Goal: Task Accomplishment & Management: Use online tool/utility

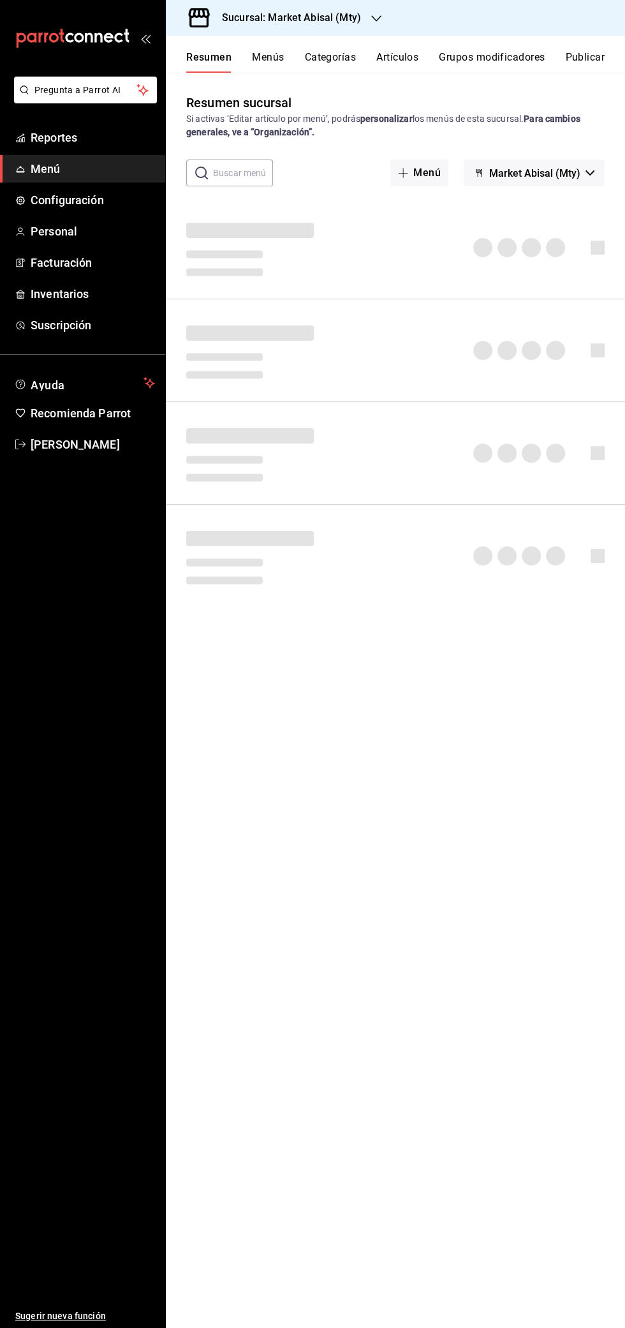
click at [342, 13] on h3 "Sucursal: Market Abisal (Mty)" at bounding box center [286, 17] width 149 height 15
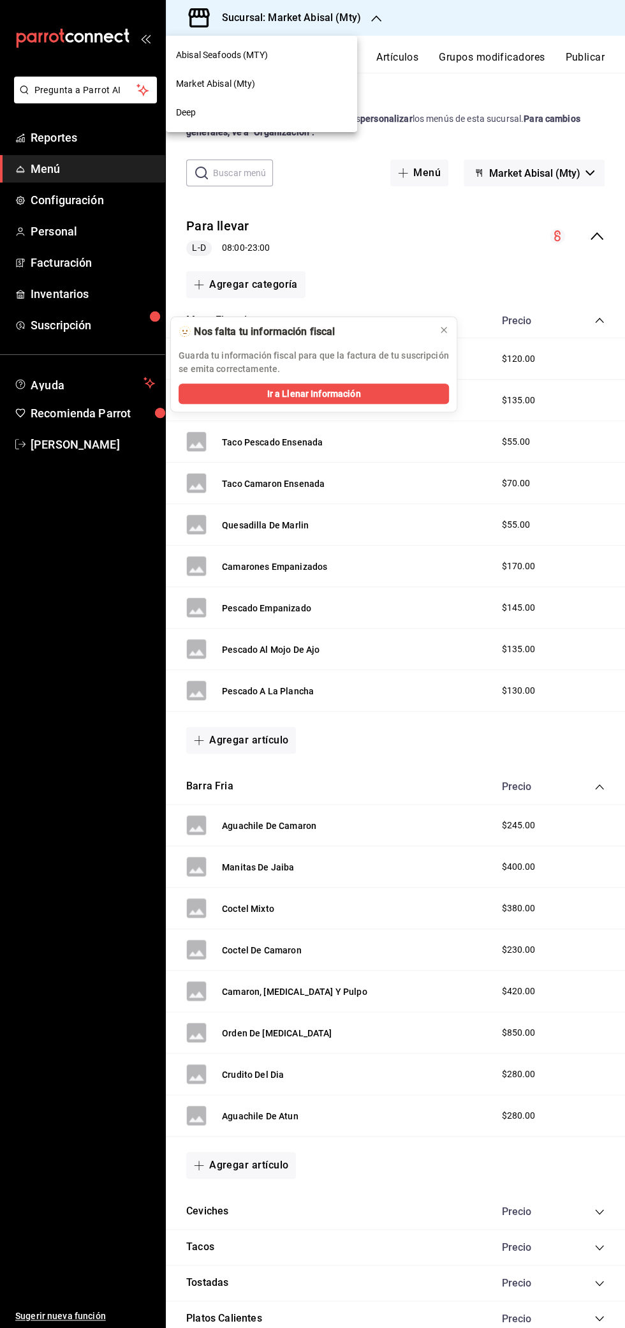
click at [445, 336] on button at bounding box center [444, 330] width 20 height 20
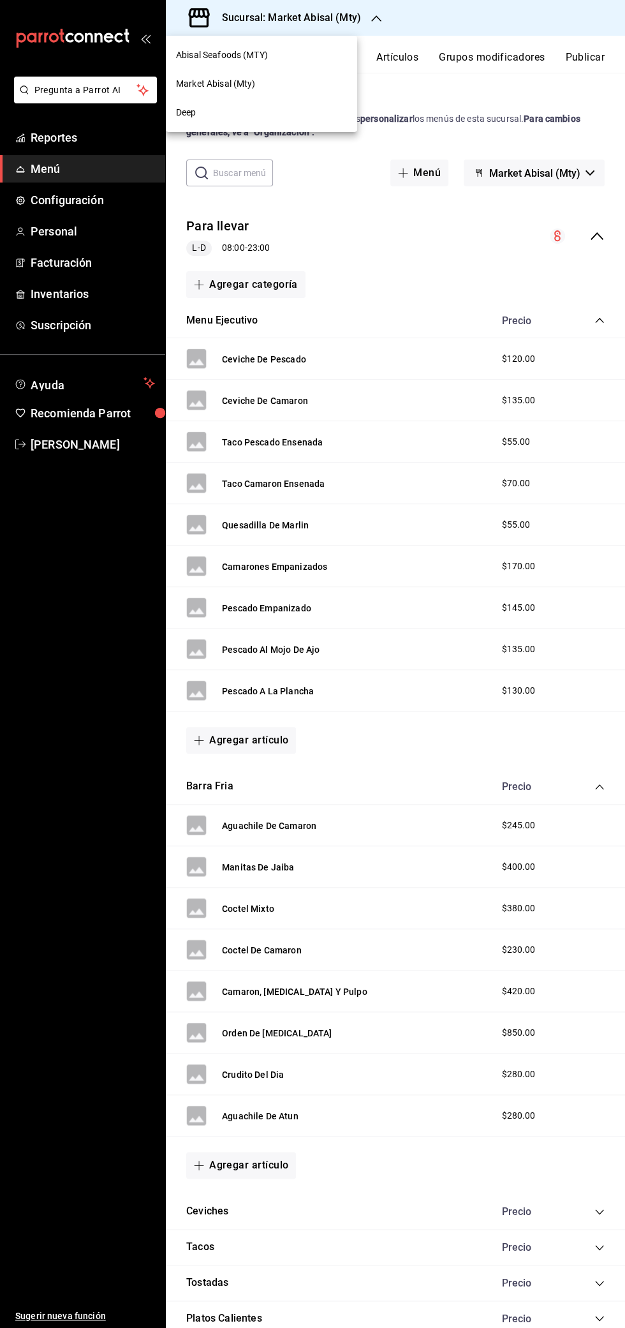
click at [280, 78] on div "Market Abisal (Mty)" at bounding box center [261, 83] width 171 height 13
click at [93, 137] on span "Reportes" at bounding box center [93, 137] width 124 height 17
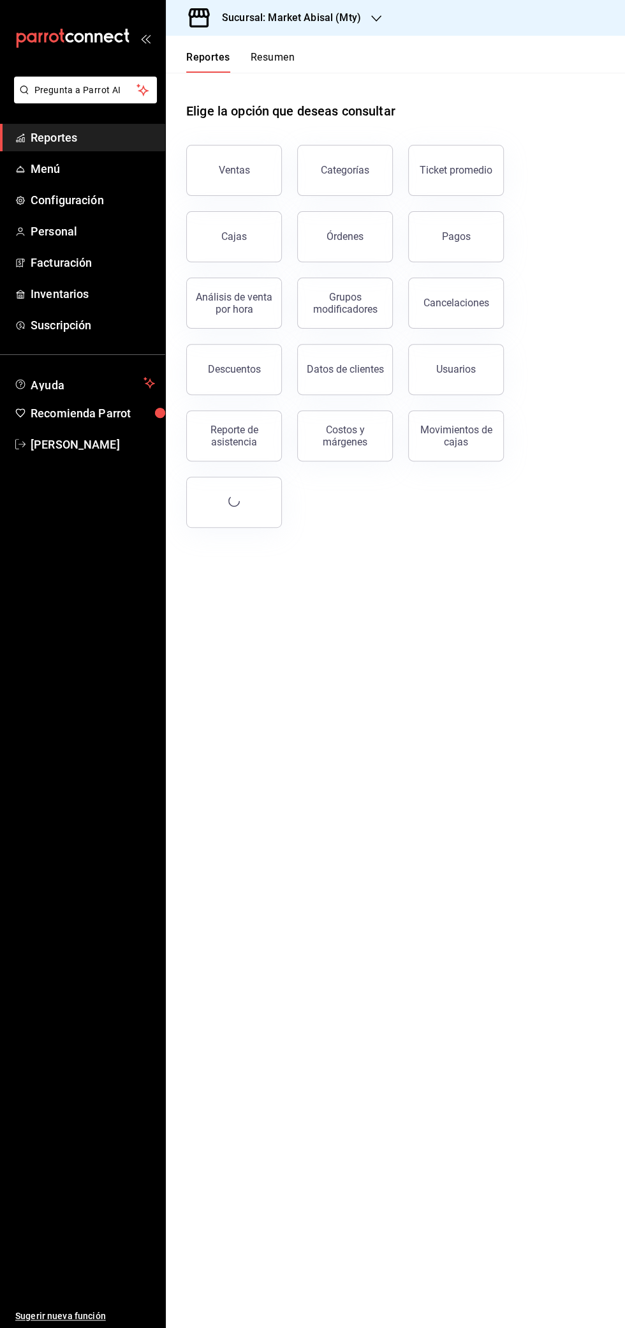
click at [611, 55] on header "Reportes Resumen" at bounding box center [395, 54] width 459 height 37
click at [246, 441] on div "Reporte de asistencia" at bounding box center [234, 436] width 79 height 24
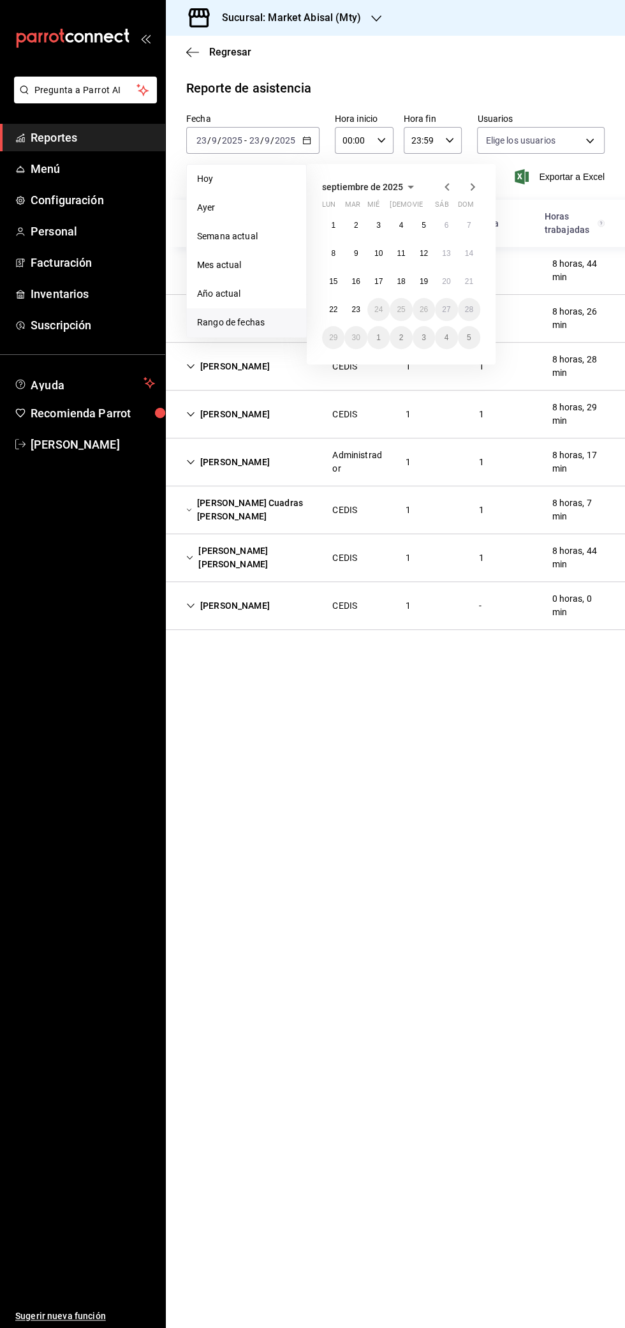
type input "306a98c0-6940-4e4e-933e-54fb4acd2f42,aba5c89c-da41-46ab-b552-a3a7bb8addf1,79cd7…"
click at [441, 186] on icon "button" at bounding box center [447, 186] width 15 height 15
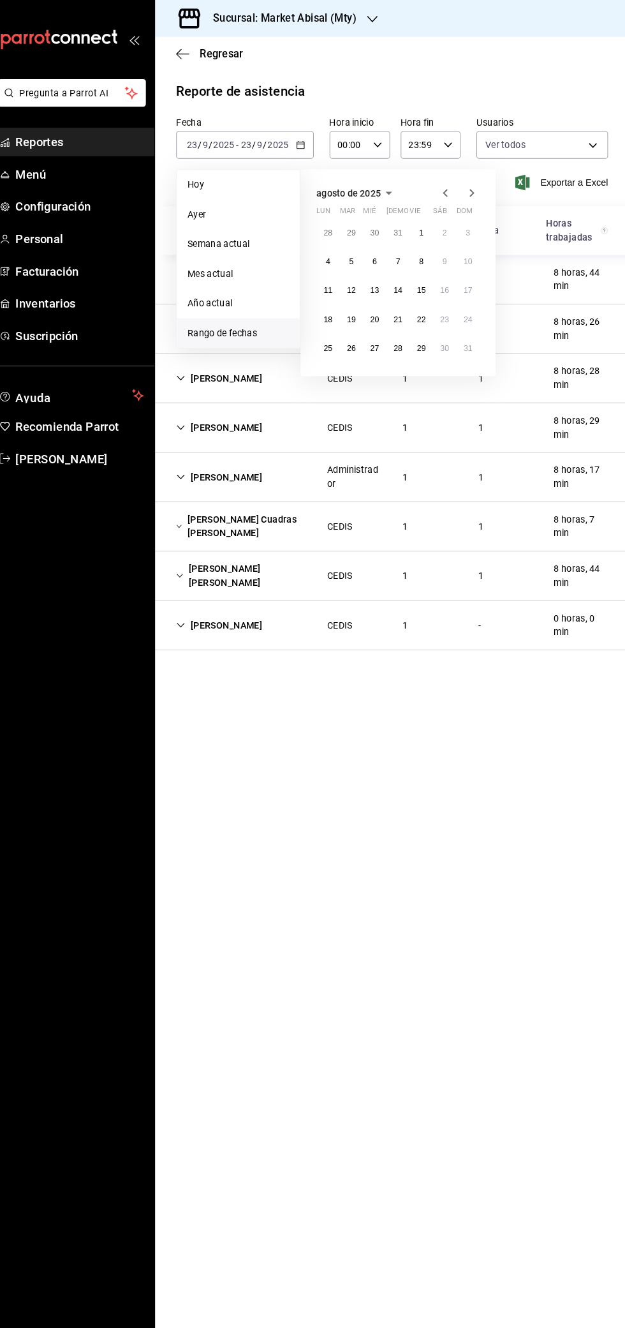
click at [467, 95] on div "Reporte de asistencia" at bounding box center [395, 87] width 419 height 19
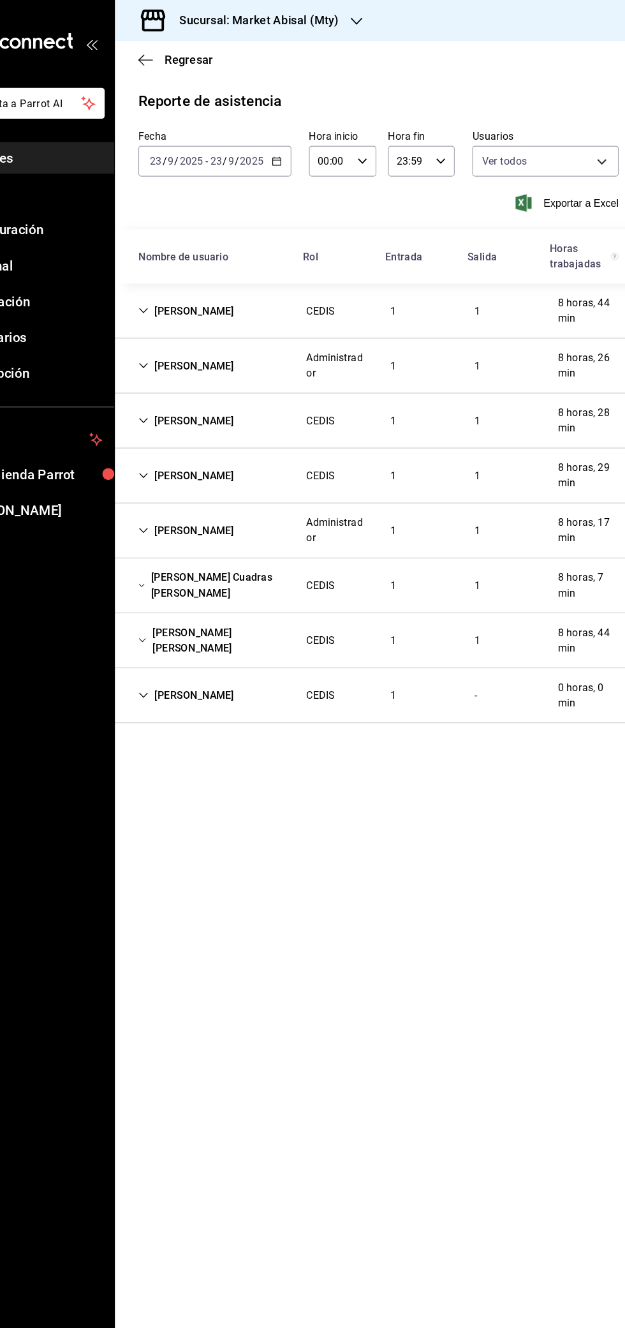
click at [304, 137] on \(Stroke\) "button" at bounding box center [304, 137] width 1 height 1
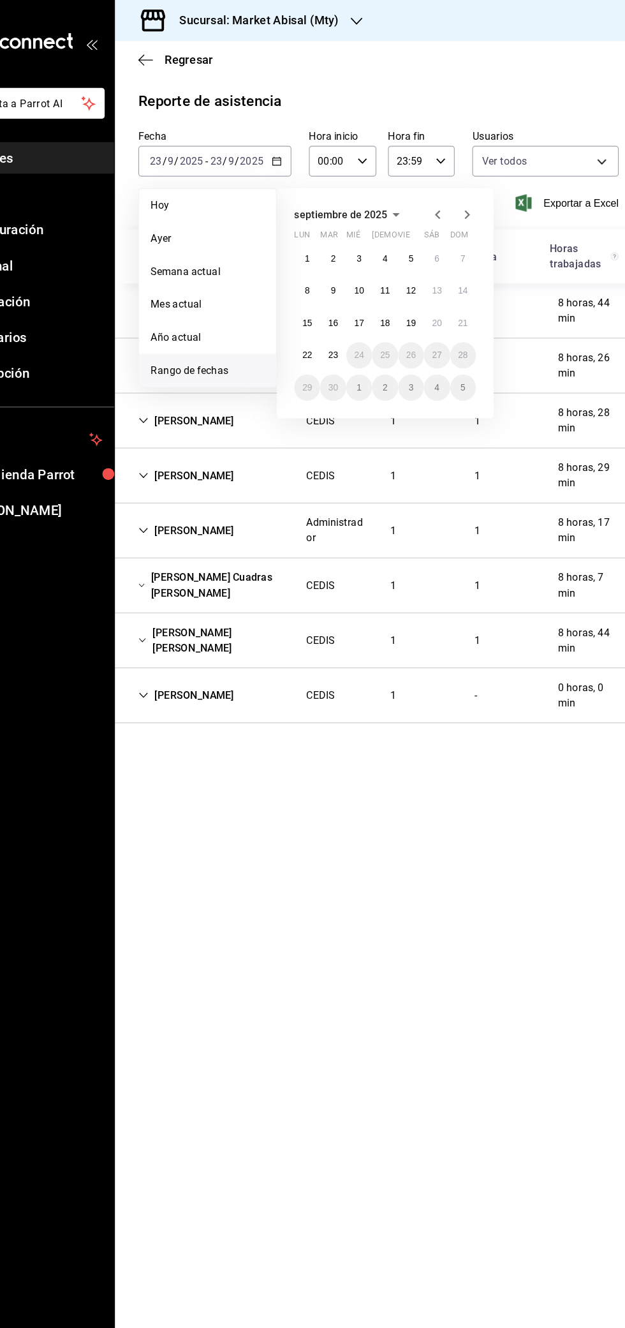
click at [446, 184] on icon "button" at bounding box center [447, 186] width 15 height 15
click at [447, 186] on icon "button" at bounding box center [447, 186] width 15 height 15
click at [449, 188] on icon "button" at bounding box center [447, 186] width 15 height 15
click at [447, 186] on icon "button" at bounding box center [447, 186] width 15 height 15
click at [401, 225] on abbr "1" at bounding box center [401, 225] width 4 height 9
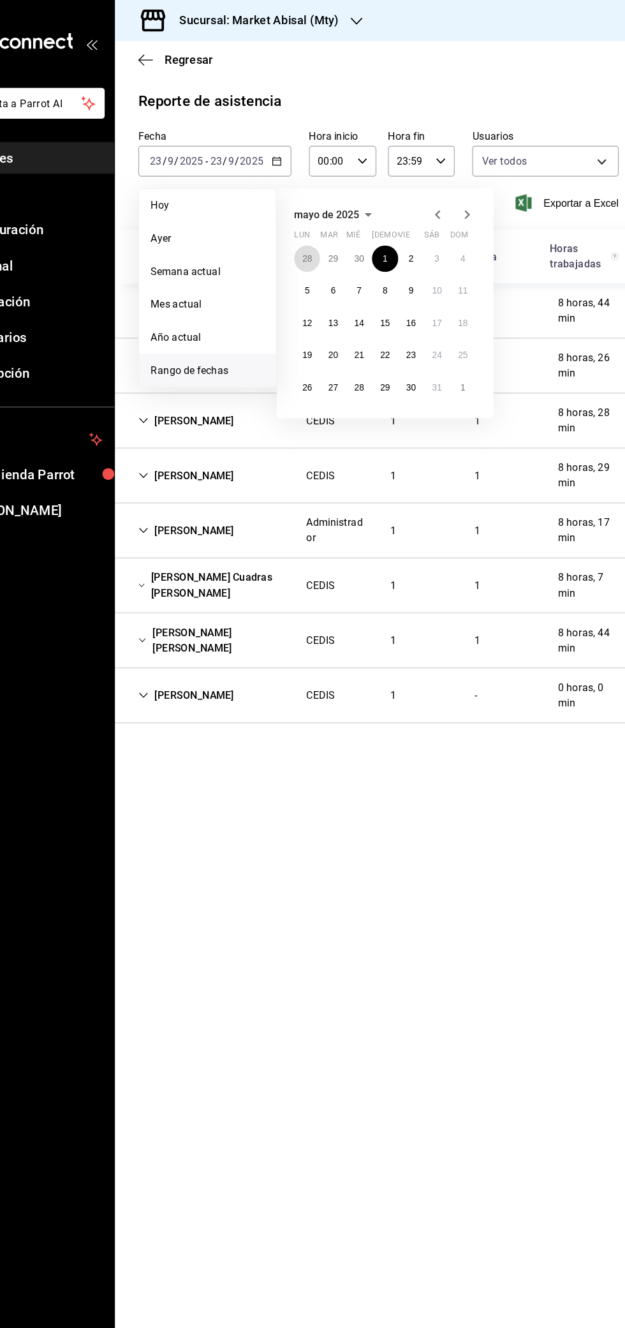
click at [336, 223] on abbr "28" at bounding box center [333, 225] width 8 height 9
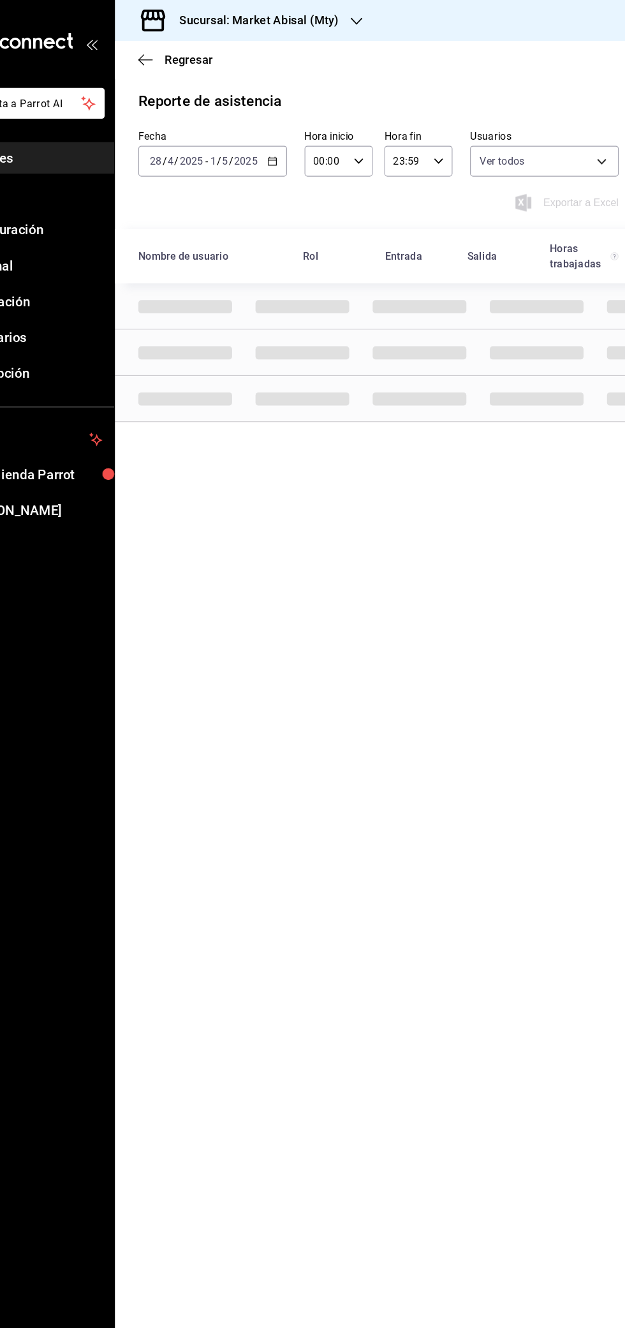
click at [300, 142] on icon "button" at bounding box center [303, 140] width 9 height 9
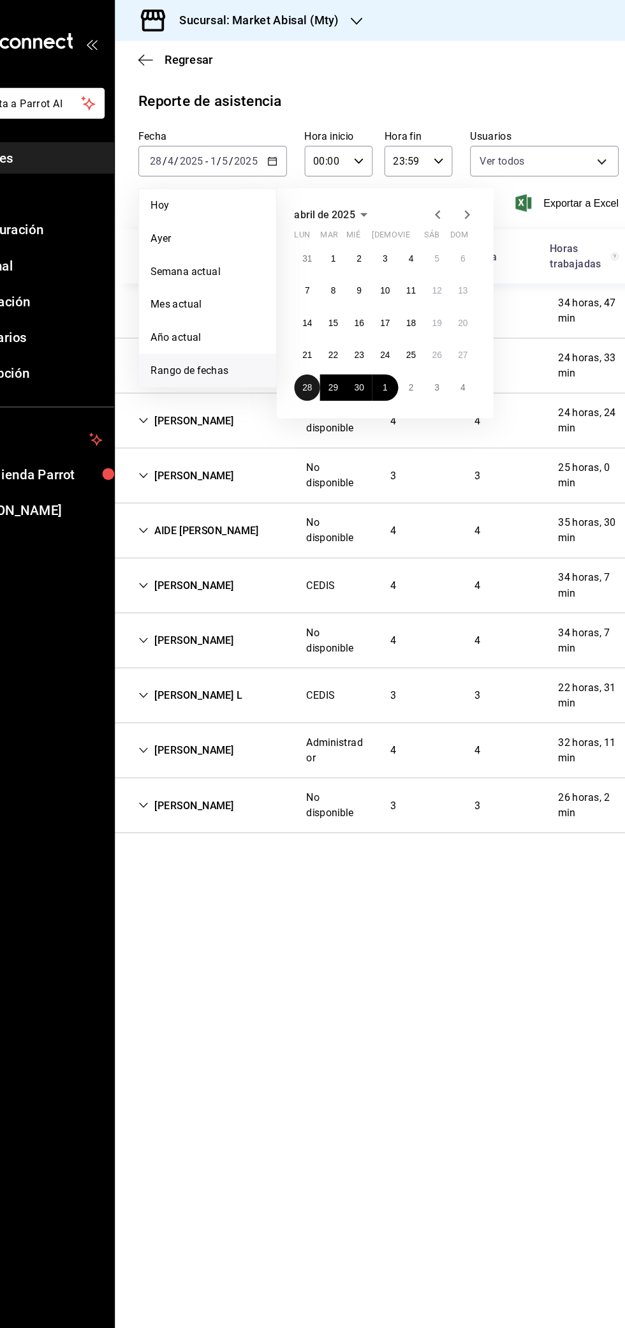
click at [333, 337] on abbr "28" at bounding box center [333, 337] width 8 height 9
click at [477, 343] on button "4" at bounding box center [469, 337] width 22 height 23
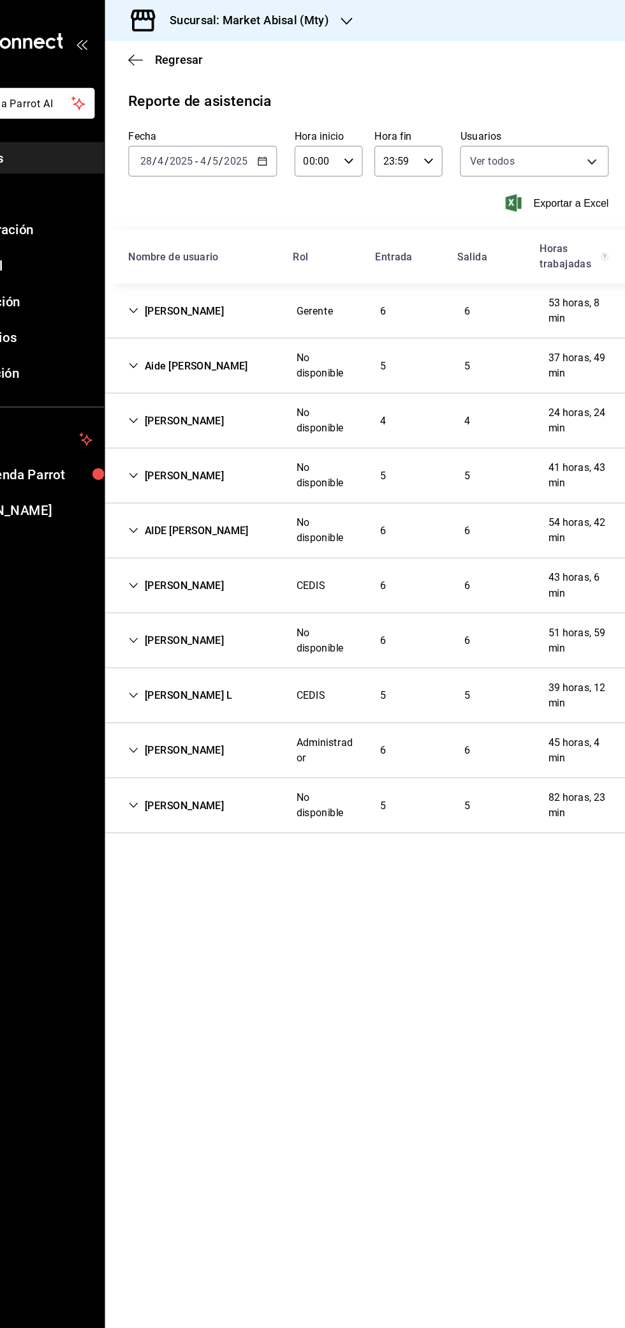
click at [213, 280] on div "[PERSON_NAME]" at bounding box center [228, 271] width 104 height 24
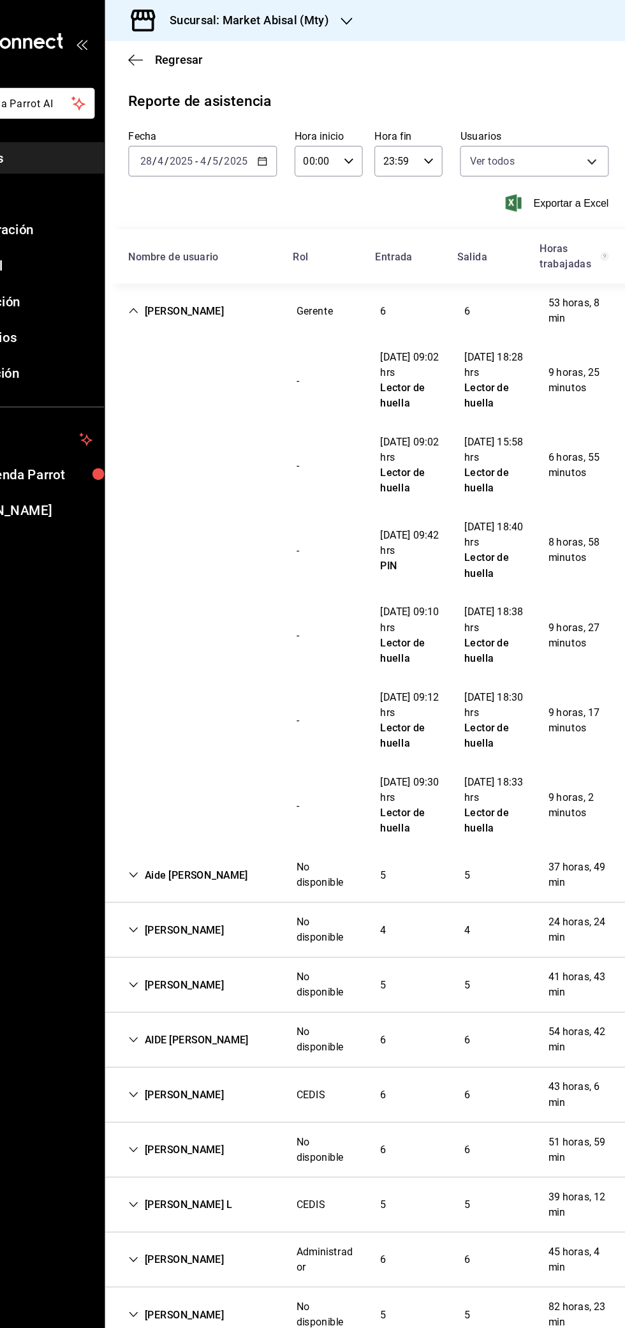
click at [302, 143] on \(Stroke\) "button" at bounding box center [303, 140] width 8 height 7
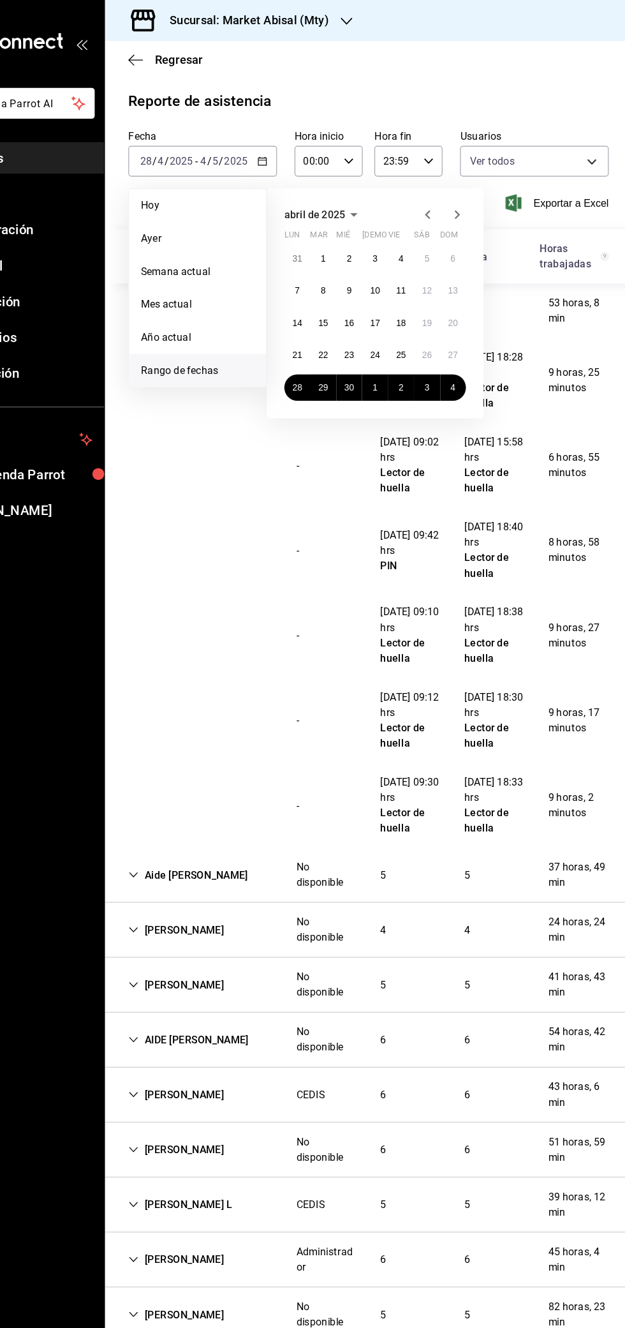
click at [447, 186] on icon "button" at bounding box center [447, 186] width 15 height 15
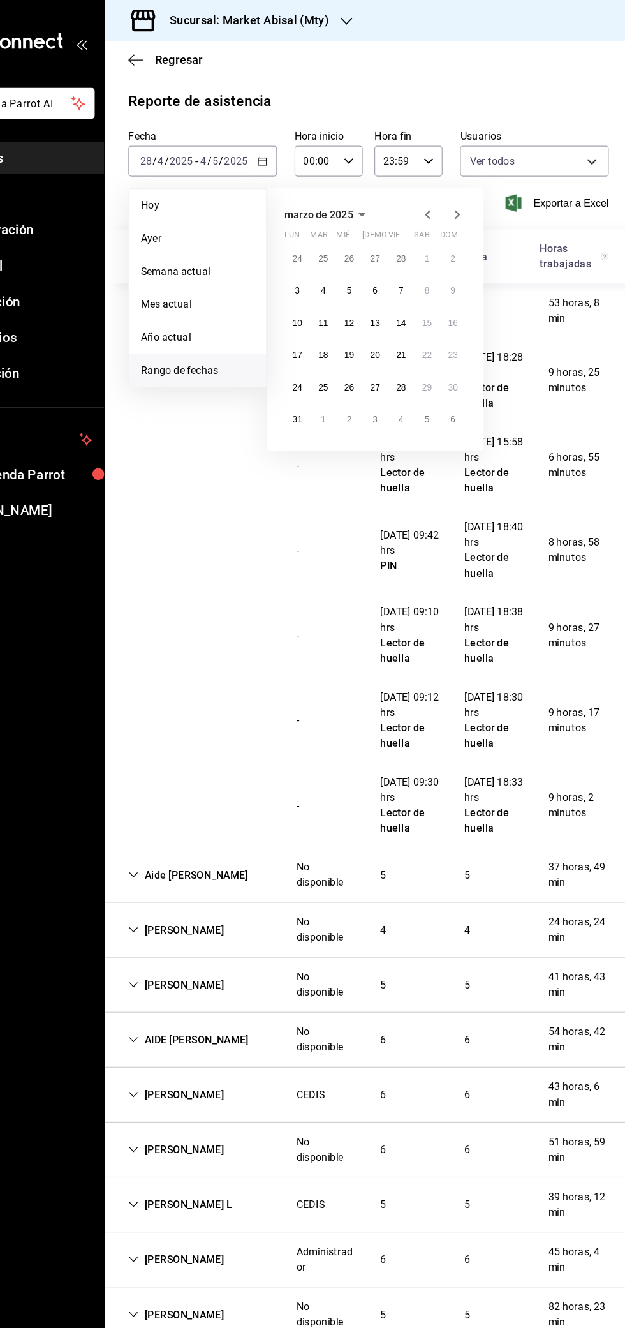
click at [449, 188] on icon "button" at bounding box center [447, 186] width 15 height 15
click at [447, 186] on icon "button" at bounding box center [447, 186] width 15 height 15
click at [327, 224] on button "30" at bounding box center [333, 225] width 22 height 23
click at [469, 365] on abbr "5" at bounding box center [469, 365] width 4 height 9
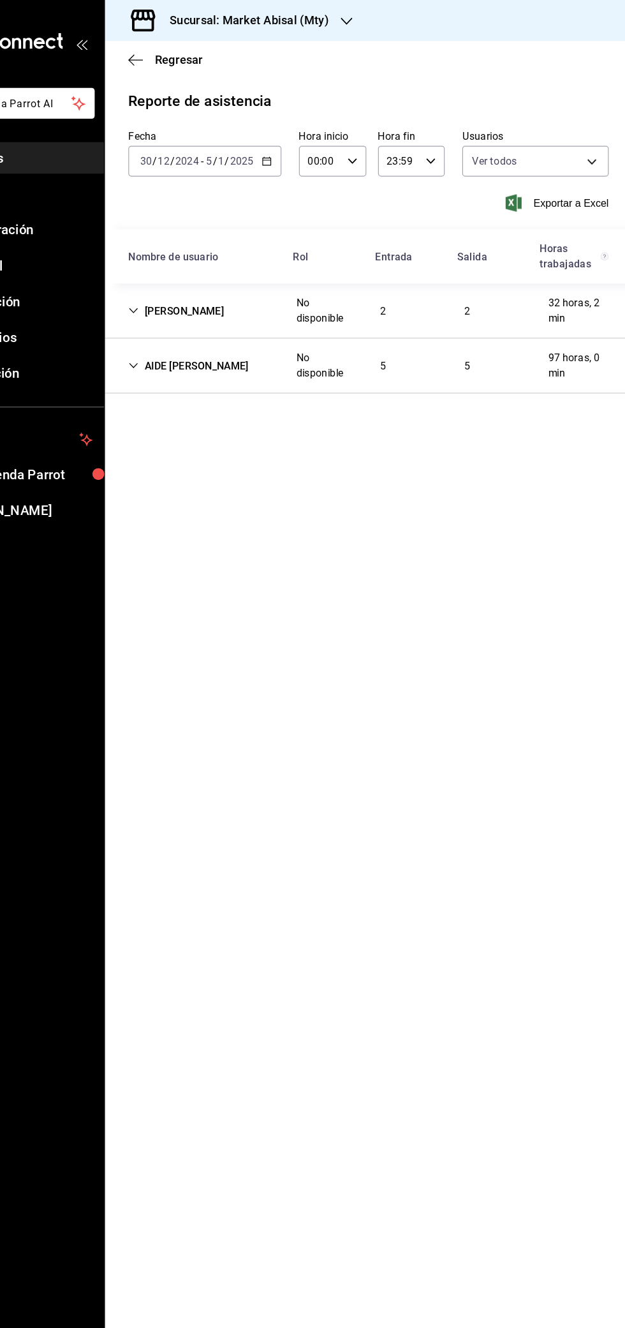
click at [306, 138] on icon "button" at bounding box center [306, 140] width 9 height 9
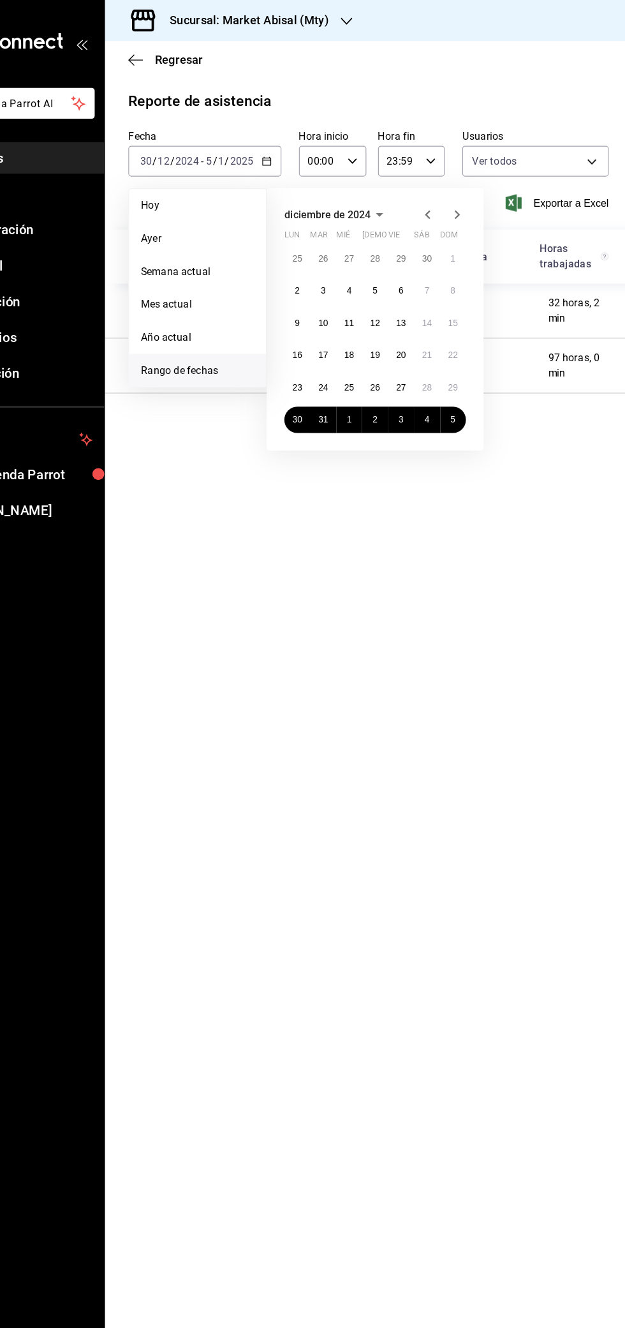
click at [548, 499] on main "Regresar Reporte de asistencia Fecha [DATE] [DATE] - [DATE] [DATE] [DATE] [DATE…" at bounding box center [395, 682] width 459 height 1292
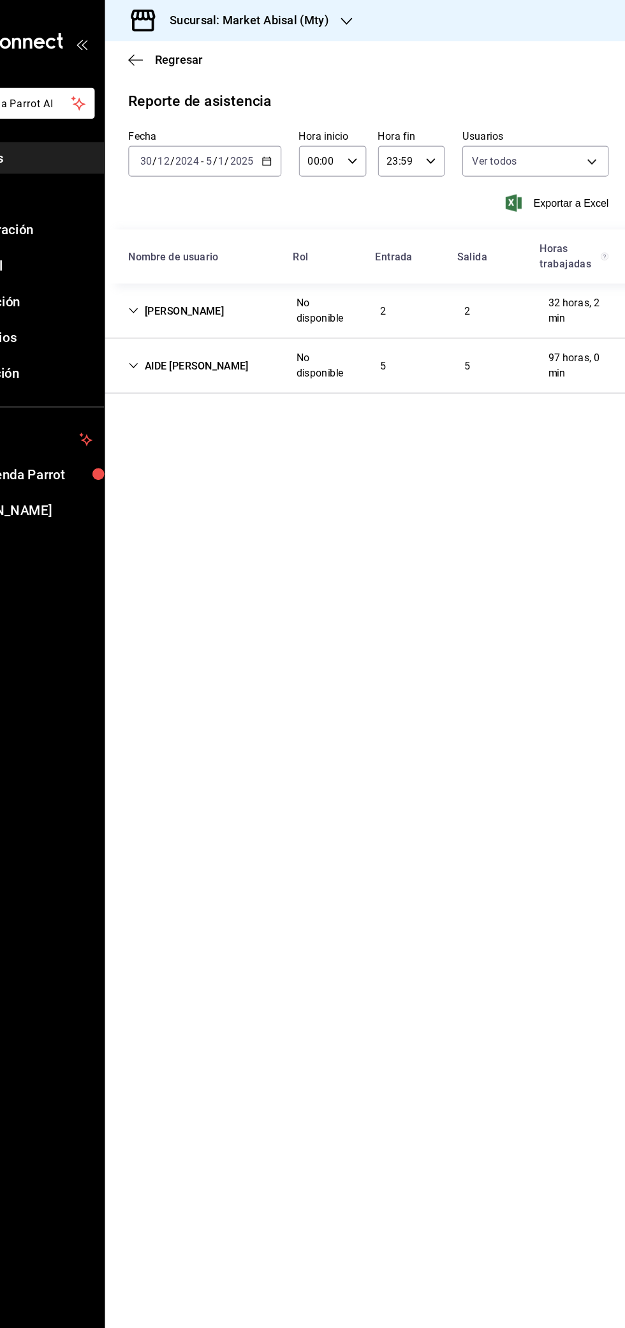
click at [199, 272] on div "[PERSON_NAME]" at bounding box center [228, 271] width 104 height 24
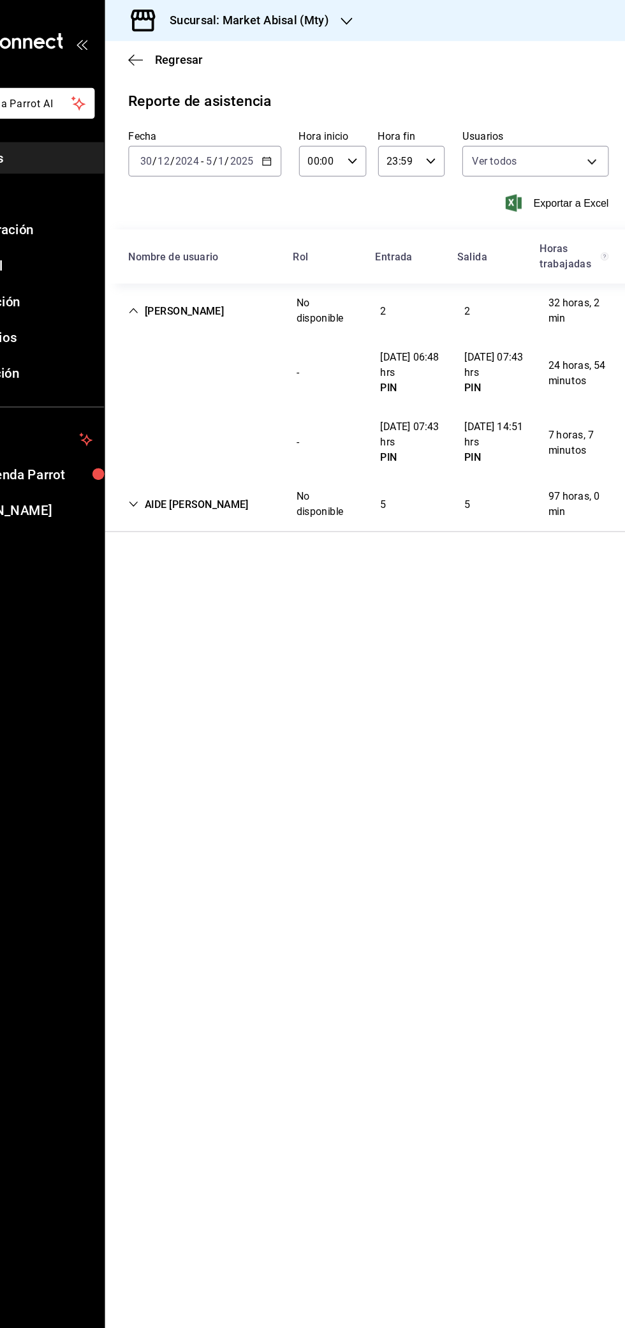
click at [308, 140] on icon "button" at bounding box center [306, 140] width 9 height 9
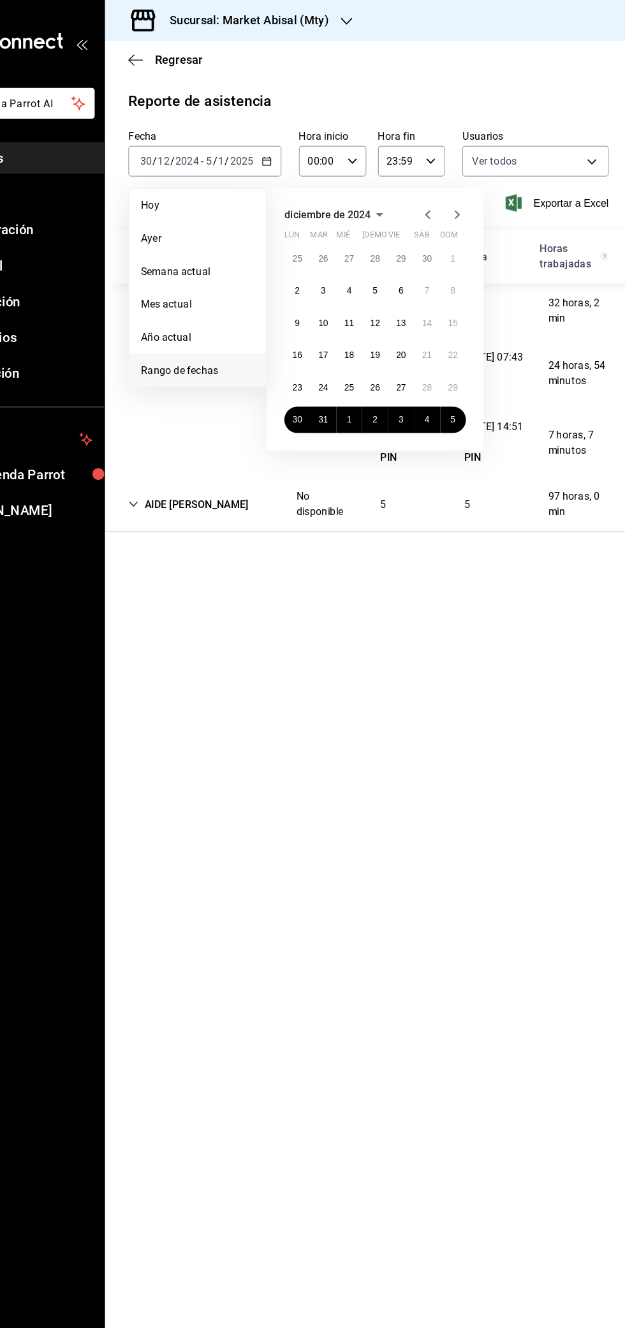
click at [479, 187] on icon "button" at bounding box center [472, 186] width 15 height 15
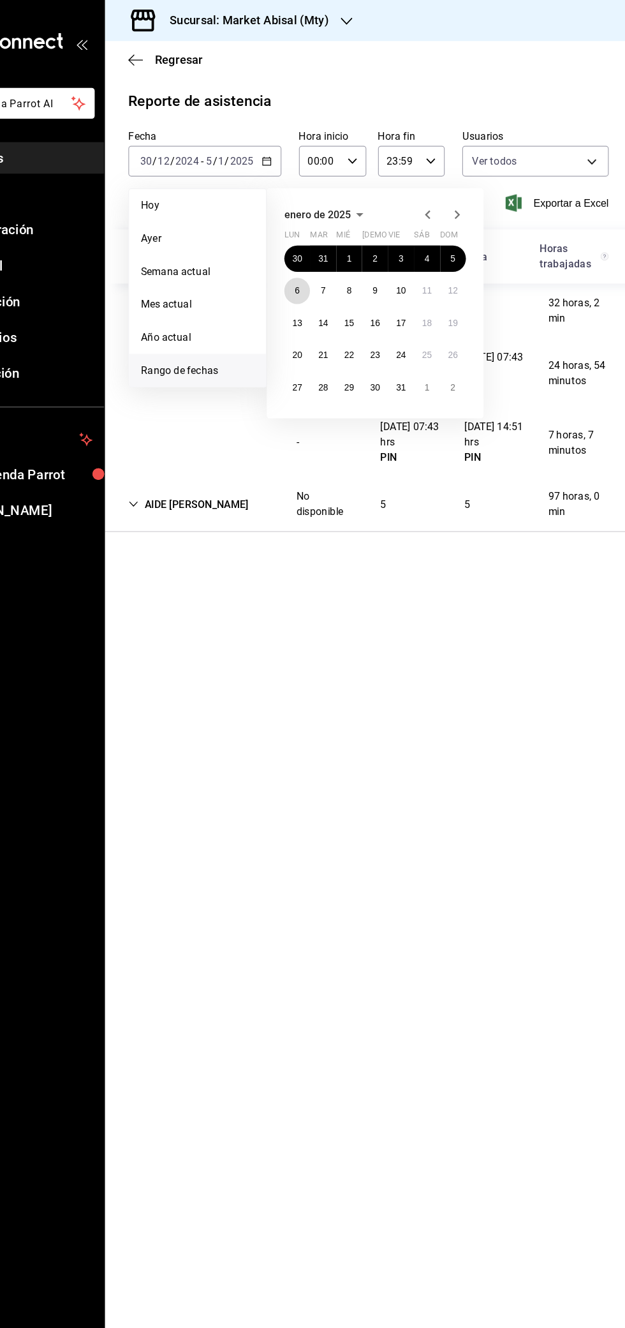
click at [336, 246] on button "6" at bounding box center [333, 253] width 22 height 23
click at [476, 248] on button "12" at bounding box center [469, 253] width 22 height 23
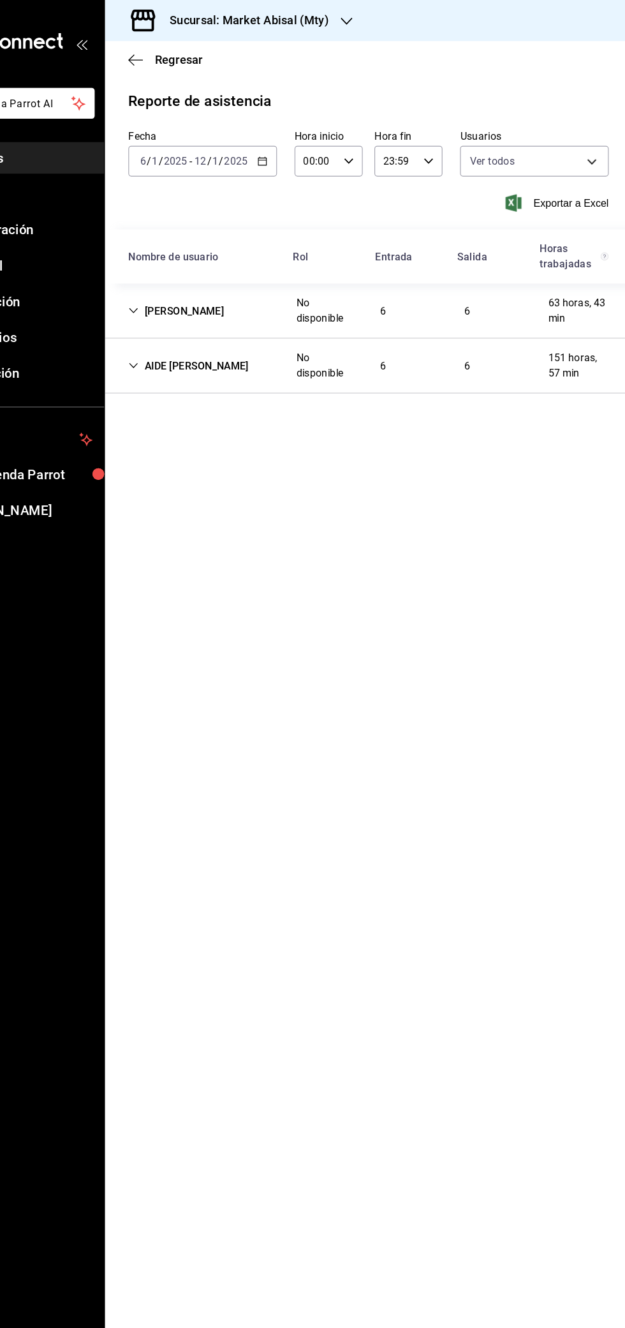
click at [302, 141] on icon "button" at bounding box center [303, 140] width 9 height 9
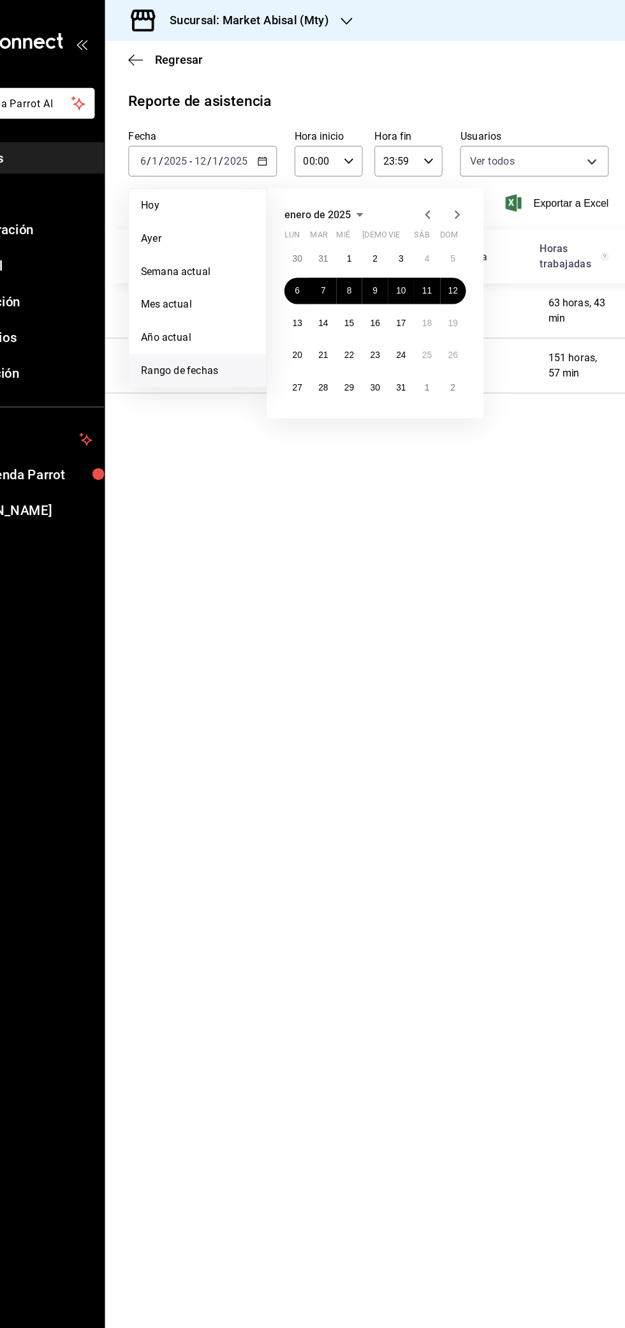
click at [447, 186] on icon "button" at bounding box center [447, 186] width 15 height 15
click at [323, 9] on div "Sucursal: Market Abisal (Mty)" at bounding box center [281, 18] width 211 height 36
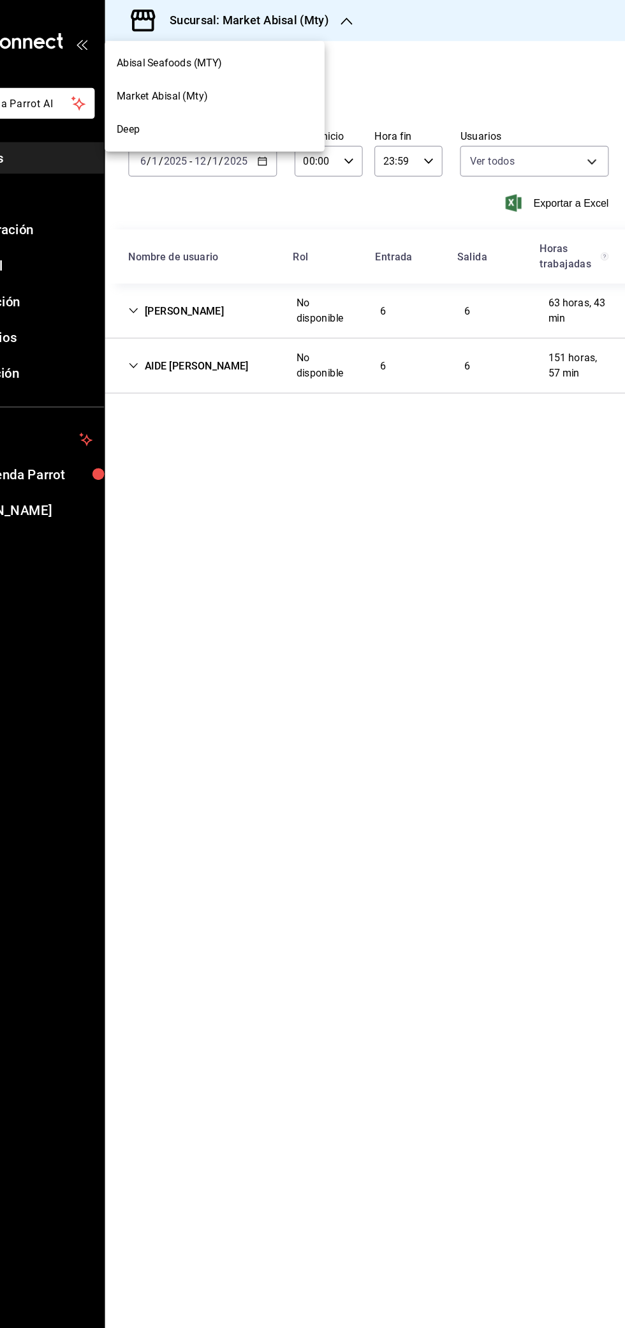
click at [245, 56] on span "Abisal Seafoods (MTY)" at bounding box center [222, 55] width 92 height 13
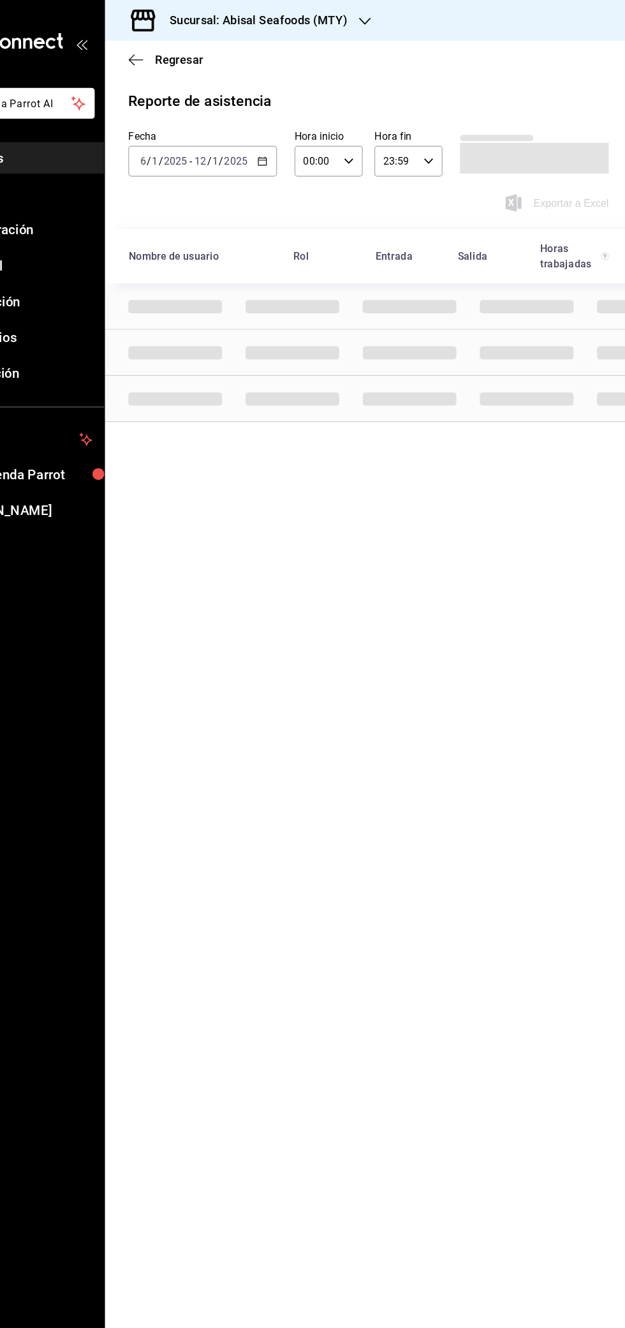
click at [303, 141] on icon "button" at bounding box center [303, 140] width 9 height 9
click at [259, 332] on li "Rango de fechas" at bounding box center [246, 322] width 119 height 29
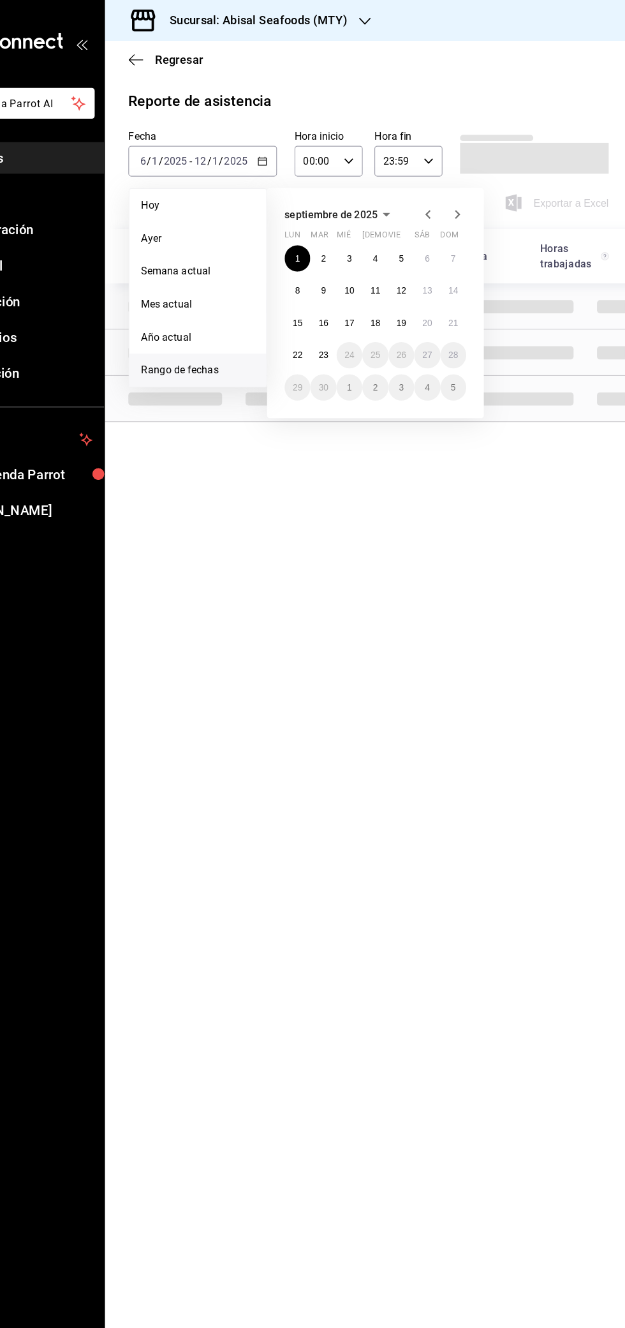
click at [447, 187] on icon "button" at bounding box center [447, 186] width 15 height 15
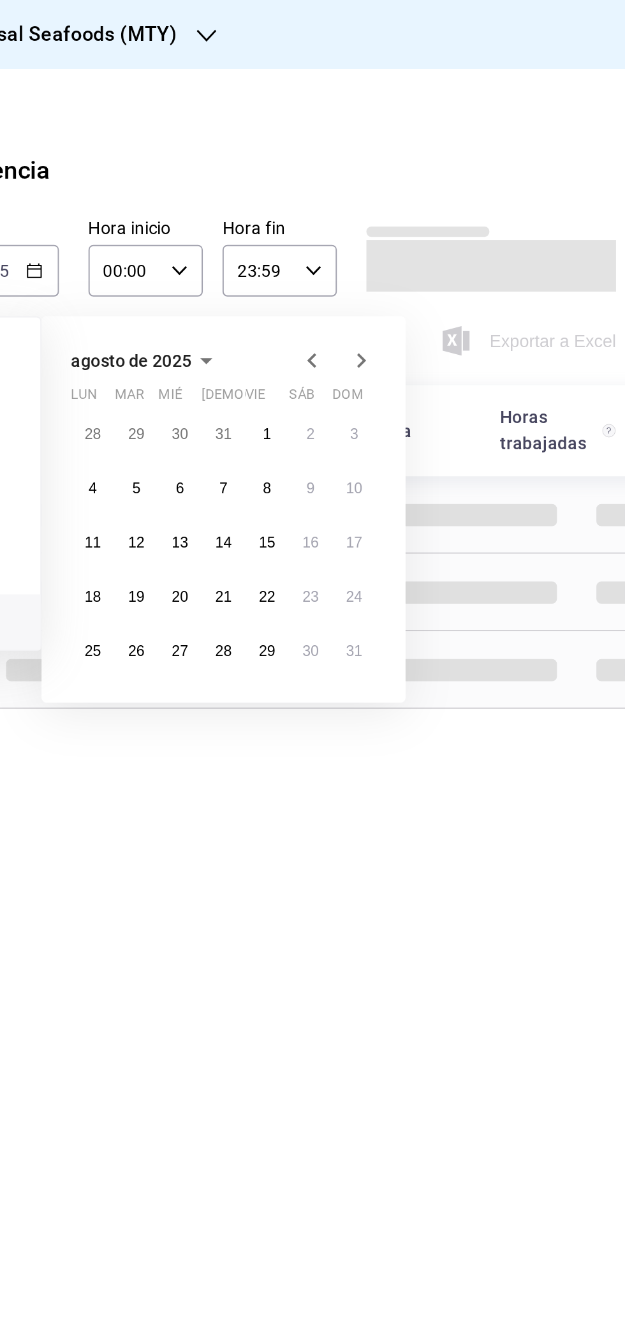
click at [505, 112] on div "Reporte de asistencia Fecha [DATE] [DATE] - [DATE] [DATE] [DATE] [DATE] Semana …" at bounding box center [395, 222] width 459 height 289
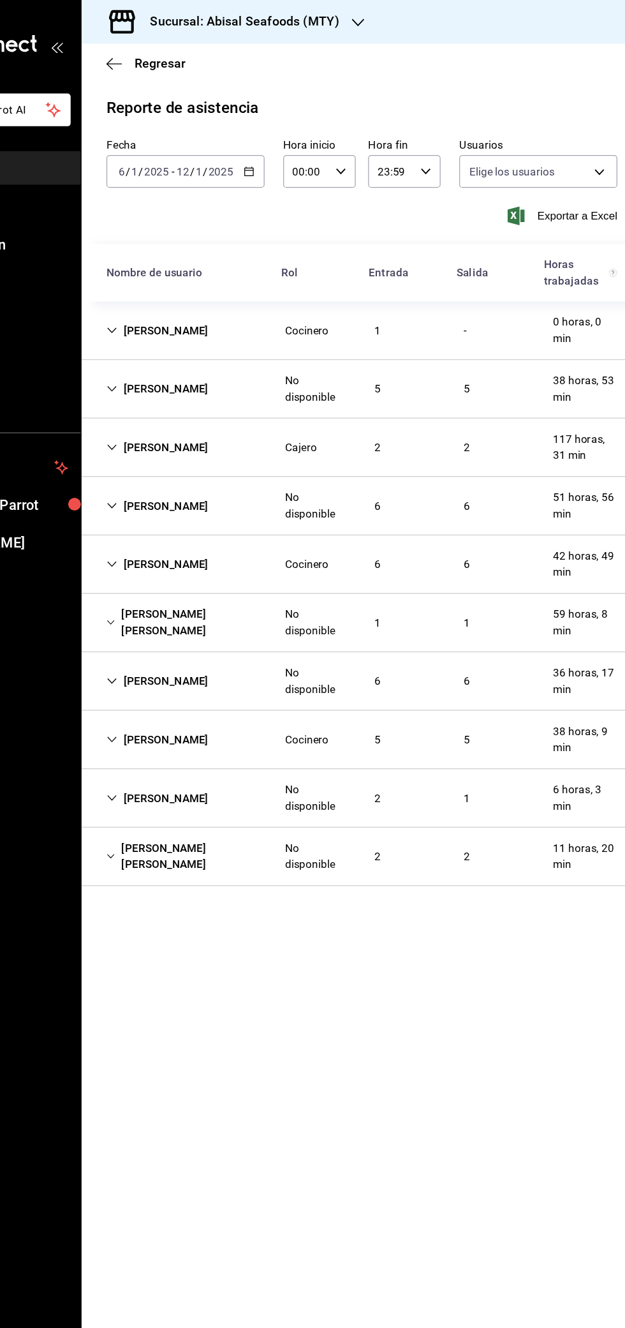
type input "306a98c0-6940-4e4e-933e-54fb4acd2f42,aba5c89c-da41-46ab-b552-a3a7bb8addf1,79cd7…"
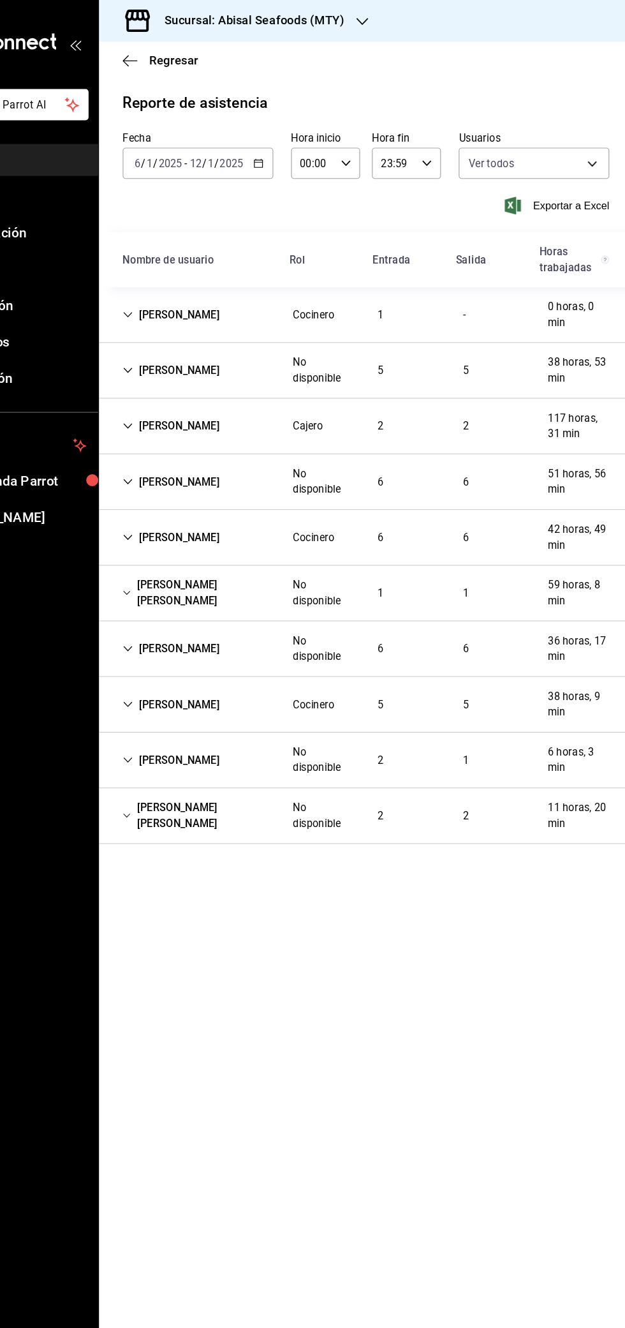
click at [306, 142] on \(Stroke\) "button" at bounding box center [303, 140] width 8 height 7
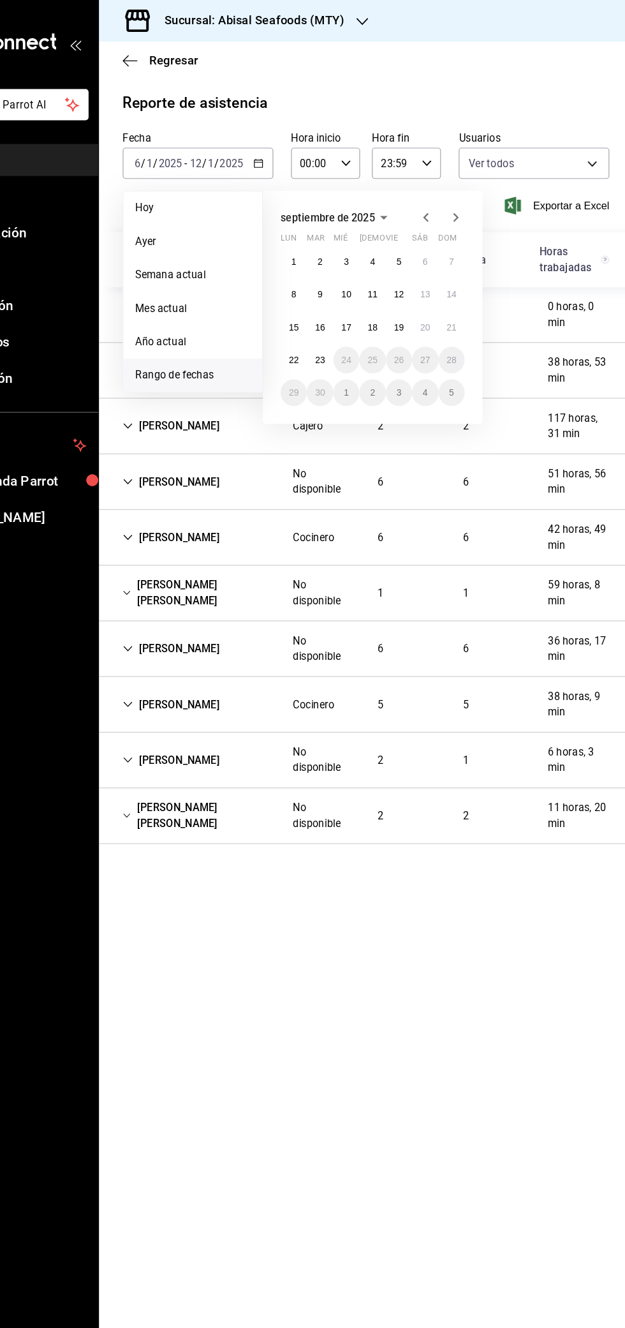
click at [447, 186] on icon "button" at bounding box center [447, 186] width 15 height 15
click at [449, 184] on icon "button" at bounding box center [447, 186] width 15 height 15
click at [447, 186] on icon "button" at bounding box center [447, 187] width 4 height 8
click at [447, 186] on icon "button" at bounding box center [447, 186] width 15 height 15
click at [449, 183] on icon "button" at bounding box center [447, 187] width 4 height 8
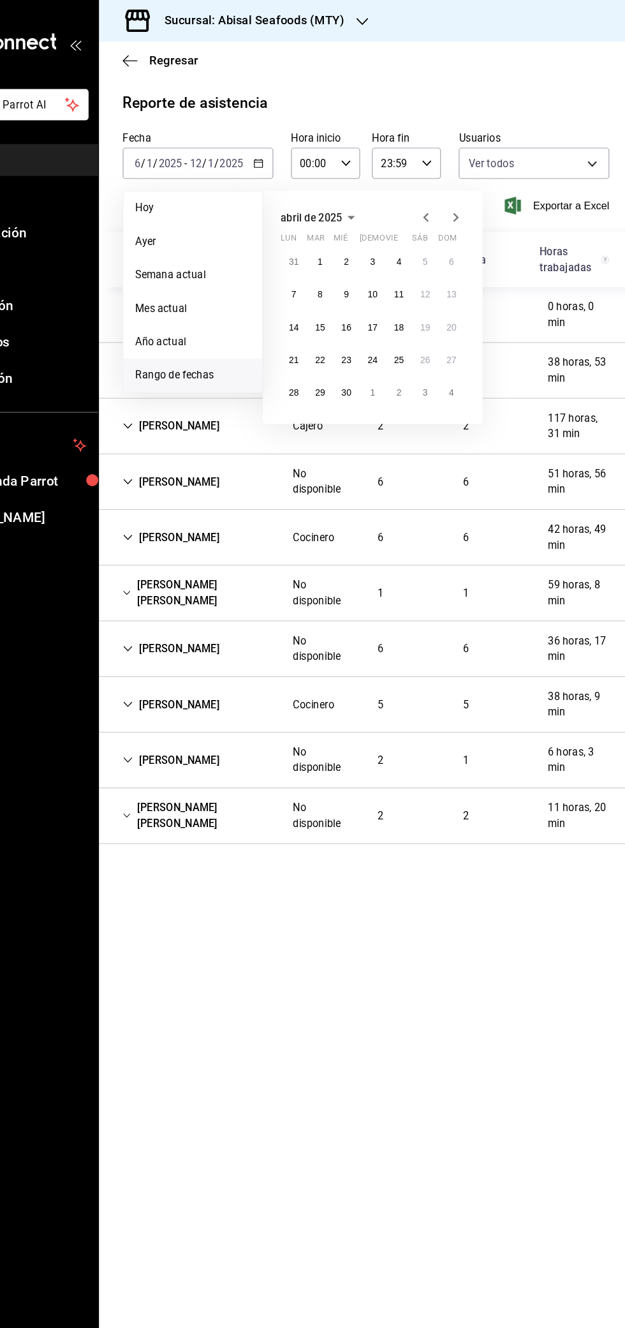
click at [450, 183] on icon "button" at bounding box center [447, 186] width 15 height 15
click at [445, 186] on icon "button" at bounding box center [447, 187] width 4 height 8
click at [450, 186] on icon "button" at bounding box center [447, 186] width 15 height 15
click at [336, 224] on abbr "30" at bounding box center [333, 225] width 8 height 9
click at [469, 365] on abbr "5" at bounding box center [469, 365] width 4 height 9
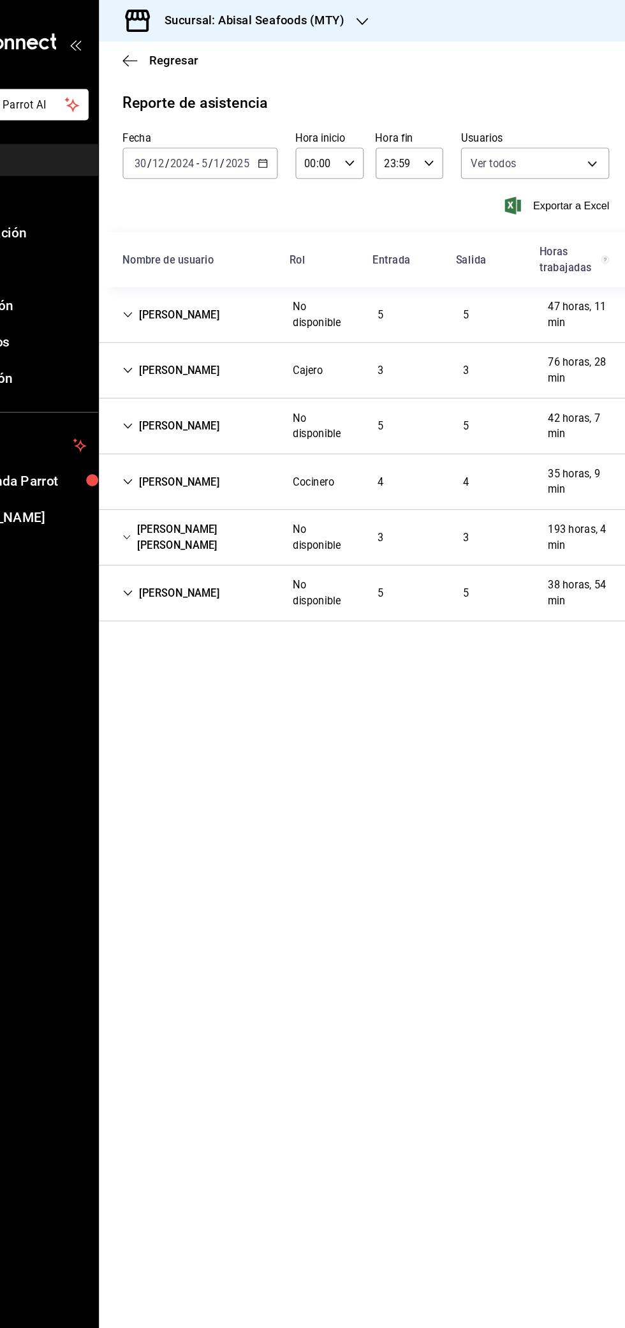
click at [360, 15] on h3 "Sucursal: Abisal Seafoods (MTY)" at bounding box center [294, 17] width 165 height 15
click at [274, 84] on div "Market Abisal (Mty)" at bounding box center [261, 83] width 171 height 13
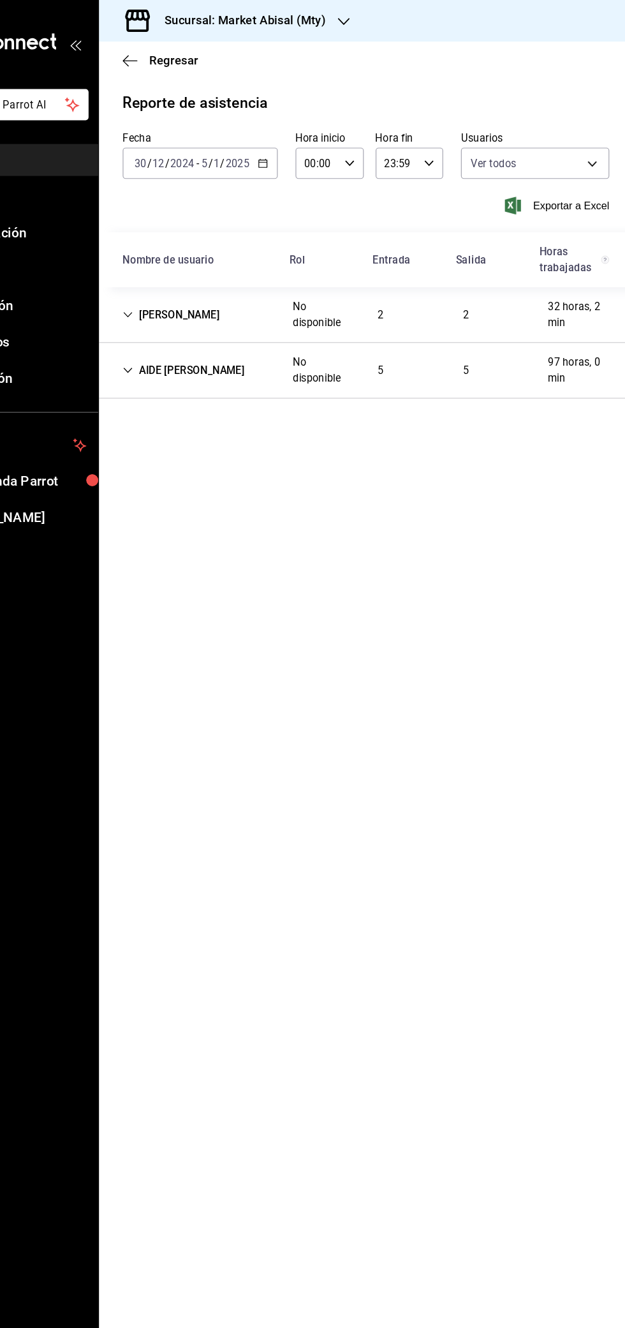
click at [309, 137] on \(Stroke\) "button" at bounding box center [309, 137] width 1 height 1
click at [269, 321] on span "Rango de fechas" at bounding box center [246, 322] width 99 height 13
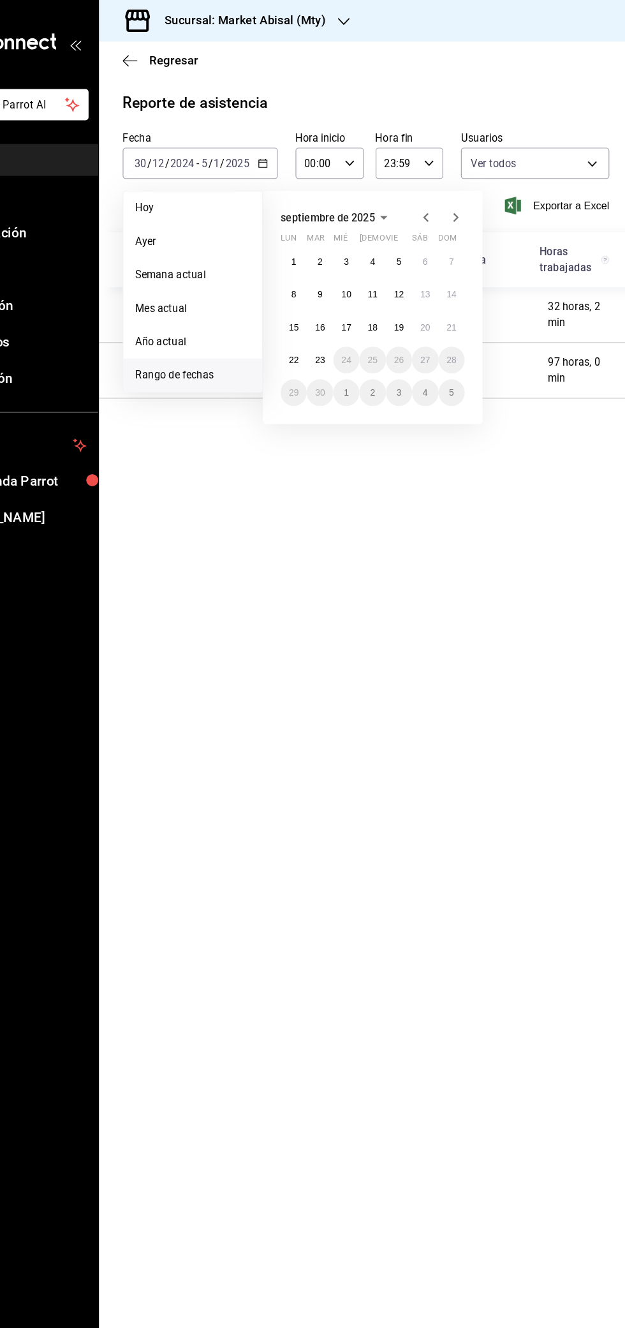
click at [447, 186] on icon "button" at bounding box center [447, 186] width 15 height 15
click at [446, 186] on icon "button" at bounding box center [447, 187] width 4 height 8
click at [444, 187] on icon "button" at bounding box center [447, 186] width 15 height 15
click at [447, 186] on icon "button" at bounding box center [447, 186] width 15 height 15
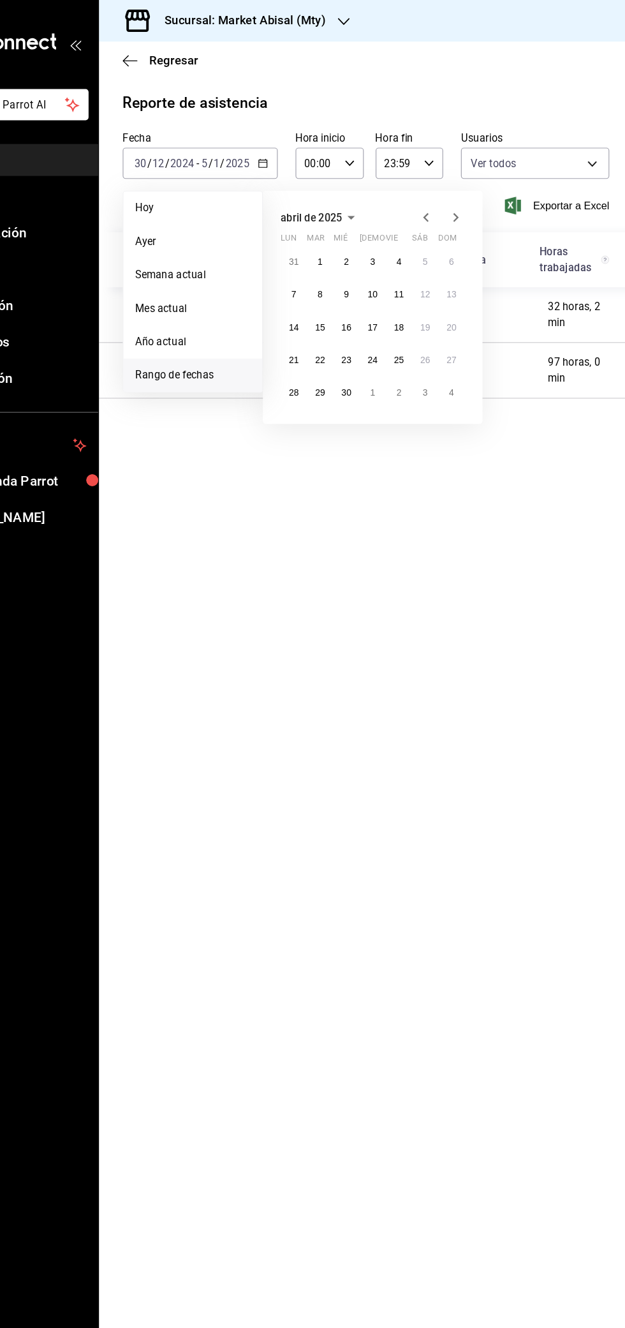
click at [478, 187] on icon "button" at bounding box center [472, 186] width 15 height 15
click at [333, 225] on abbr "28" at bounding box center [333, 225] width 8 height 9
click at [476, 337] on button "4" at bounding box center [469, 337] width 22 height 23
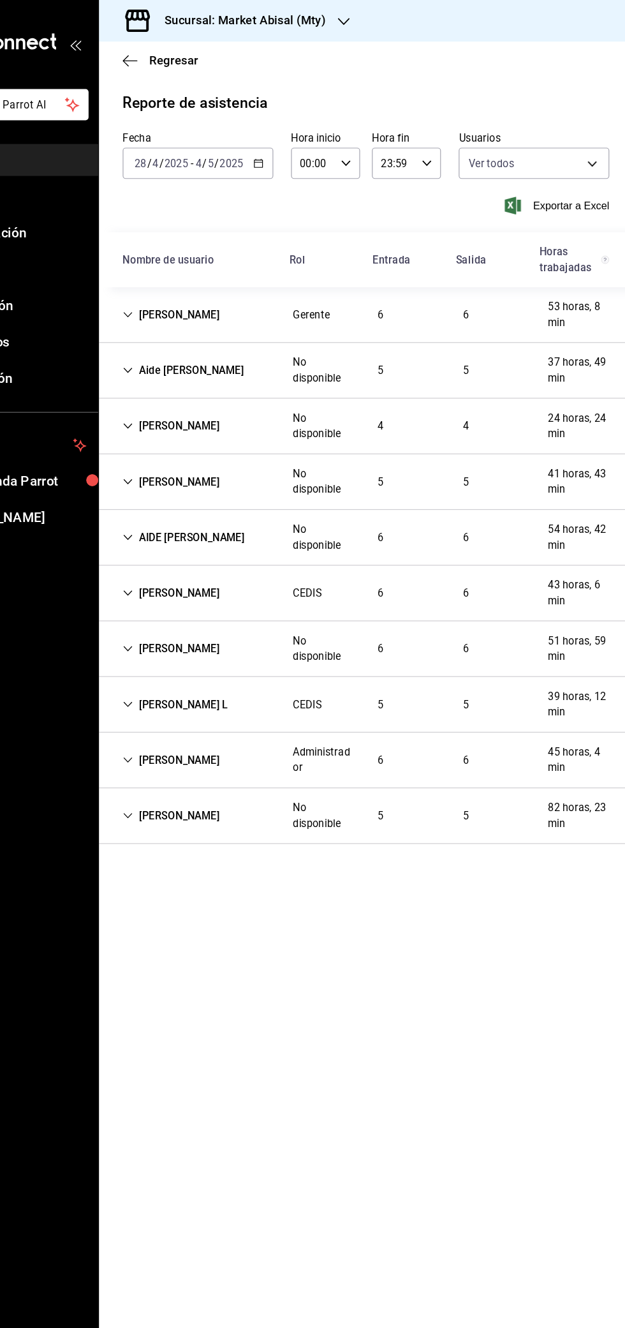
click at [195, 248] on div "[PERSON_NAME] Gerente 6 6 53 horas, 8 min" at bounding box center [395, 271] width 459 height 48
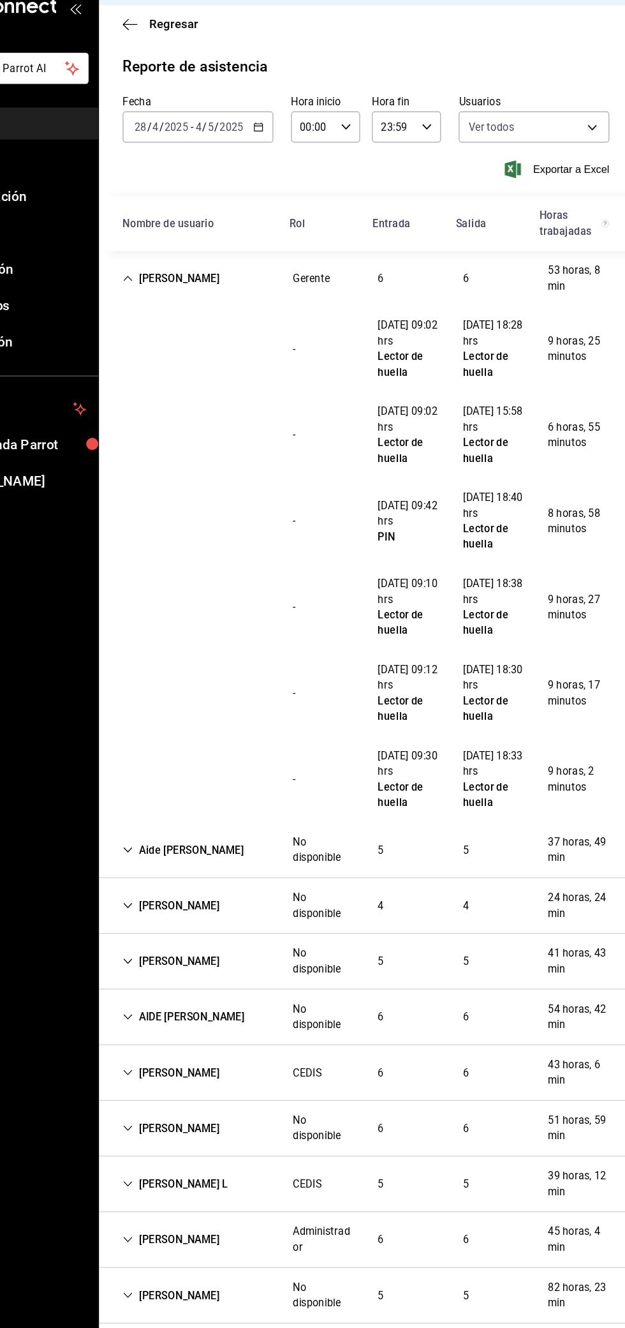
click at [302, 102] on div "Reporte de asistencia Fecha [DATE] [DATE] - [DATE] [DATE] Hora inicio 00:00 Hor…" at bounding box center [395, 623] width 459 height 1091
click at [305, 142] on icon "button" at bounding box center [303, 140] width 9 height 9
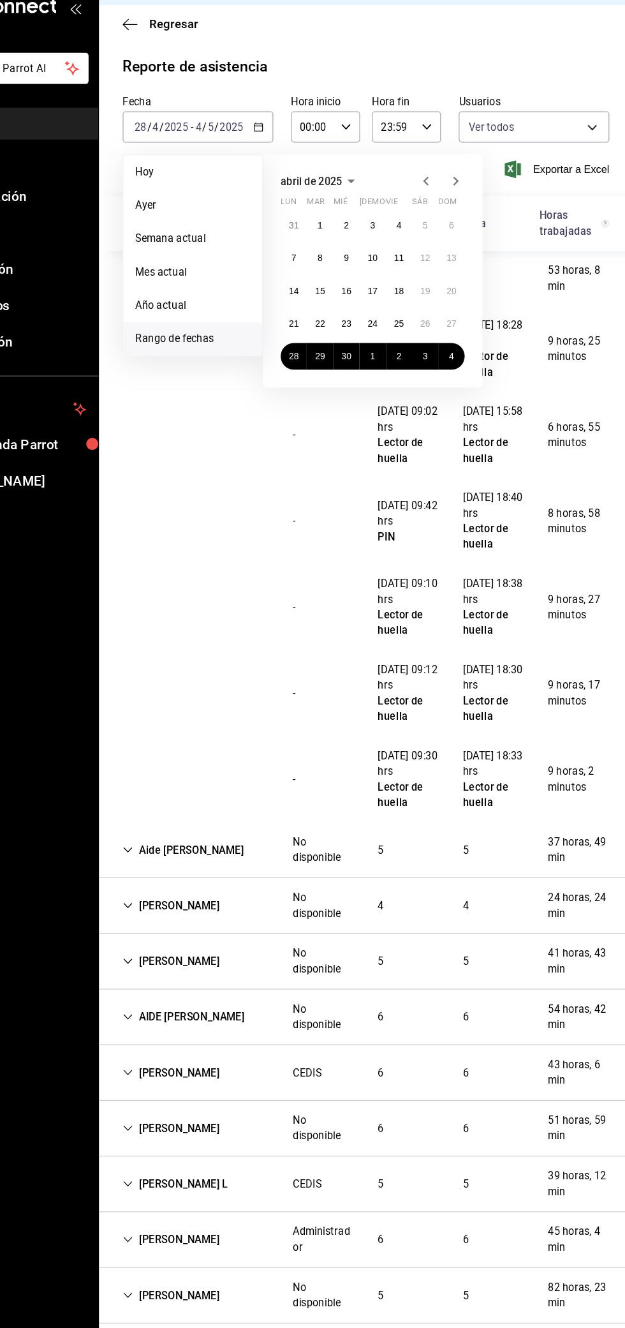
click at [449, 190] on icon "button" at bounding box center [447, 187] width 4 height 8
click at [447, 186] on icon "button" at bounding box center [447, 186] width 15 height 15
click at [333, 253] on abbr "3" at bounding box center [333, 253] width 4 height 9
click at [469, 253] on abbr "9" at bounding box center [469, 253] width 4 height 9
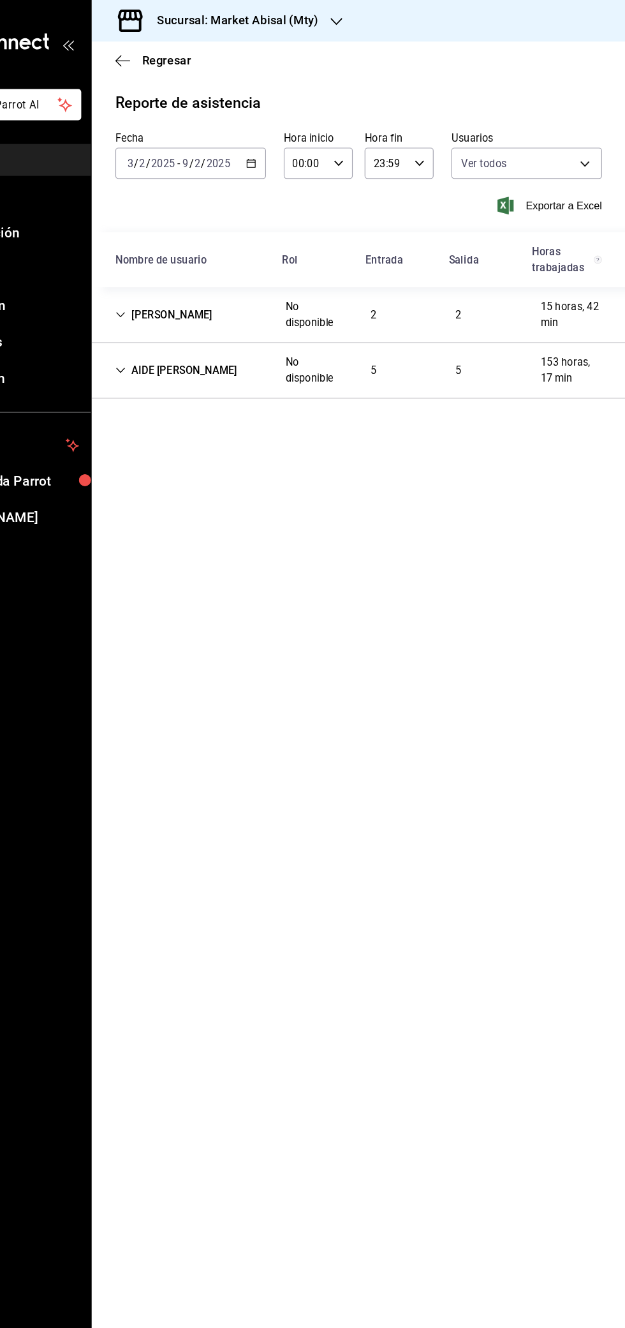
click at [304, 139] on \(Stroke\) "button" at bounding box center [302, 139] width 7 height 1
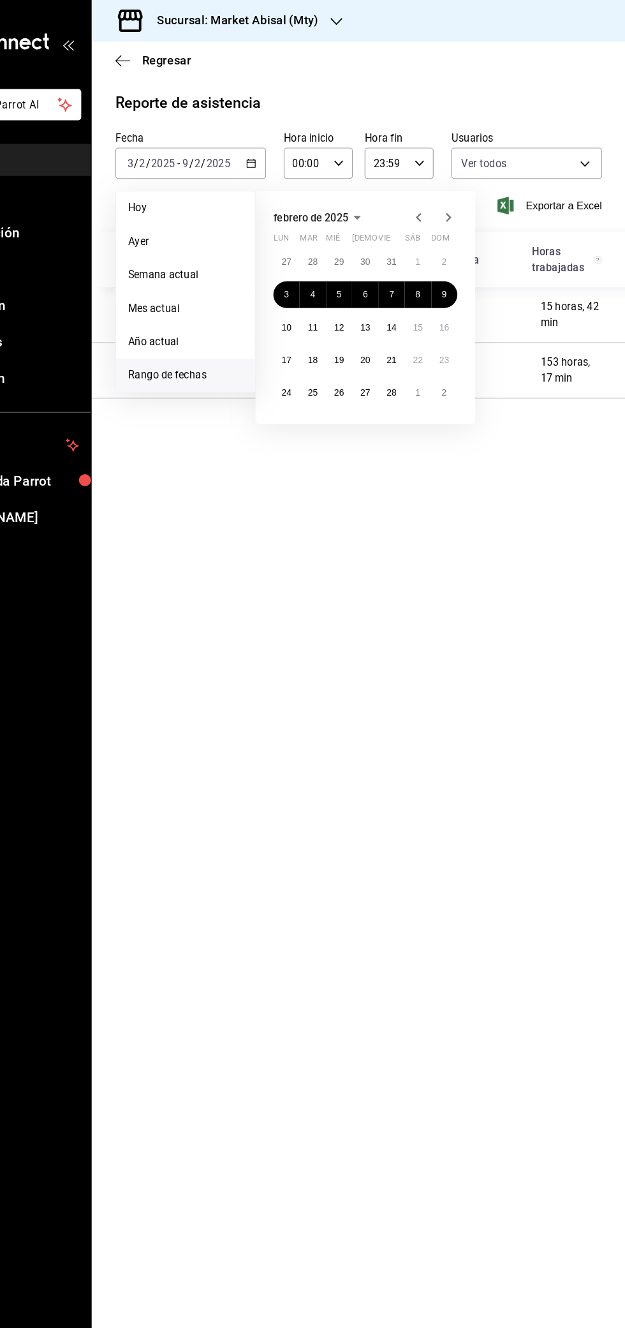
click at [473, 186] on icon "button" at bounding box center [472, 186] width 15 height 15
click at [335, 309] on abbr "17" at bounding box center [333, 309] width 8 height 9
click at [470, 309] on abbr "23" at bounding box center [469, 309] width 8 height 9
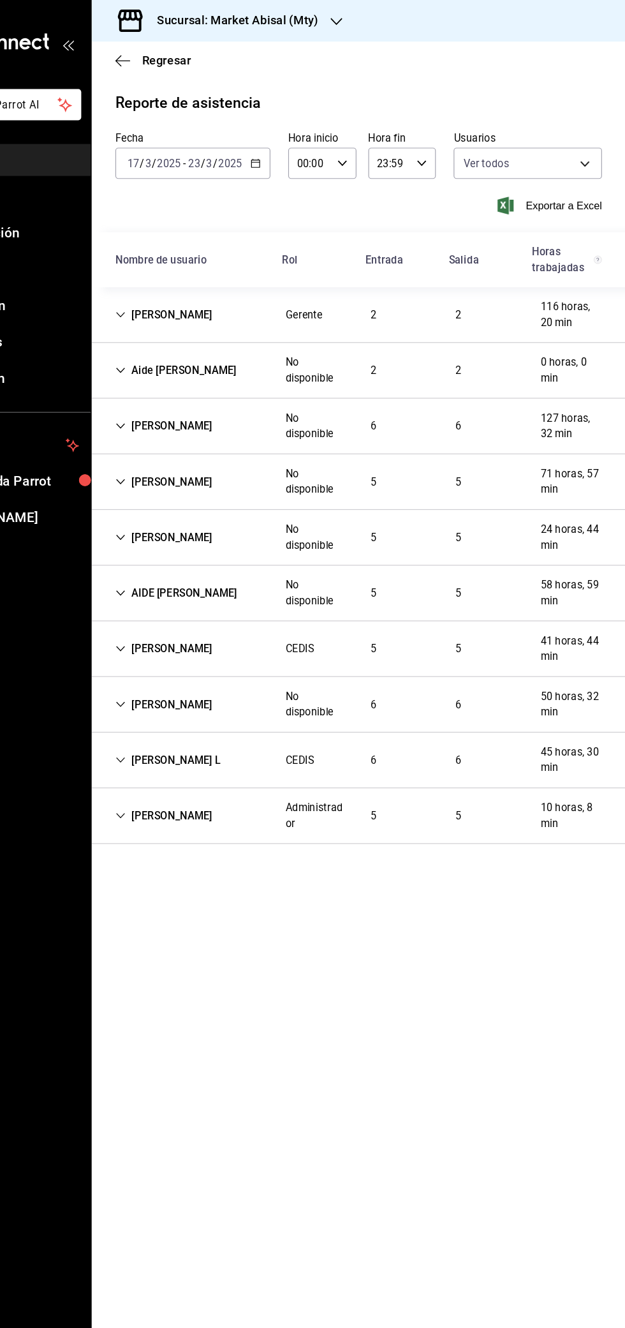
click at [213, 269] on div "[PERSON_NAME]" at bounding box center [228, 271] width 104 height 24
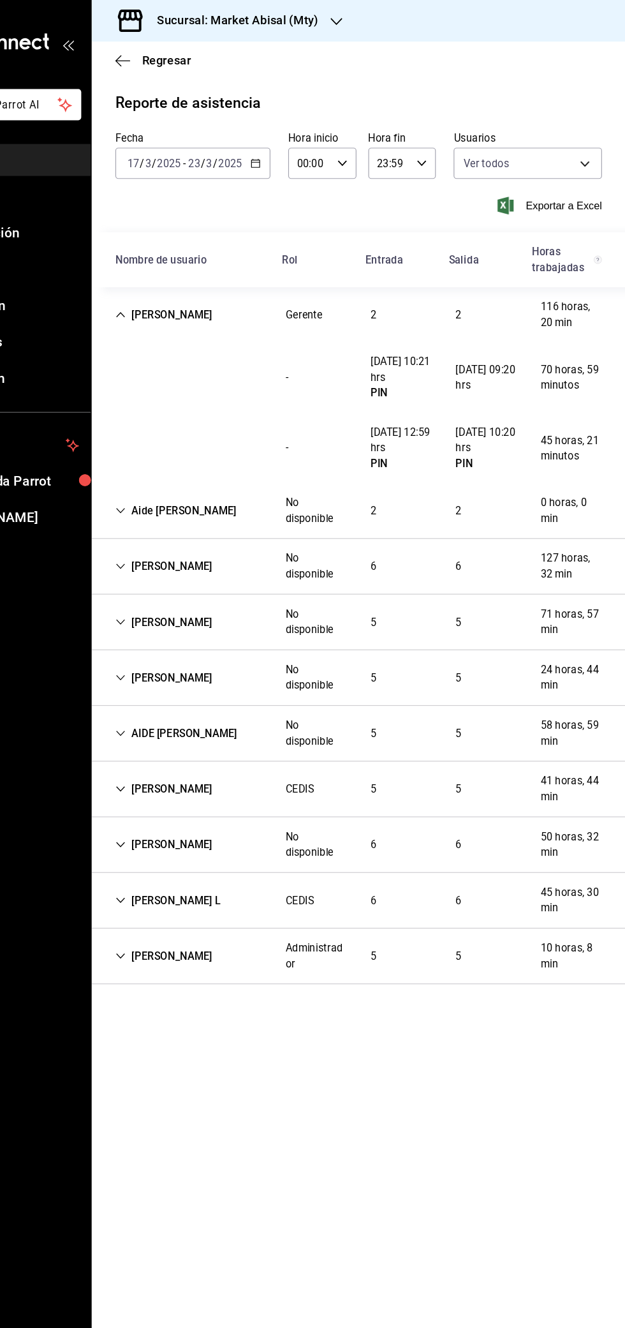
click at [357, 6] on div "Sucursal: Market Abisal (Mty)" at bounding box center [281, 18] width 211 height 36
click at [290, 45] on div "Abisal Seafoods (MTY)" at bounding box center [261, 55] width 191 height 29
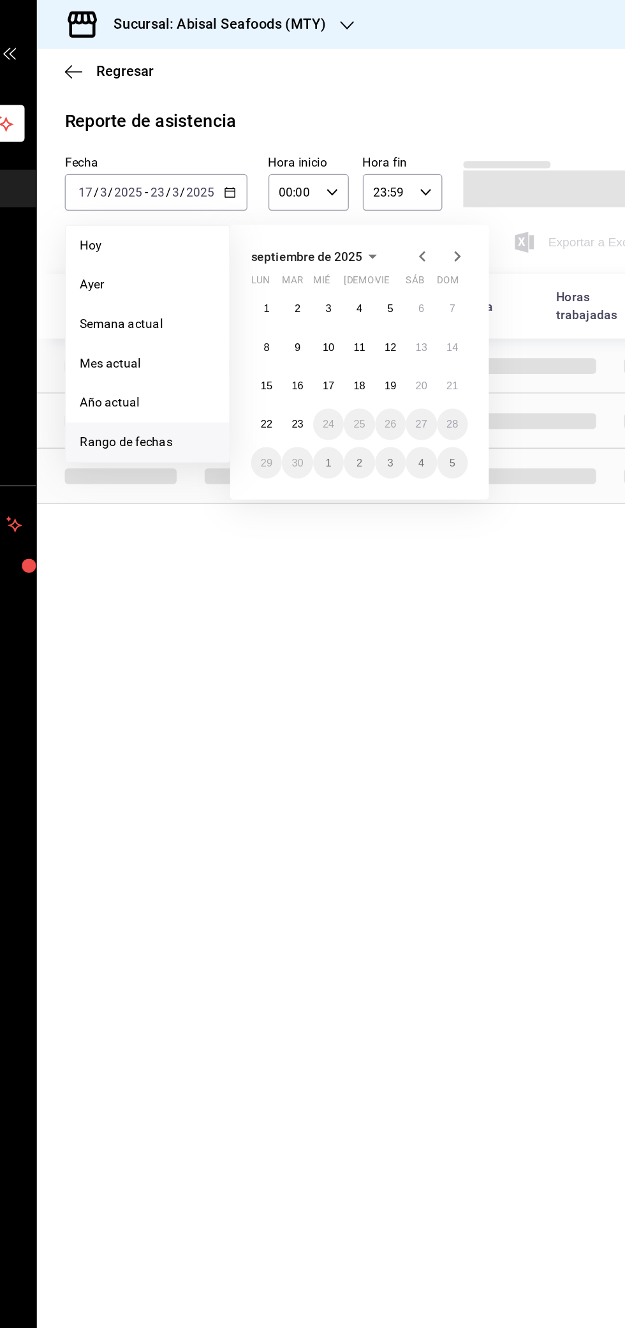
click at [447, 187] on icon "button" at bounding box center [447, 186] width 15 height 15
click at [447, 186] on icon "button" at bounding box center [447, 186] width 15 height 15
click at [365, 188] on span "junio de 2025" at bounding box center [349, 187] width 55 height 10
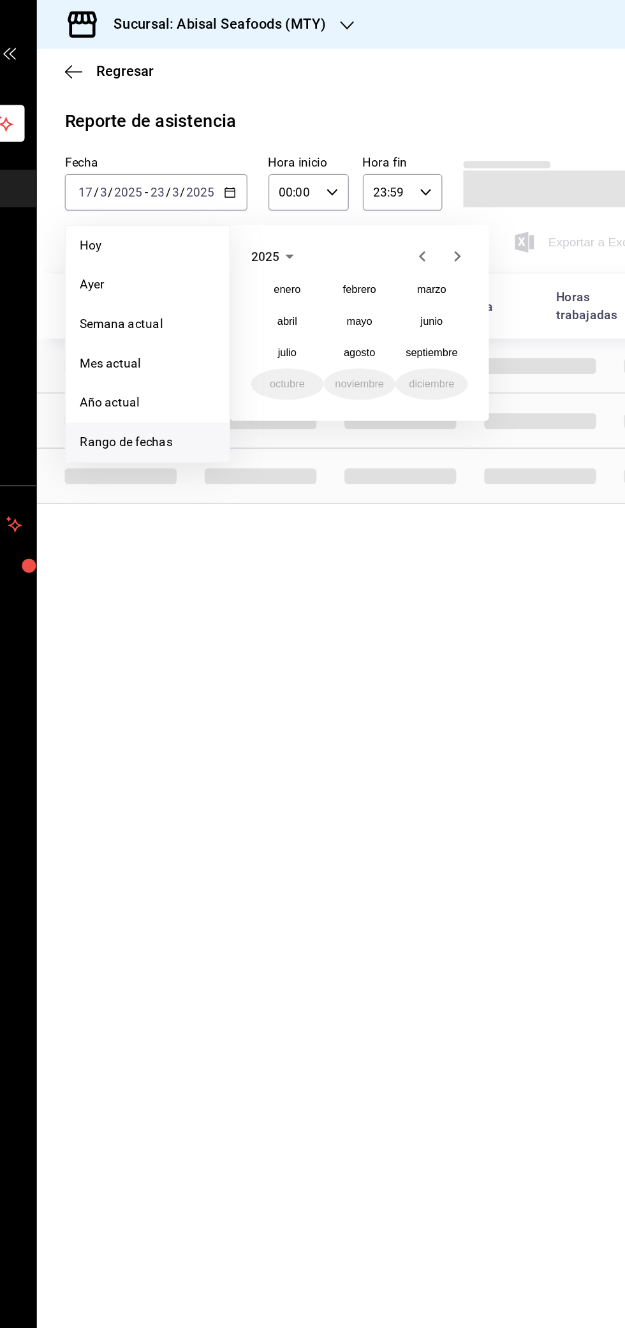
click at [338, 188] on span "2025" at bounding box center [332, 187] width 20 height 10
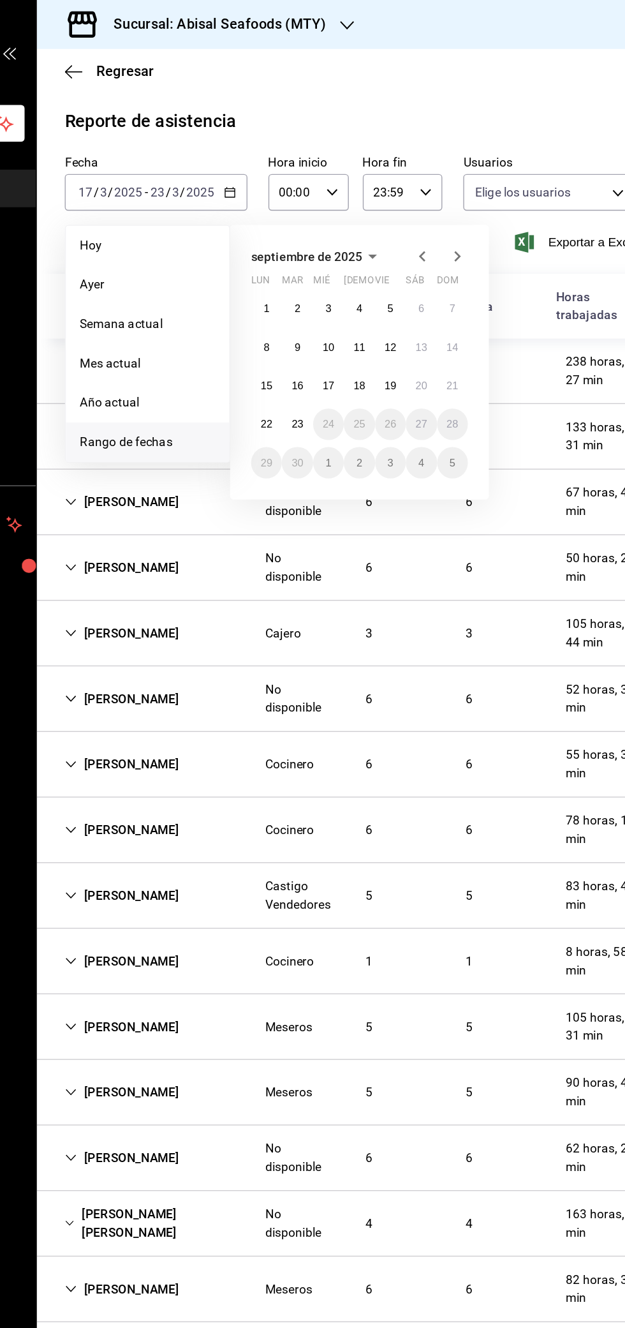
type input "306a98c0-6940-4e4e-933e-54fb4acd2f42,aba5c89c-da41-46ab-b552-a3a7bb8addf1,79cd7…"
click at [383, 183] on span "septiembre de 2025" at bounding box center [362, 187] width 81 height 10
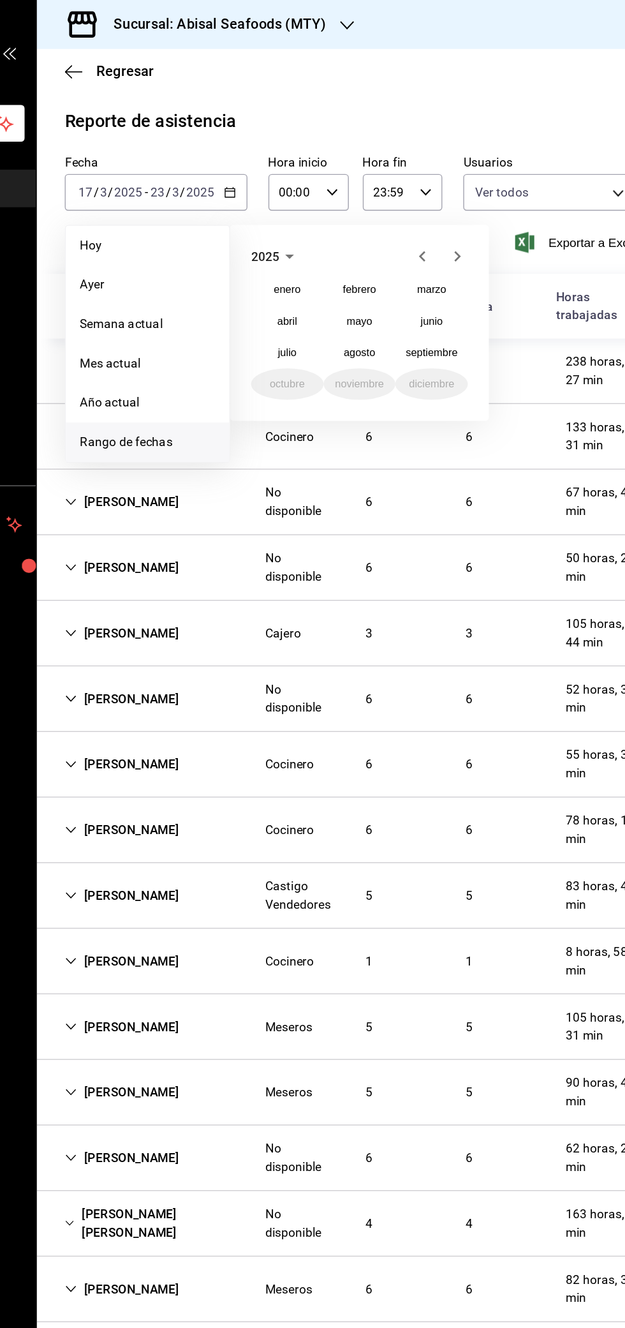
click at [337, 184] on span "2025" at bounding box center [332, 187] width 20 height 10
click at [463, 207] on button "2023" at bounding box center [454, 211] width 53 height 23
click at [346, 209] on abbr "enero" at bounding box center [349, 211] width 20 height 9
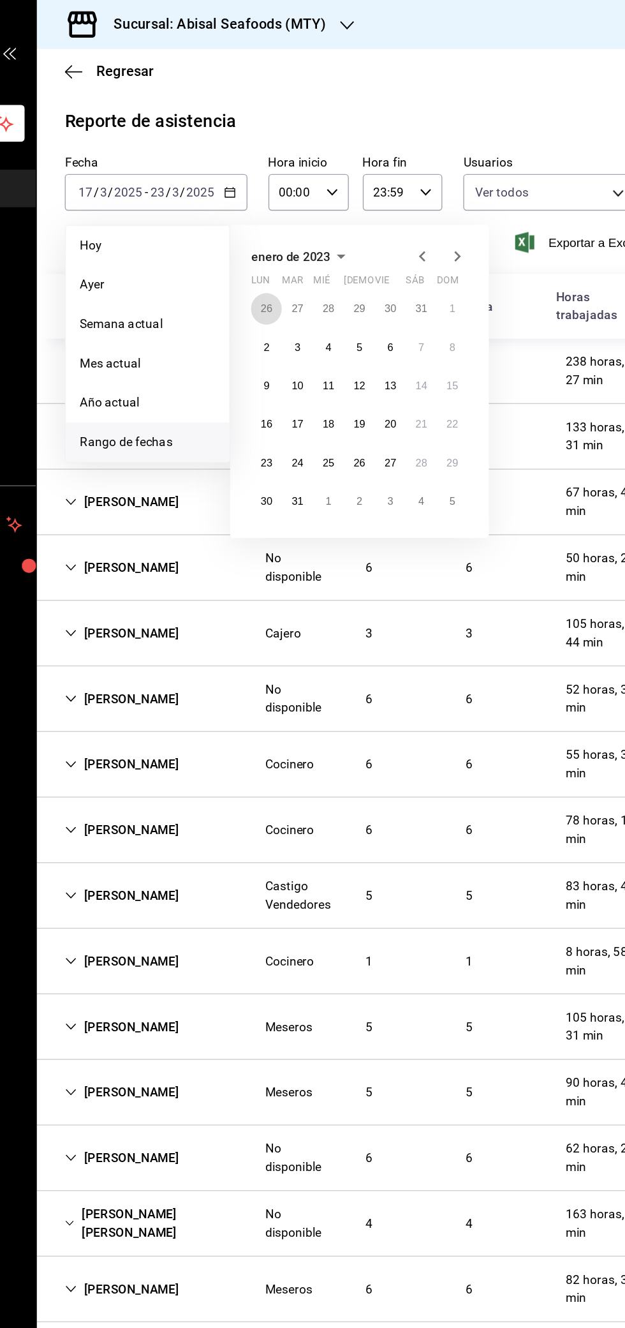
click at [333, 225] on abbr "26" at bounding box center [333, 225] width 8 height 9
click at [469, 337] on abbr "1" at bounding box center [469, 337] width 4 height 9
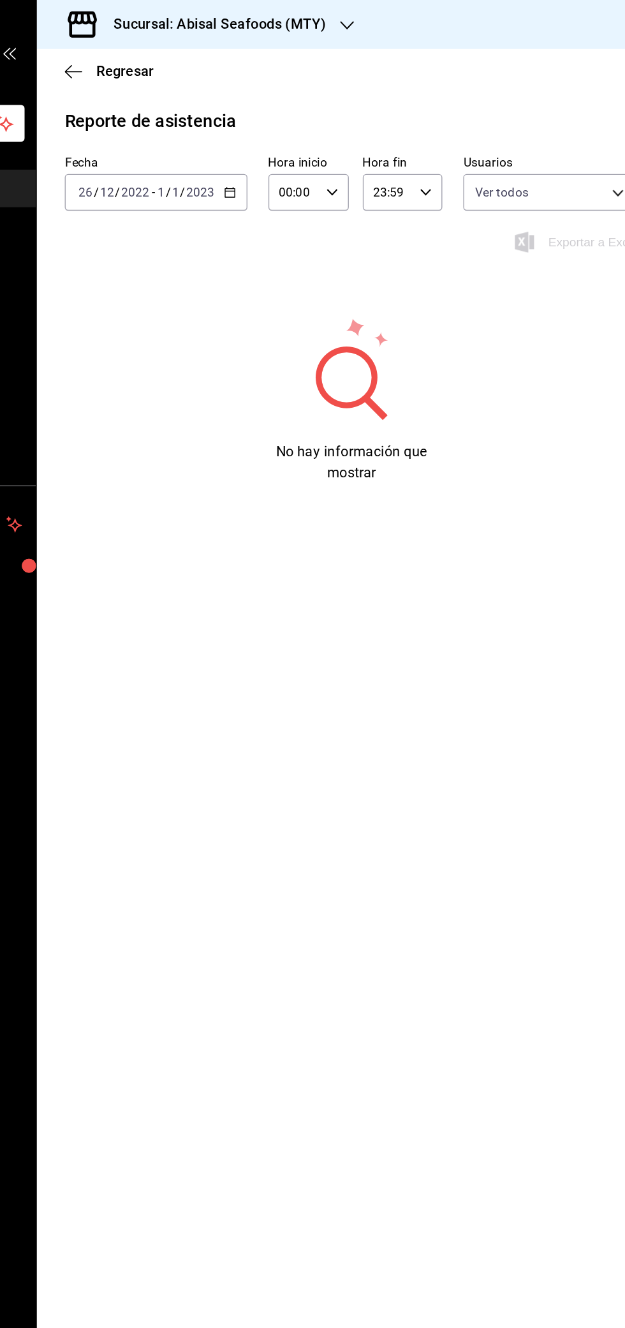
click at [308, 136] on icon "button" at bounding box center [306, 140] width 9 height 9
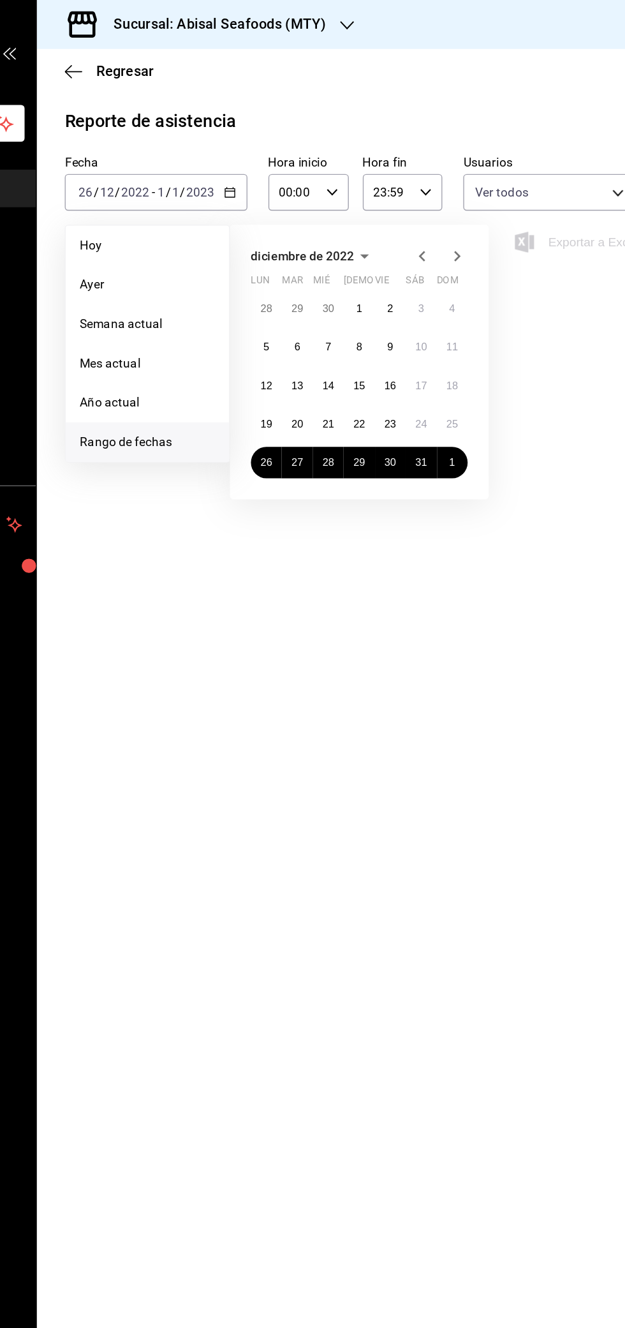
click at [404, 187] on icon "button" at bounding box center [405, 187] width 6 height 3
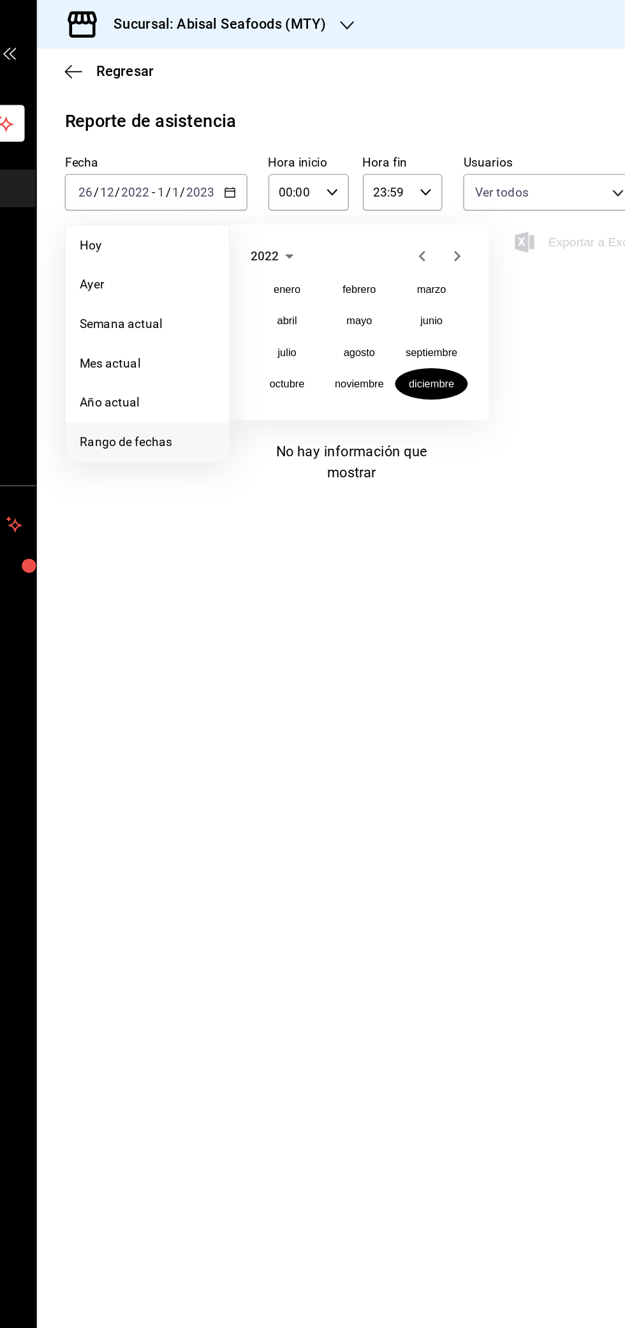
click at [341, 189] on span "2022" at bounding box center [332, 187] width 20 height 10
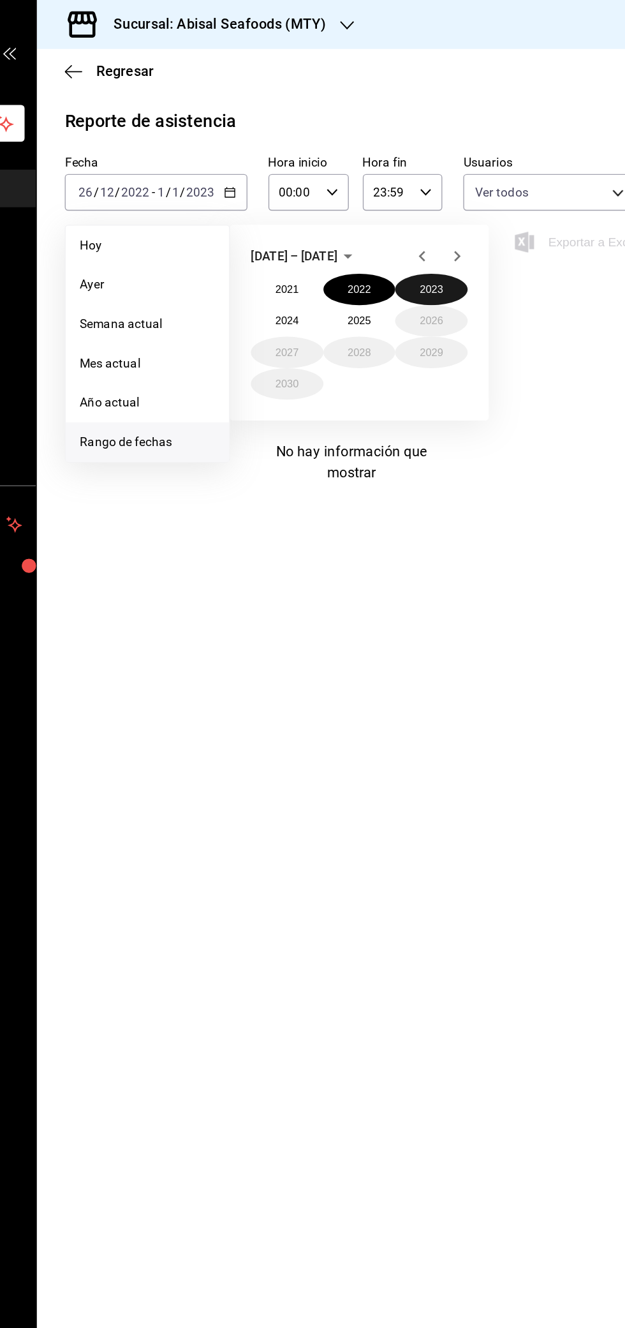
click at [463, 209] on button "2023" at bounding box center [454, 211] width 53 height 23
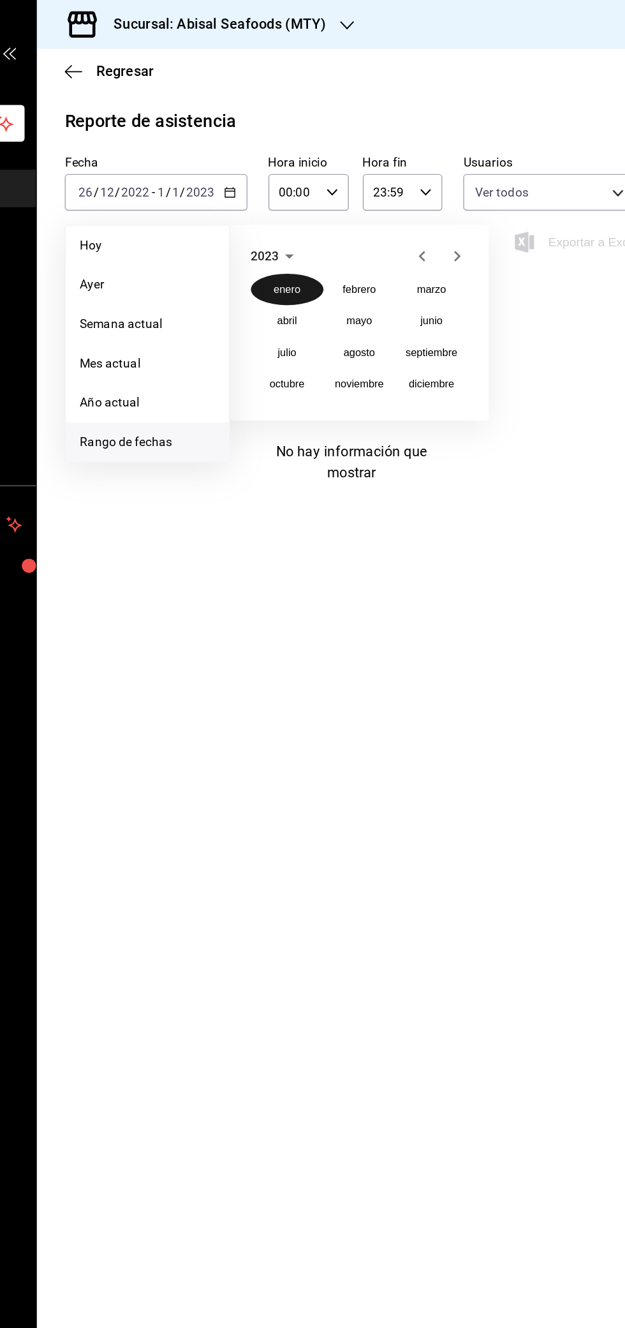
click at [355, 208] on abbr "enero" at bounding box center [349, 211] width 20 height 9
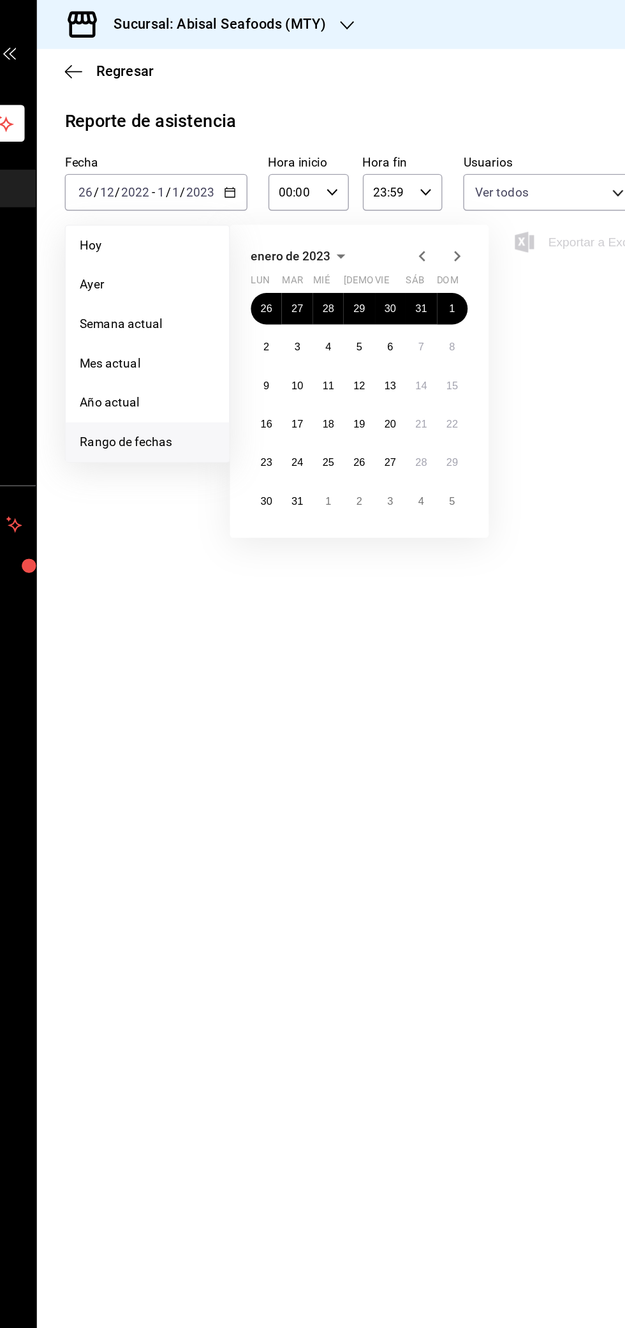
click at [551, 320] on div "No hay información que mostrar" at bounding box center [395, 291] width 419 height 123
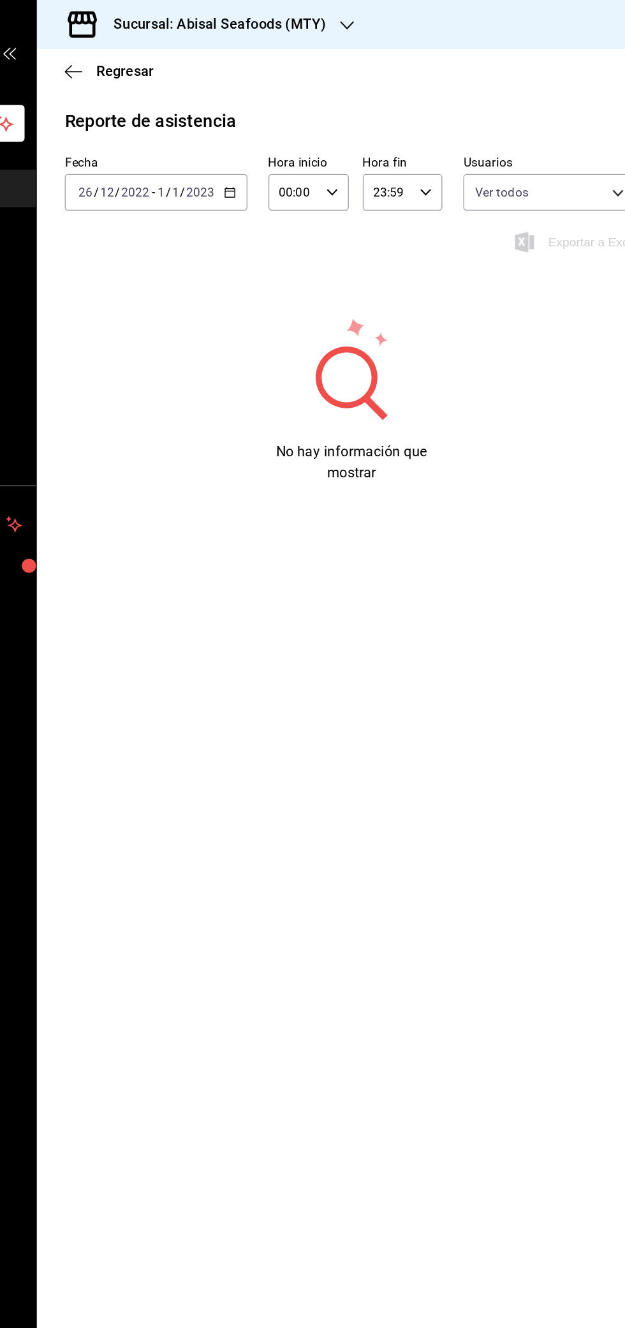
click at [291, 144] on input "2023" at bounding box center [285, 140] width 22 height 10
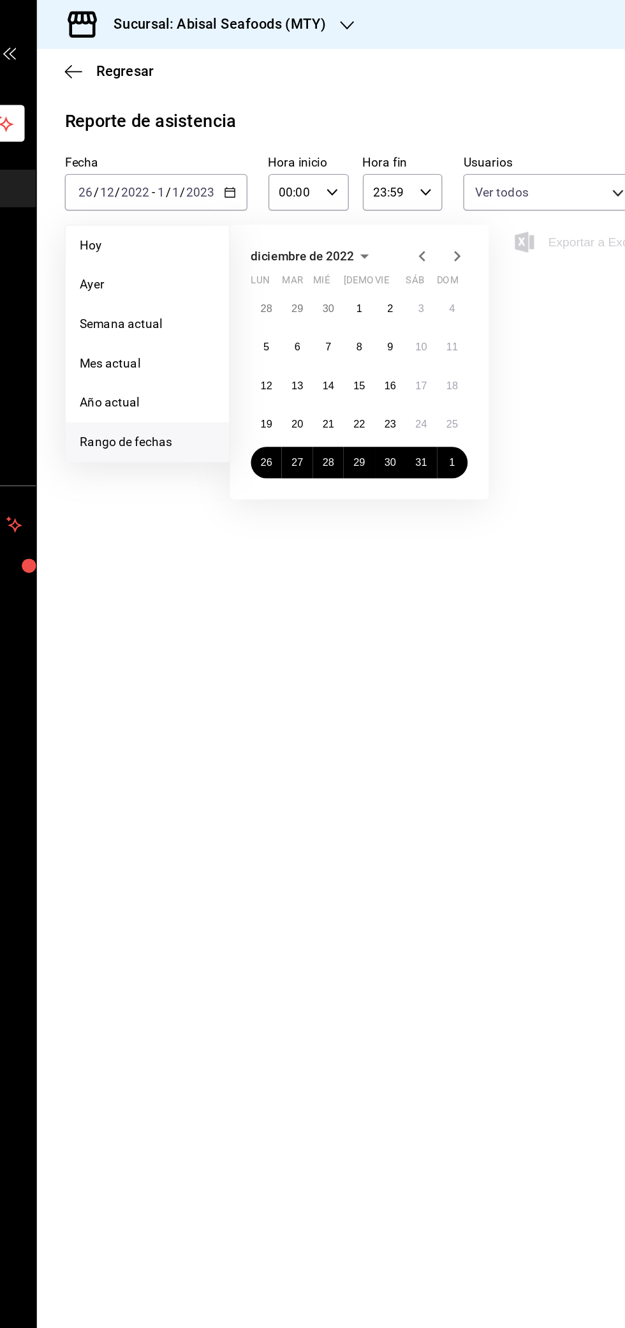
click at [387, 190] on span "diciembre de 2022" at bounding box center [359, 187] width 75 height 10
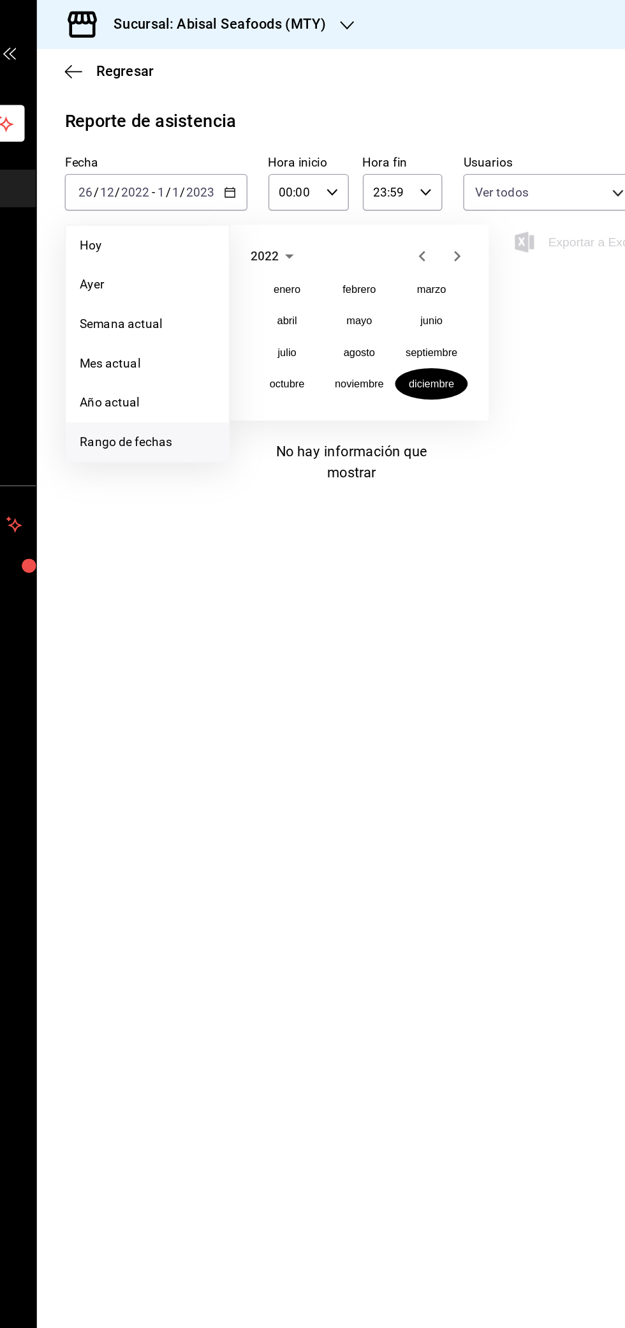
click at [340, 187] on span "2022" at bounding box center [332, 187] width 20 height 10
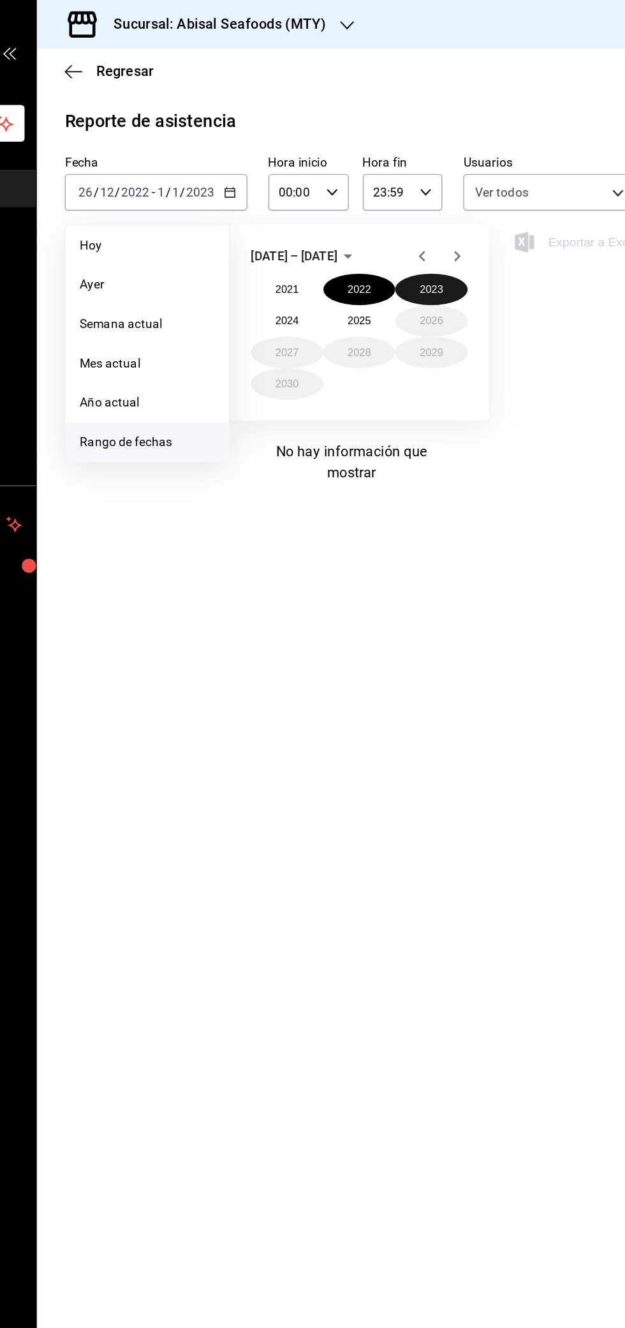
click at [458, 214] on button "2023" at bounding box center [454, 211] width 53 height 23
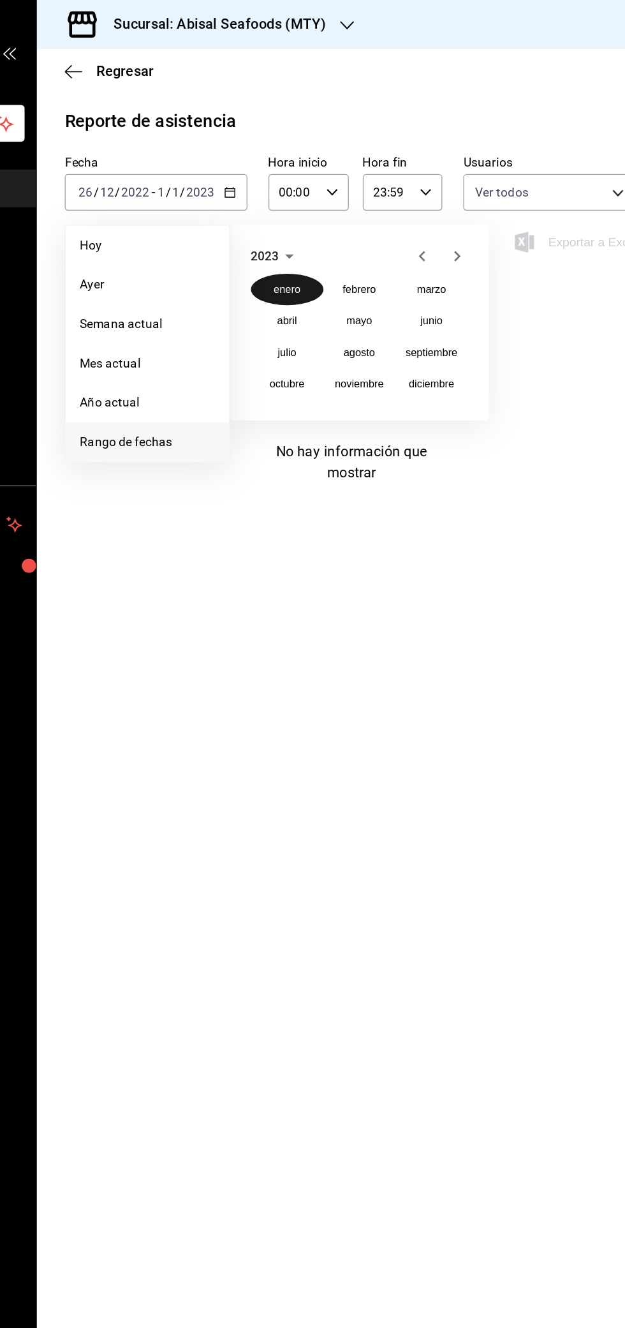
click at [352, 212] on abbr "enero" at bounding box center [349, 211] width 20 height 9
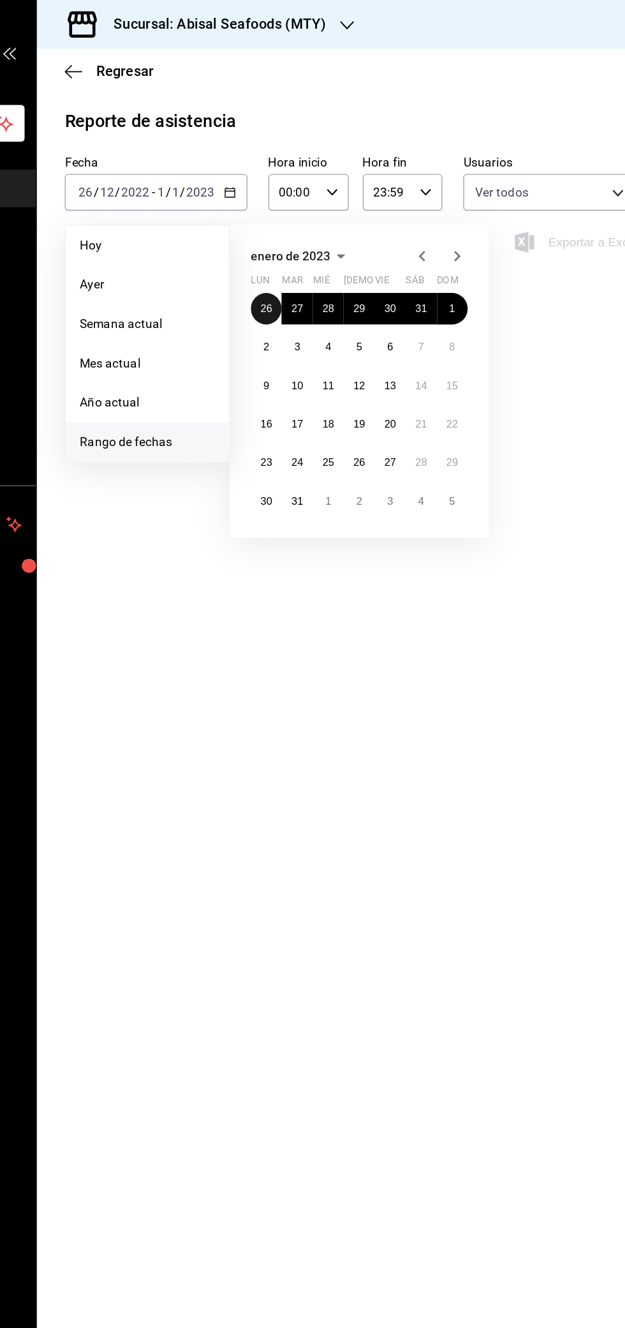
click at [329, 226] on abbr "26" at bounding box center [333, 225] width 8 height 9
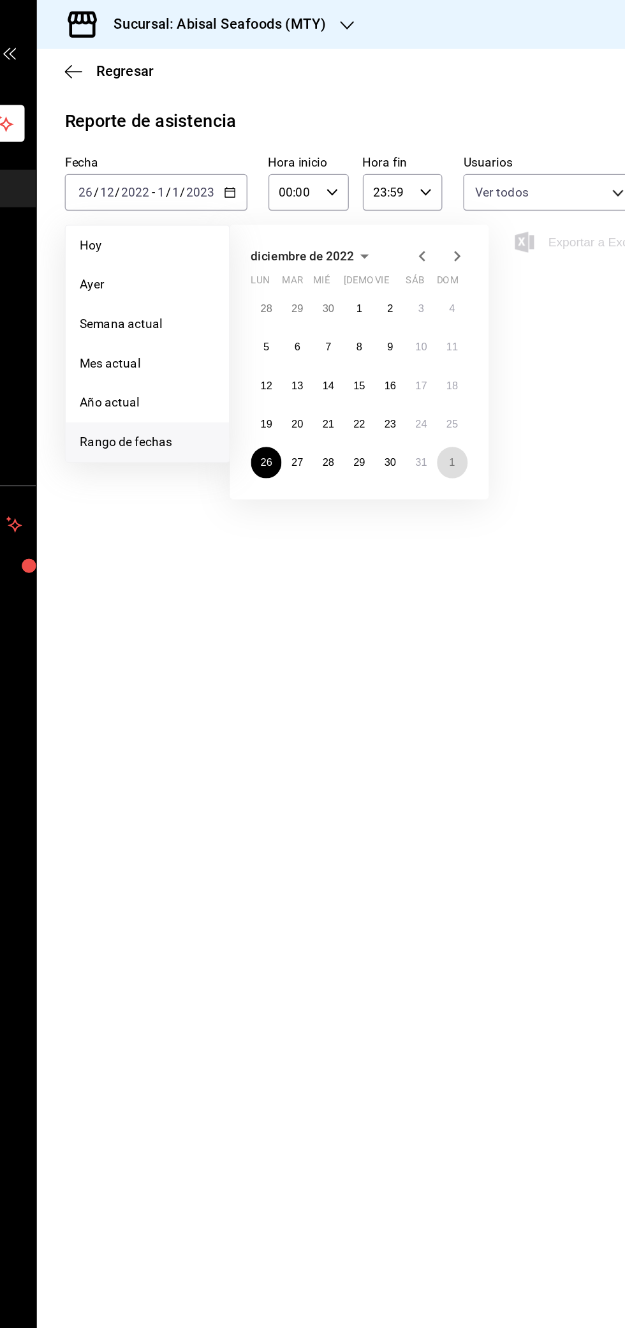
click at [469, 337] on abbr "1" at bounding box center [469, 337] width 4 height 9
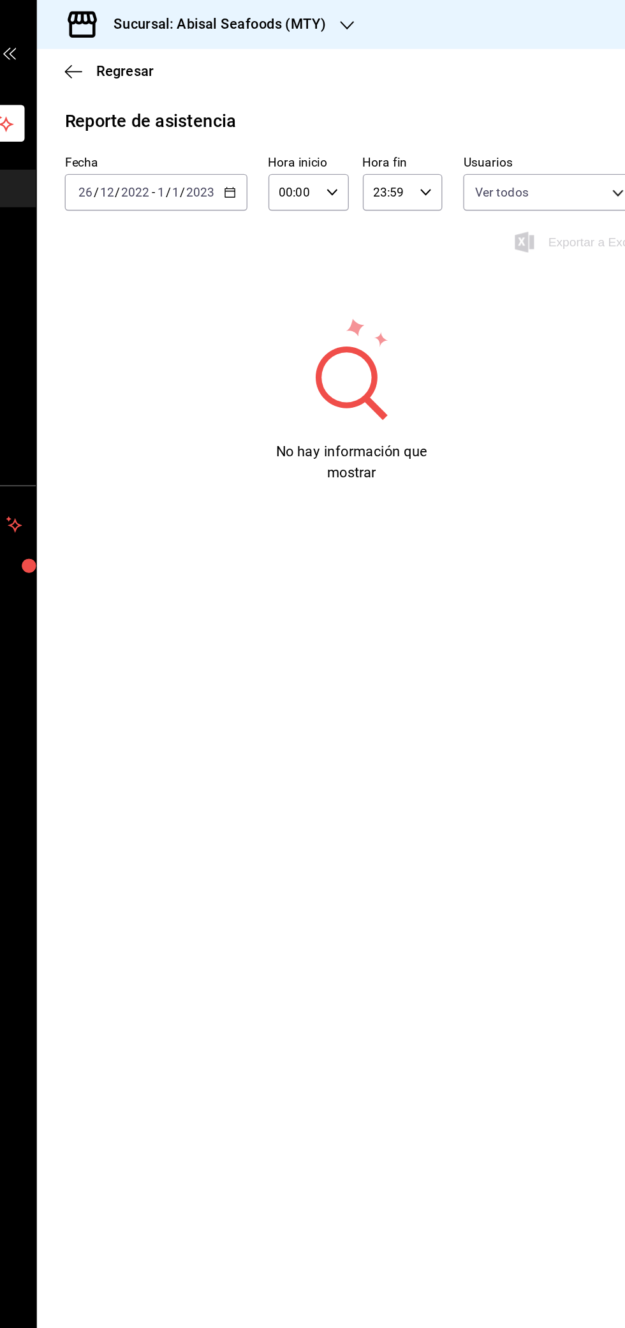
click at [304, 143] on icon "button" at bounding box center [306, 140] width 9 height 9
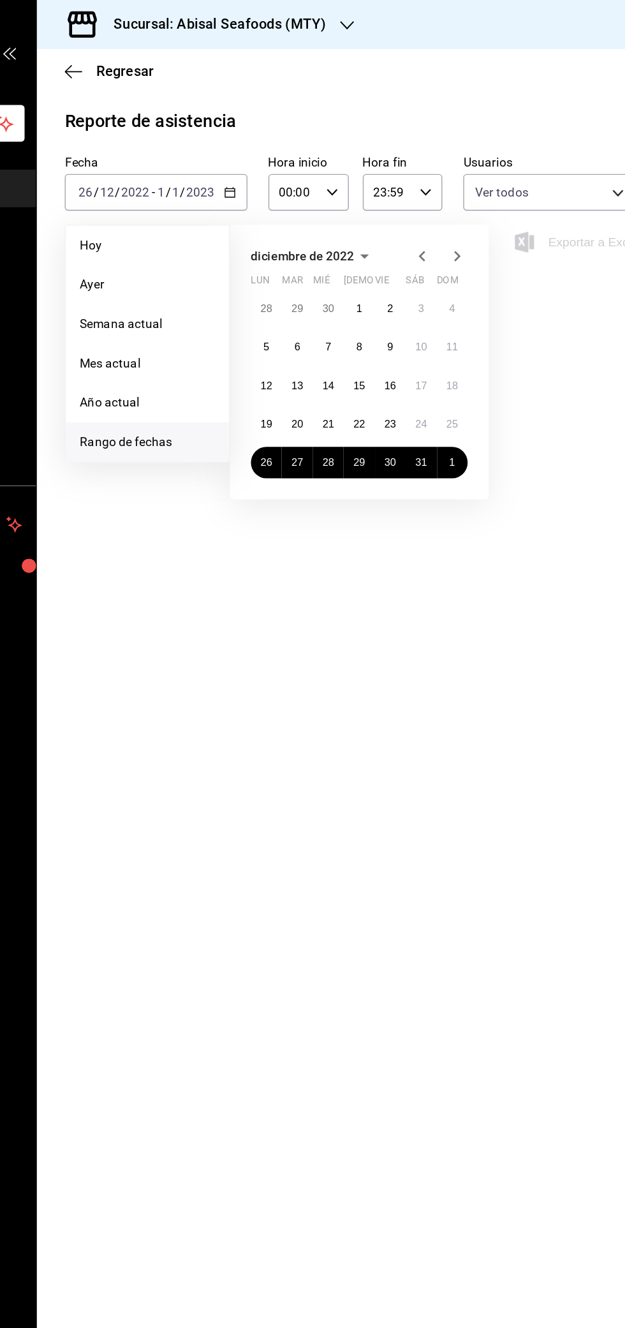
click at [474, 183] on icon "button" at bounding box center [472, 186] width 15 height 15
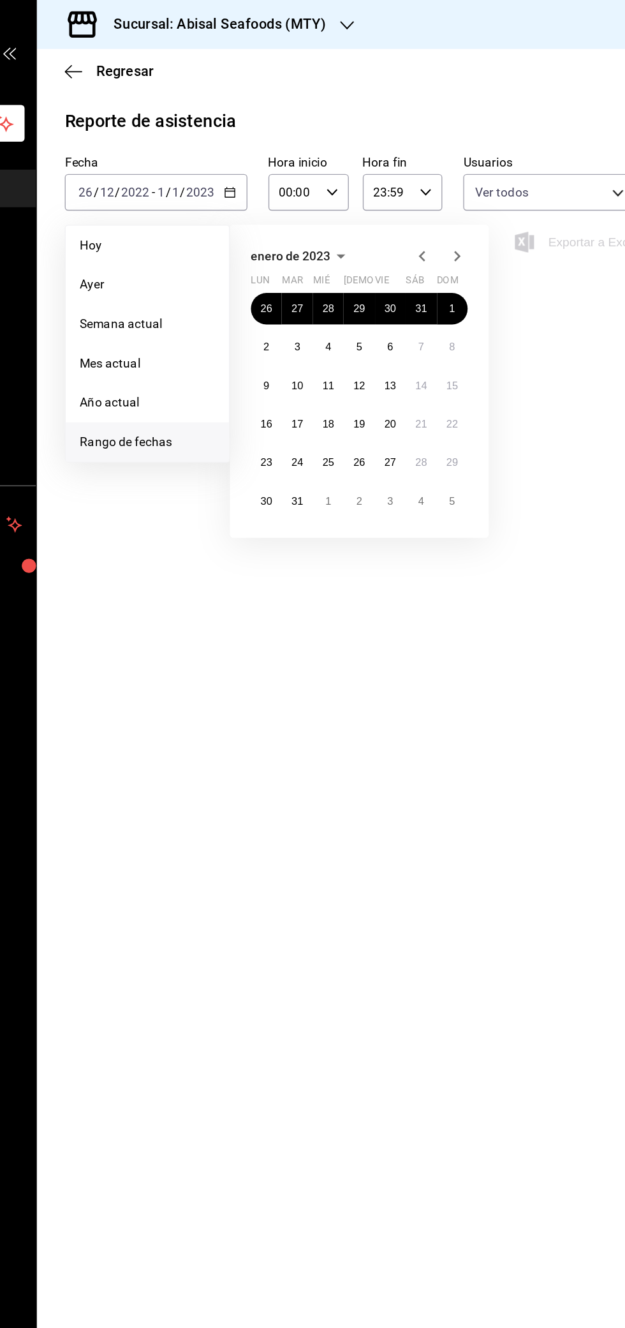
click at [473, 187] on icon "button" at bounding box center [472, 186] width 15 height 15
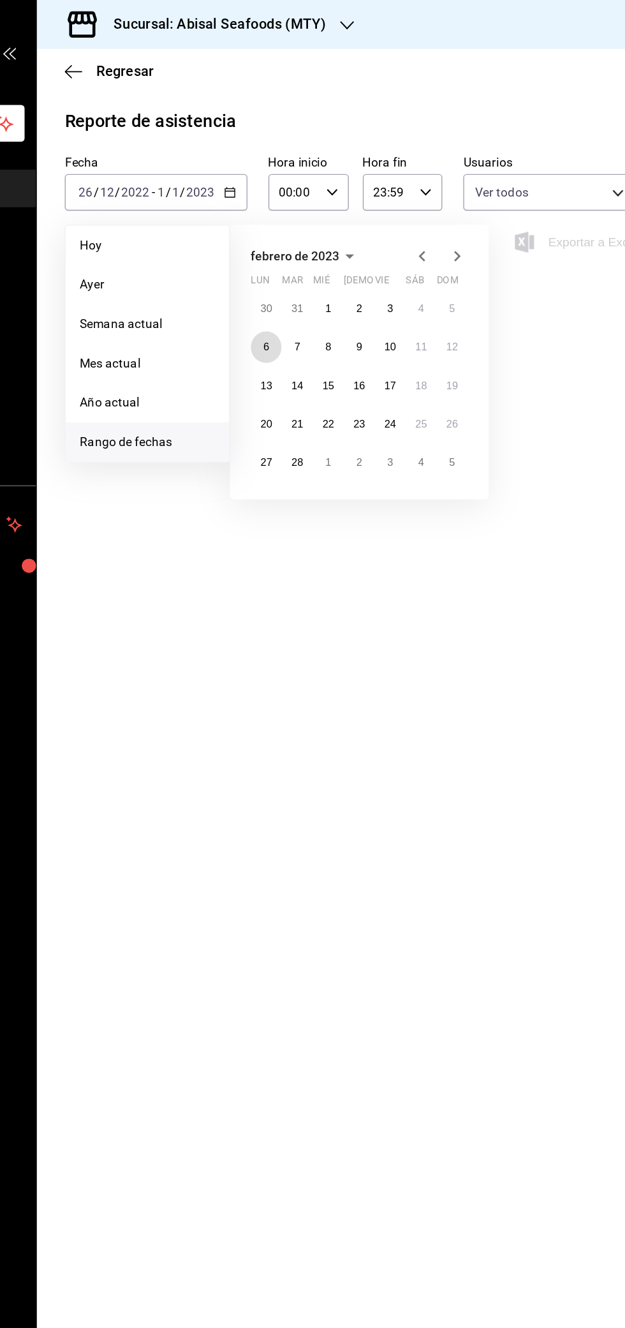
click at [333, 252] on abbr "6" at bounding box center [333, 253] width 4 height 9
click at [472, 250] on abbr "12" at bounding box center [469, 253] width 8 height 9
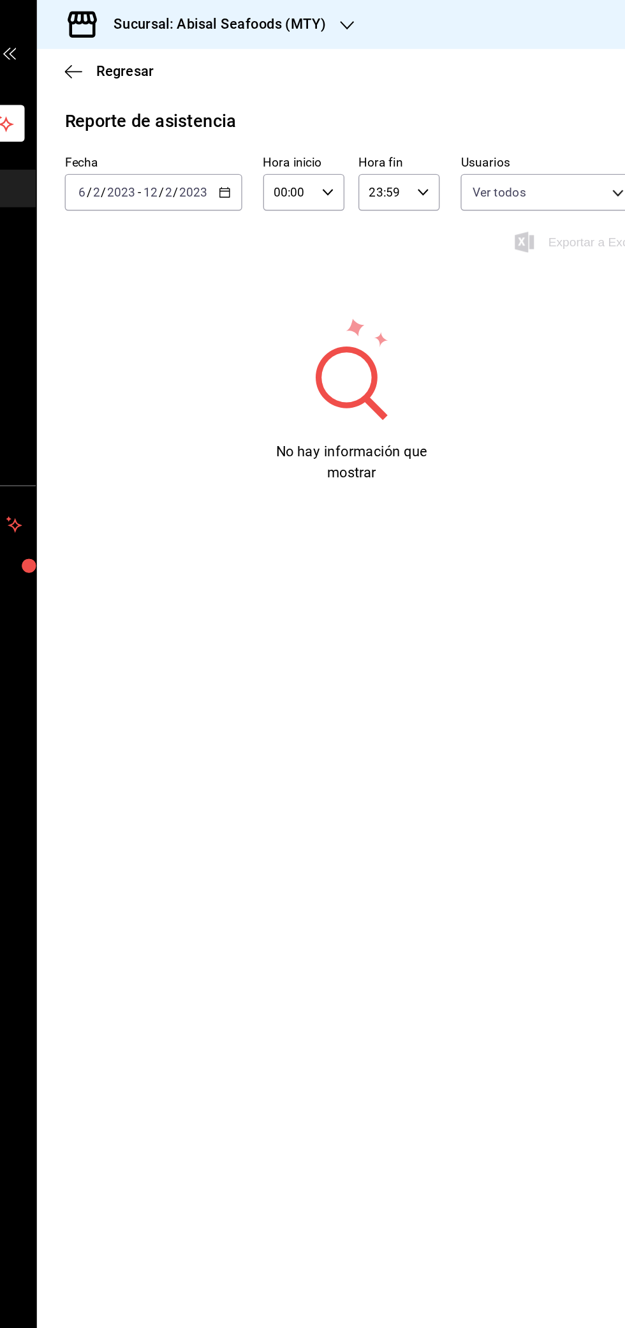
click at [451, 43] on div "Regresar" at bounding box center [395, 52] width 459 height 33
click at [302, 140] on icon "button" at bounding box center [303, 140] width 9 height 9
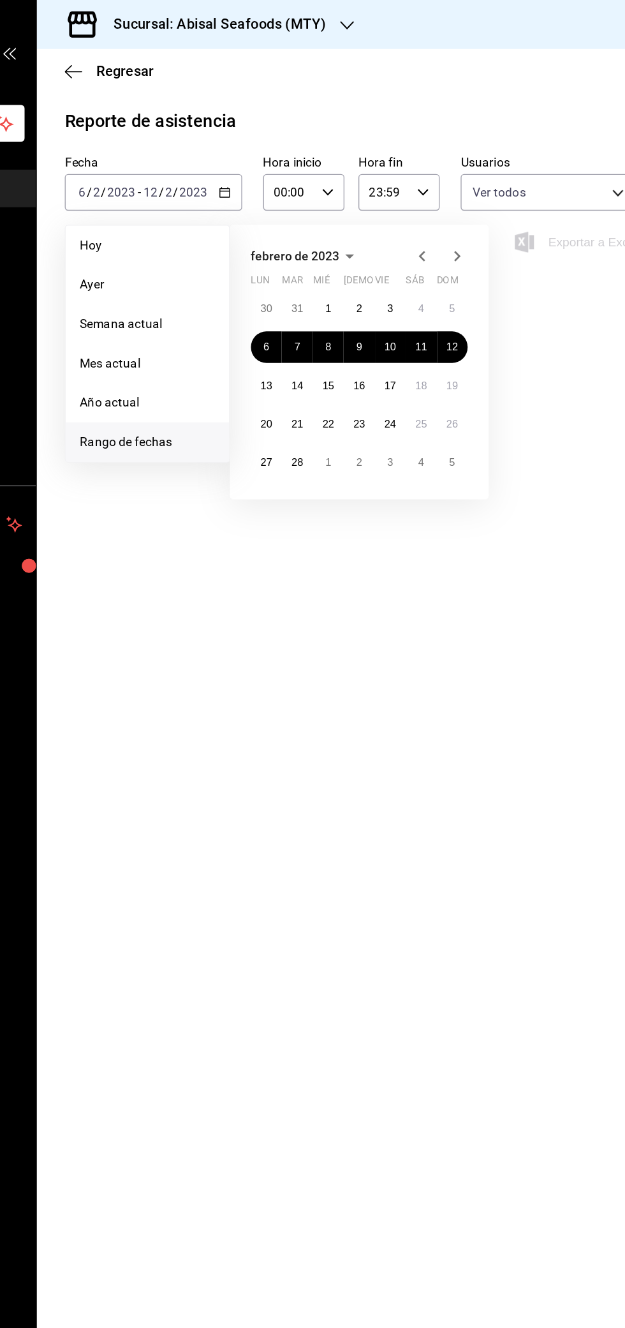
click at [476, 186] on icon "button" at bounding box center [472, 186] width 15 height 15
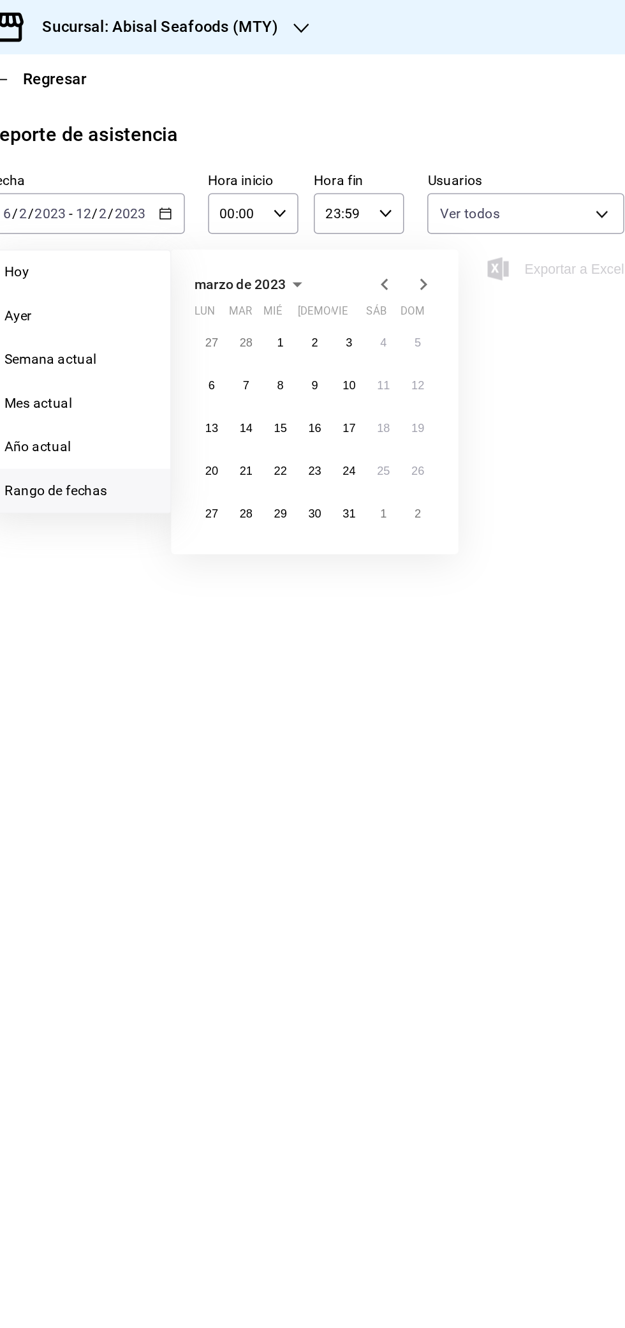
click at [534, 131] on body "Pregunta a Parrot AI Reportes Menú Configuración Personal Facturación Inventari…" at bounding box center [312, 664] width 625 height 1328
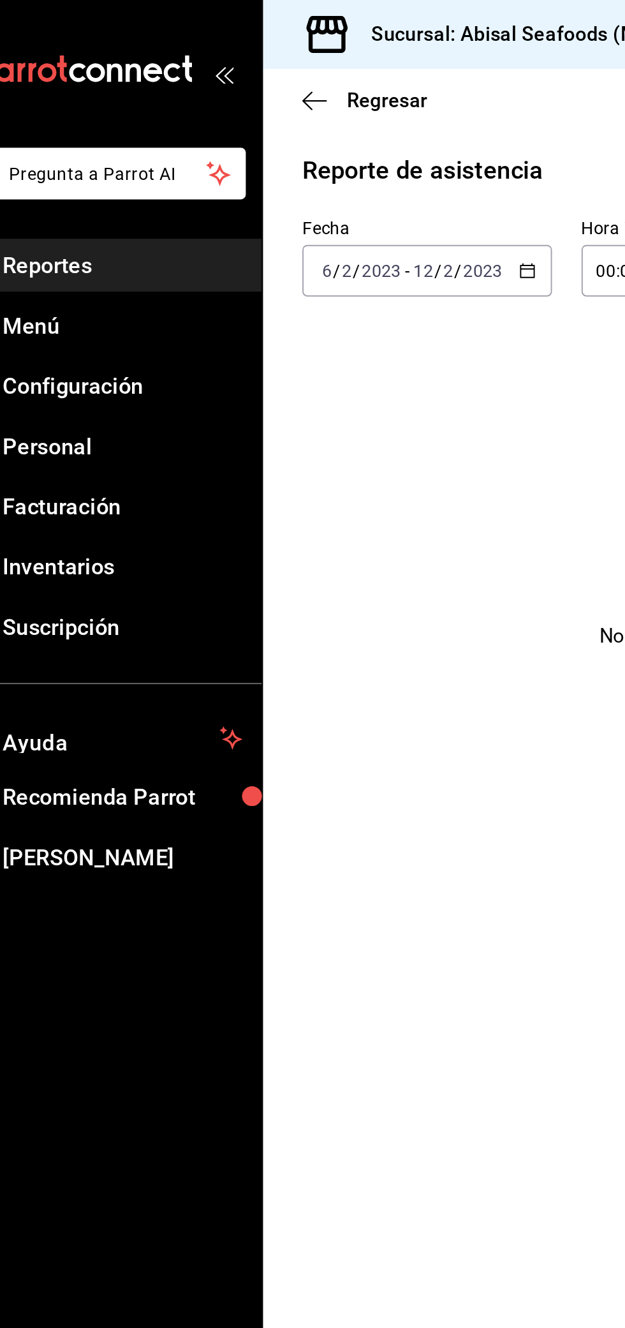
click at [302, 141] on div at bounding box center [312, 664] width 625 height 1328
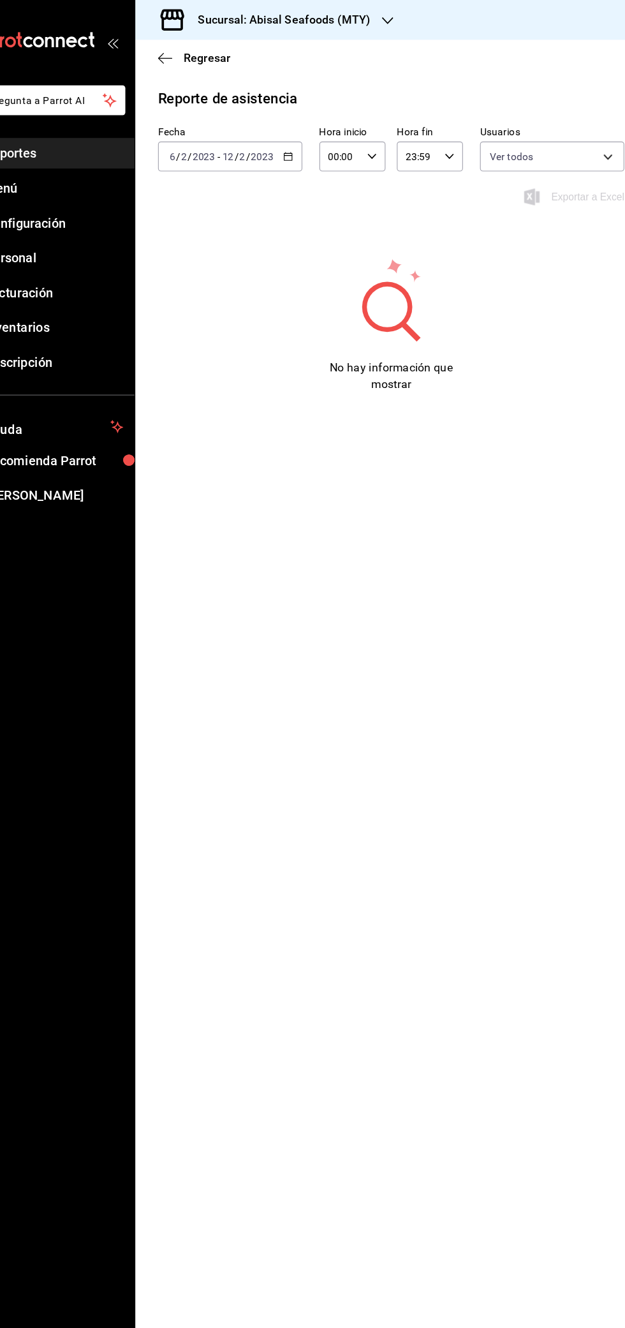
click at [306, 142] on \(Stroke\) "button" at bounding box center [303, 140] width 8 height 7
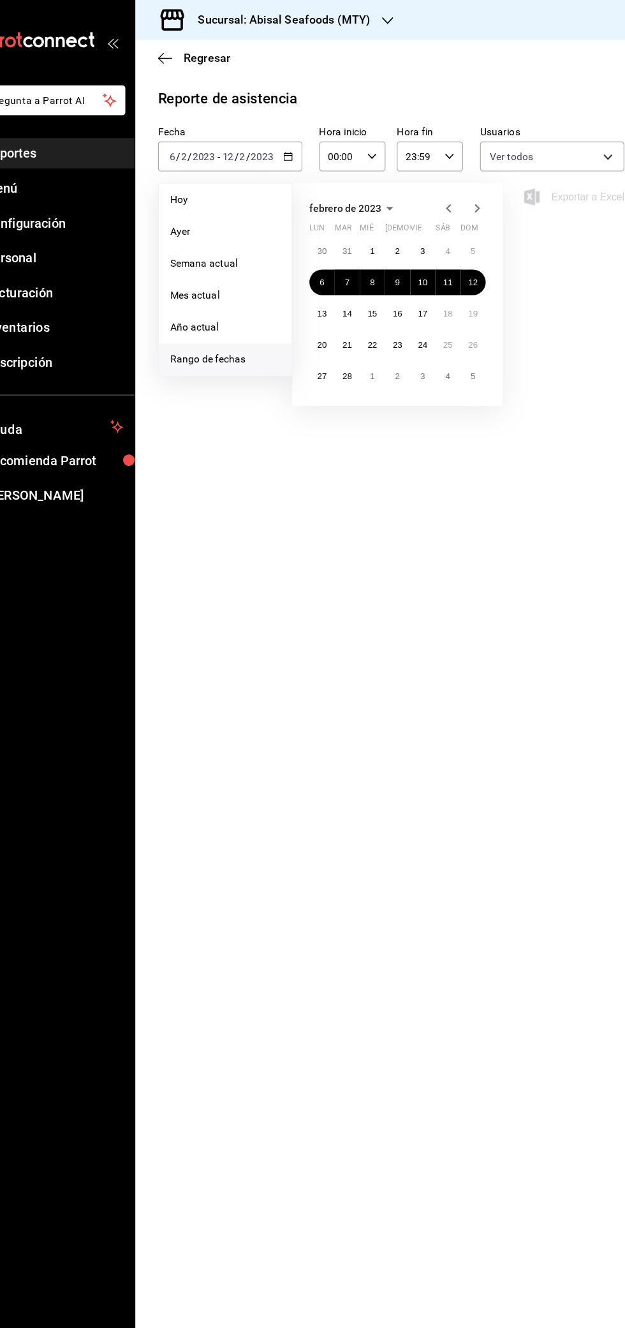
click at [475, 184] on icon "button" at bounding box center [472, 186] width 15 height 15
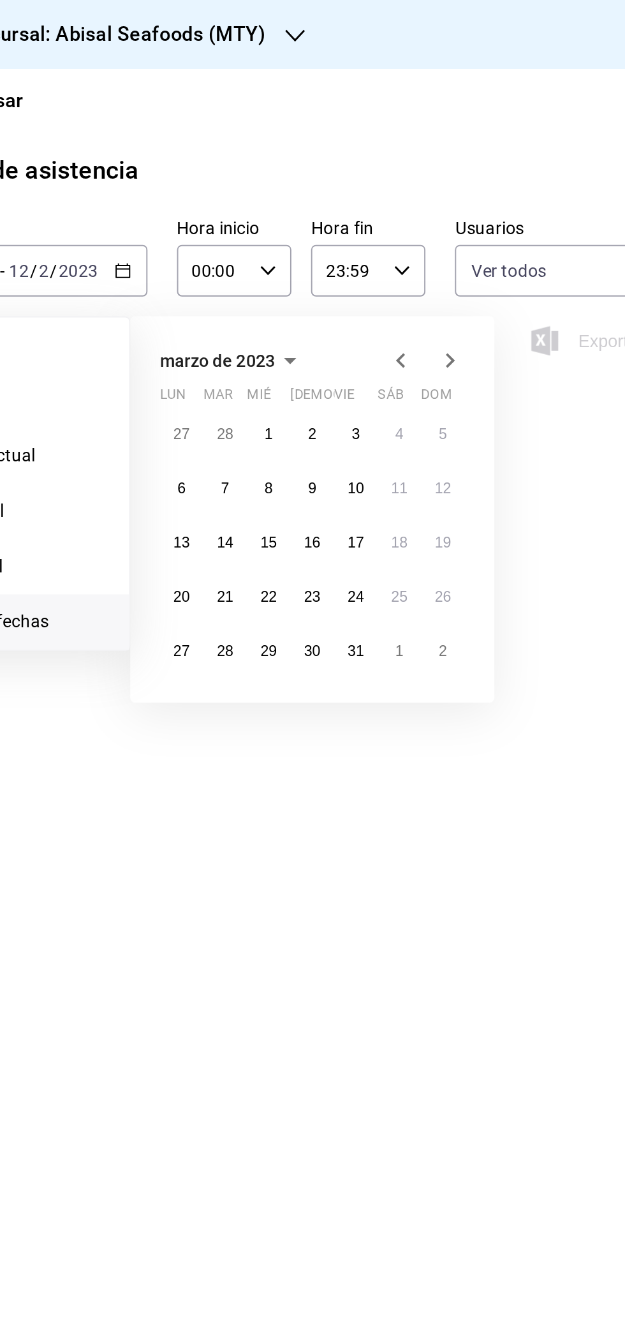
click at [490, 108] on div "Reporte de asistencia Fecha [DATE] [DATE] - [DATE] [DATE] [DATE] [DATE] Semana …" at bounding box center [395, 215] width 459 height 274
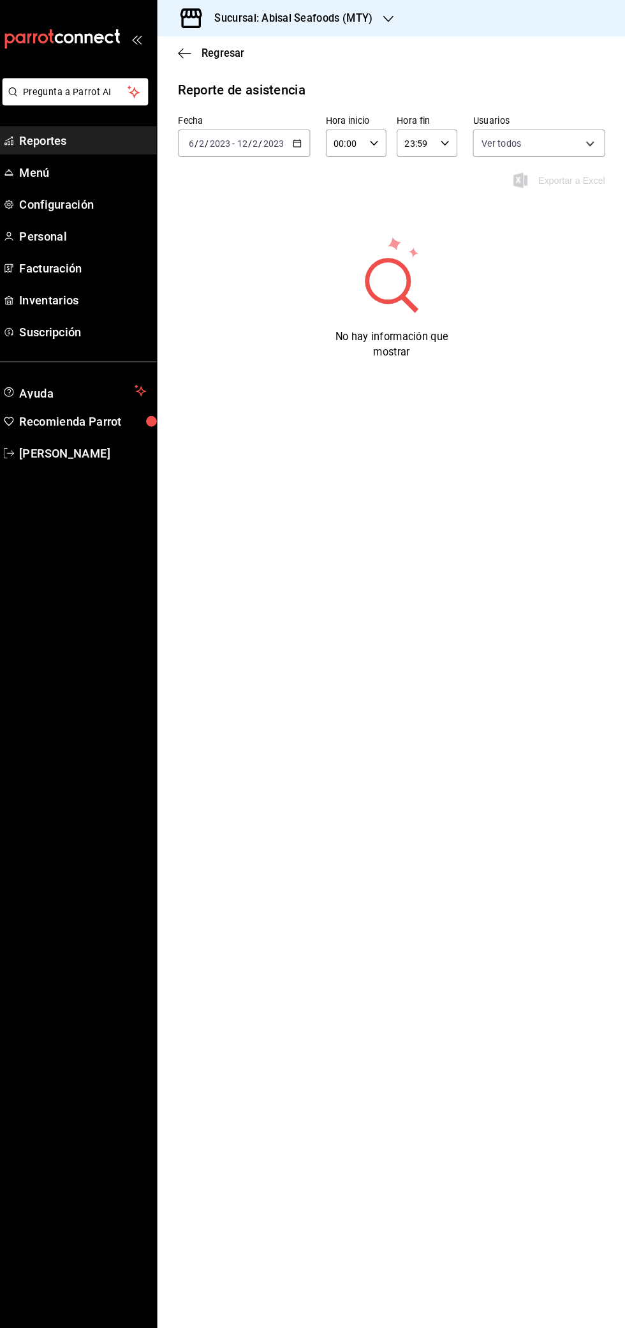
click at [302, 142] on icon "button" at bounding box center [303, 140] width 9 height 9
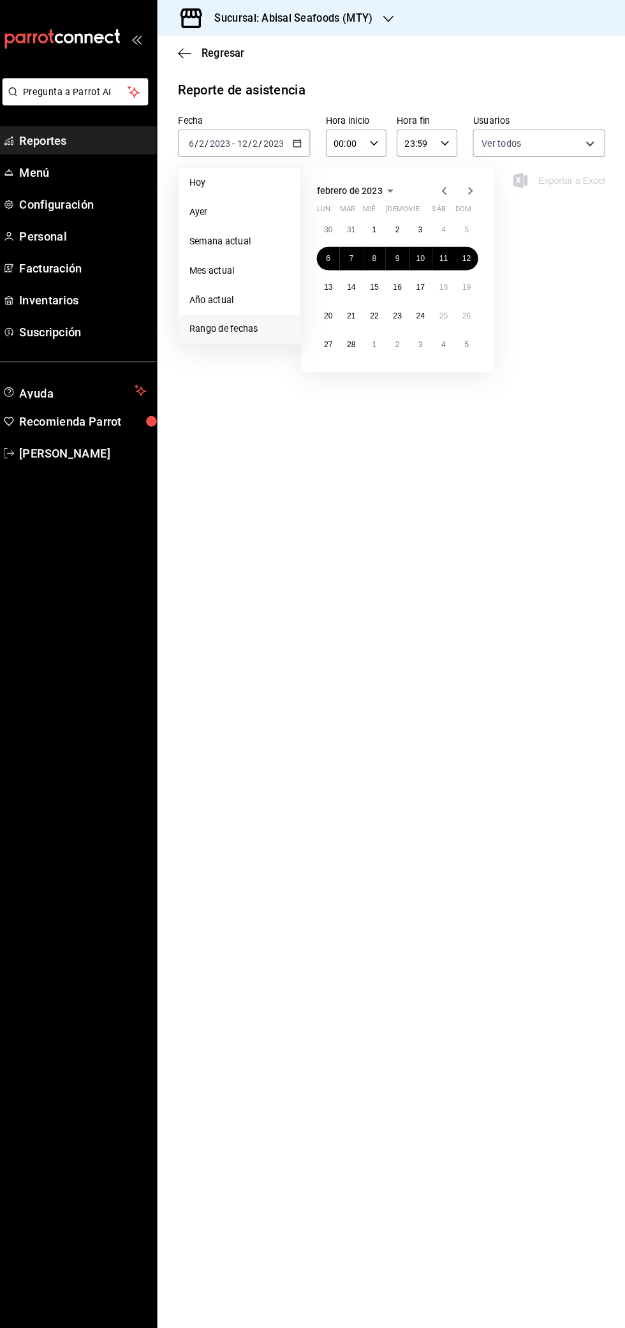
click at [473, 186] on icon "button" at bounding box center [472, 186] width 15 height 15
click at [333, 309] on abbr "20" at bounding box center [333, 309] width 8 height 9
click at [469, 309] on abbr "26" at bounding box center [469, 309] width 8 height 9
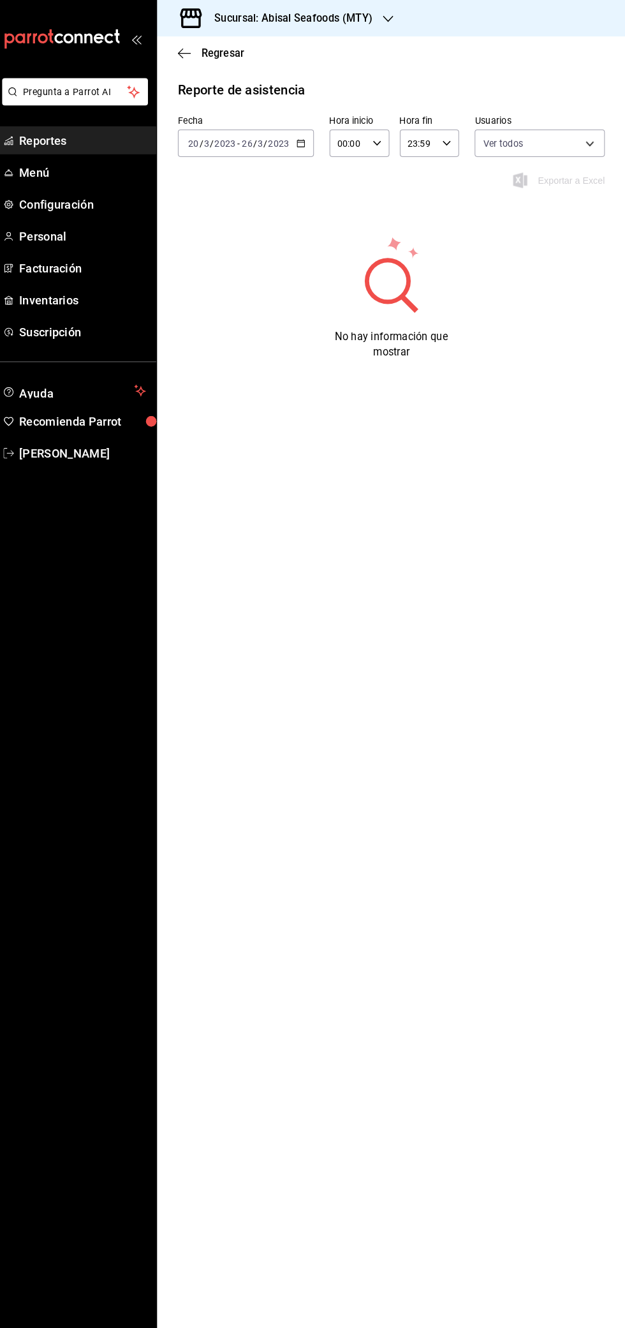
click at [306, 139] on \(Stroke\) "button" at bounding box center [306, 139] width 7 height 1
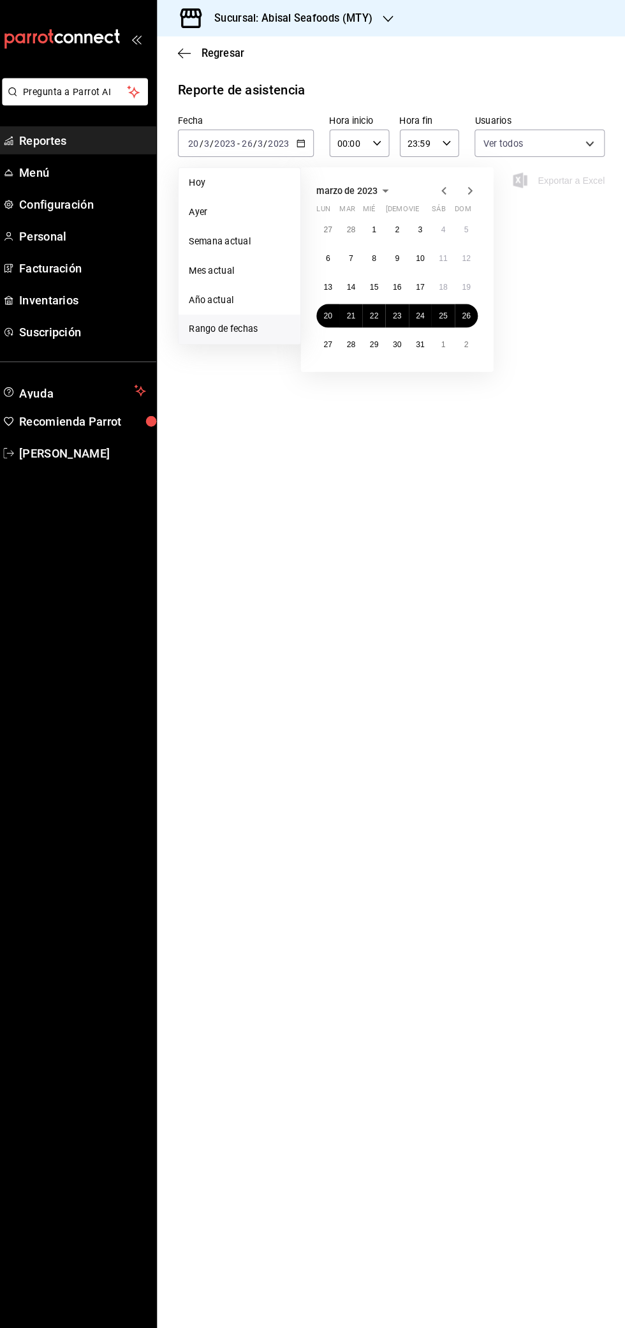
click at [475, 186] on icon "button" at bounding box center [473, 187] width 4 height 8
click at [473, 186] on icon "button" at bounding box center [472, 186] width 15 height 15
click at [477, 184] on icon "button" at bounding box center [472, 186] width 15 height 15
click at [476, 186] on icon "button" at bounding box center [472, 186] width 15 height 15
click at [473, 186] on icon "button" at bounding box center [472, 186] width 15 height 15
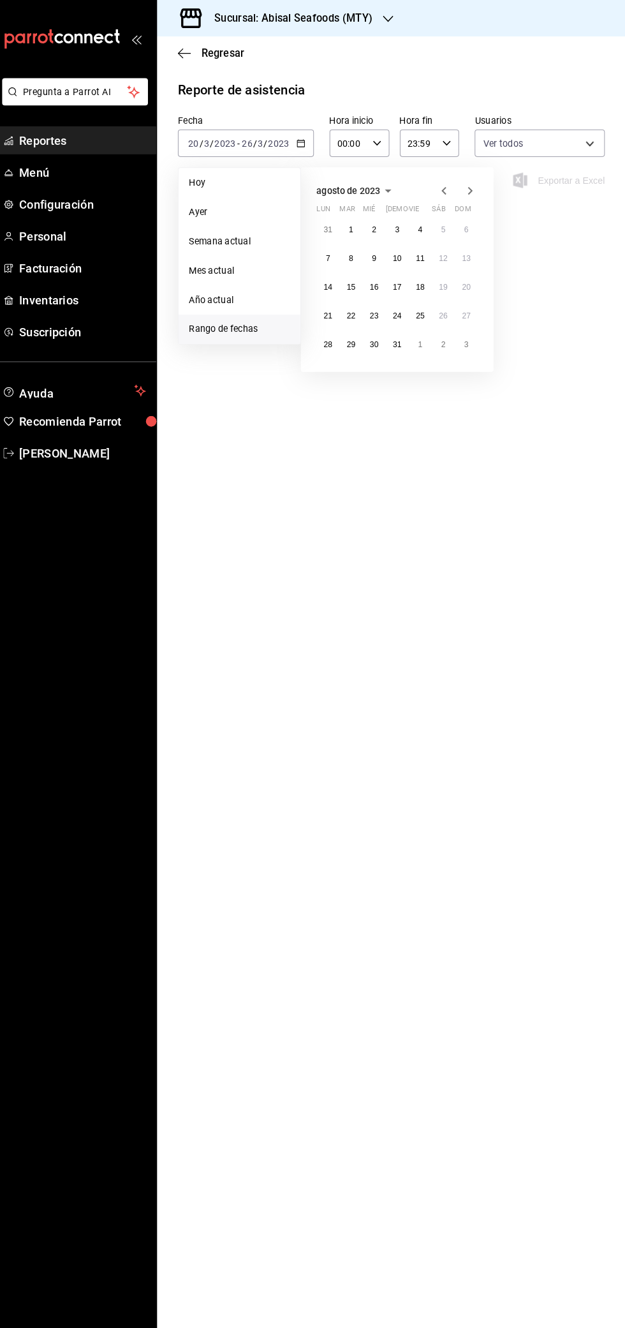
click at [478, 186] on icon "button" at bounding box center [472, 186] width 15 height 15
click at [333, 281] on abbr "11" at bounding box center [333, 281] width 8 height 9
click at [482, 281] on div "[DATE] lun mar mié jue vie sáb dom 28 29 30 31 1 2 3 4 5 6 7 8 9 10 11 12 13 14…" at bounding box center [401, 264] width 189 height 200
click at [485, 282] on div "[DATE] lun mar mié jue vie sáb dom 28 29 30 31 1 2 3 4 5 6 7 8 9 10 11 12 13 14…" at bounding box center [401, 264] width 189 height 200
click at [469, 281] on abbr "17" at bounding box center [469, 281] width 8 height 9
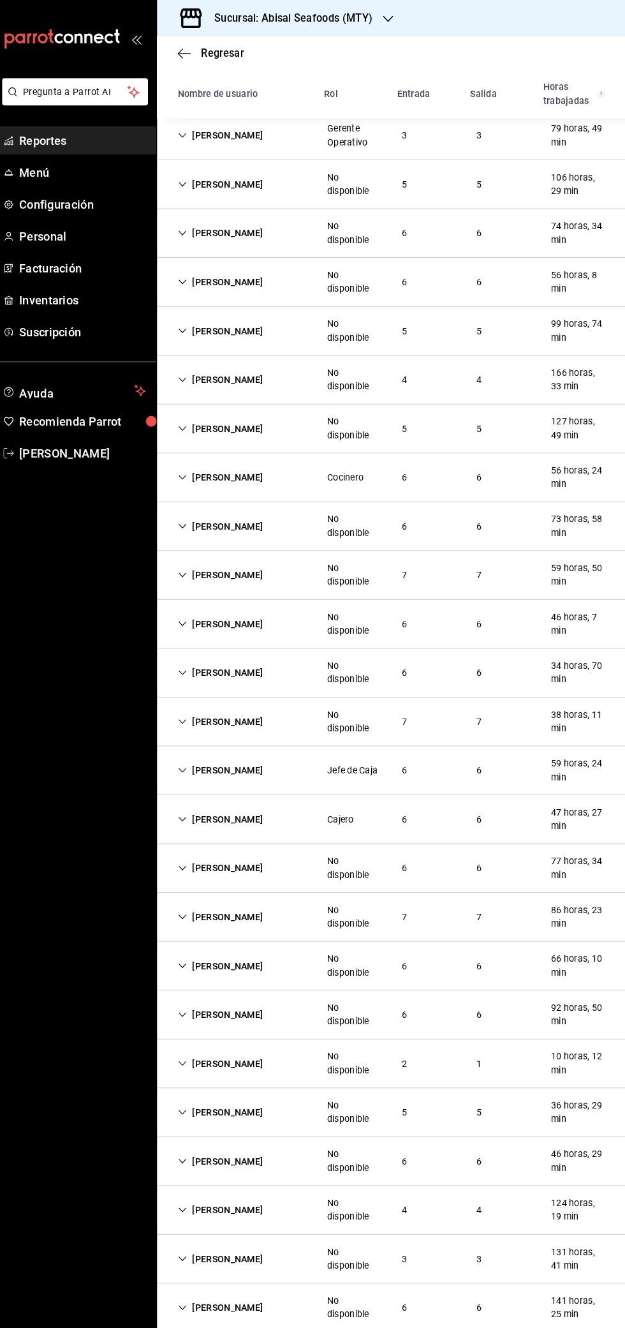
scroll to position [138, 0]
click at [197, 753] on div "[PERSON_NAME]" at bounding box center [228, 755] width 104 height 24
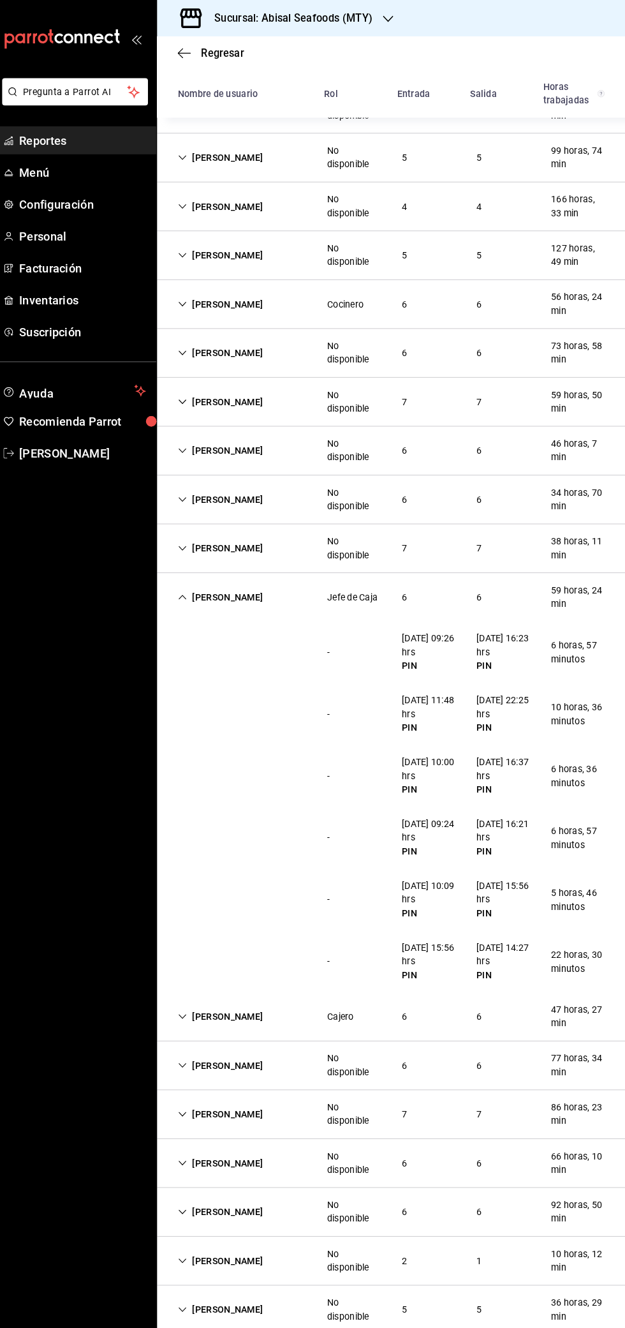
scroll to position [0, 0]
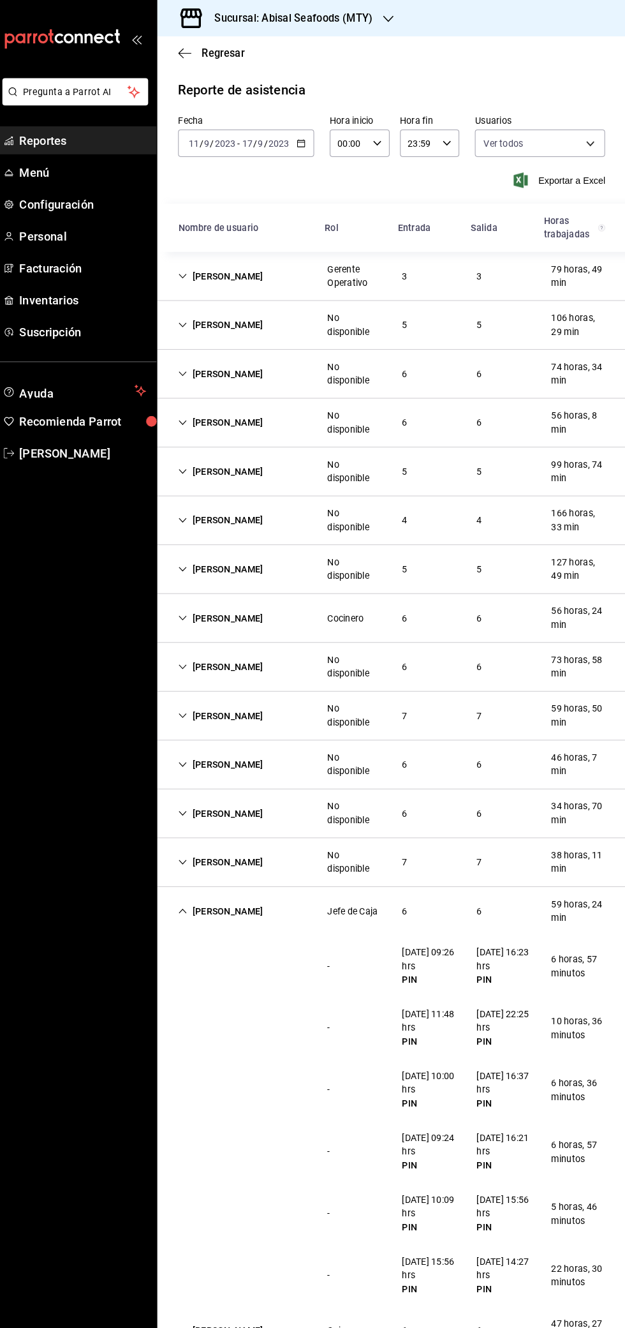
click at [306, 140] on icon "button" at bounding box center [306, 140] width 9 height 9
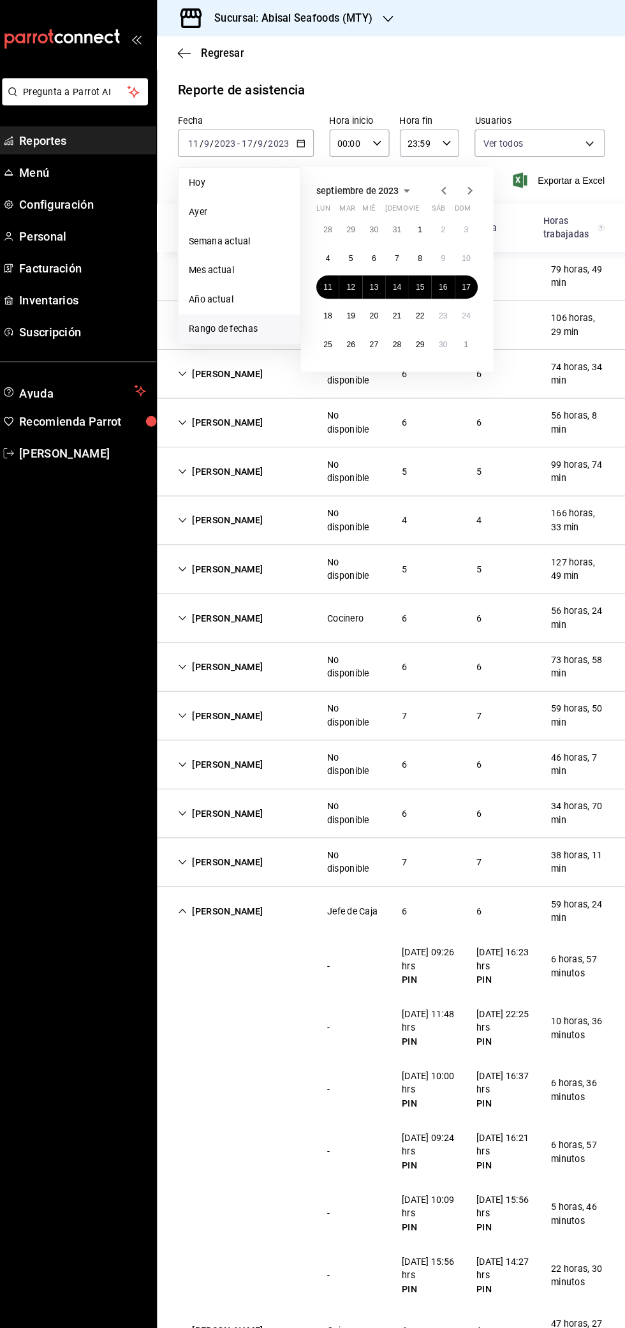
click at [473, 187] on icon "button" at bounding box center [472, 186] width 15 height 15
click at [473, 189] on icon "button" at bounding box center [472, 186] width 15 height 15
click at [334, 224] on abbr "30" at bounding box center [333, 225] width 8 height 9
click at [469, 365] on abbr "5" at bounding box center [469, 365] width 4 height 9
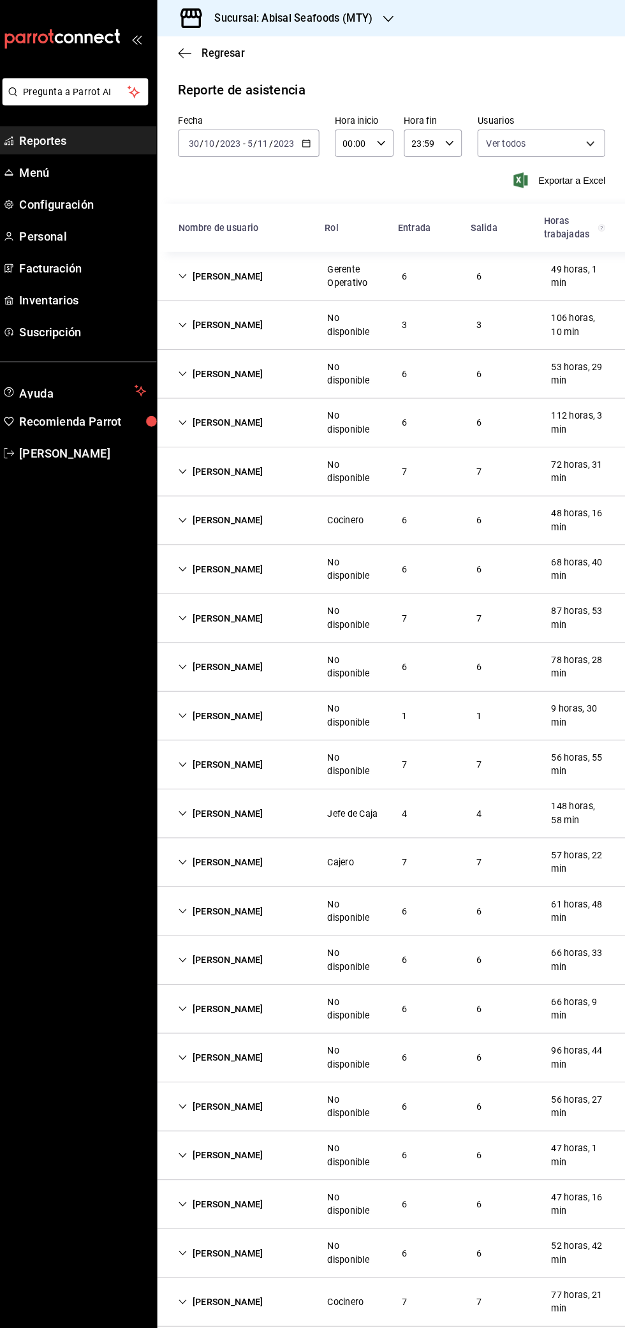
click at [198, 811] on div "[PERSON_NAME] Jefe de Caja 4 4 148 horas, 58 min" at bounding box center [395, 797] width 459 height 48
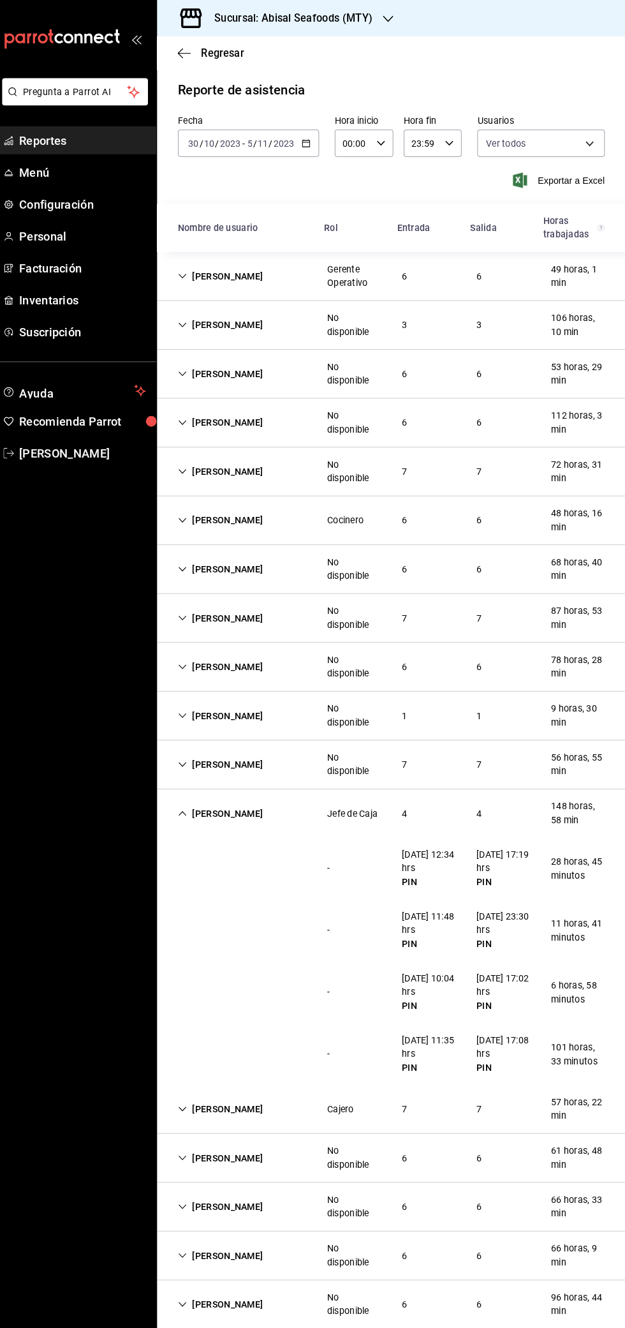
click at [311, 140] on icon "button" at bounding box center [312, 140] width 9 height 9
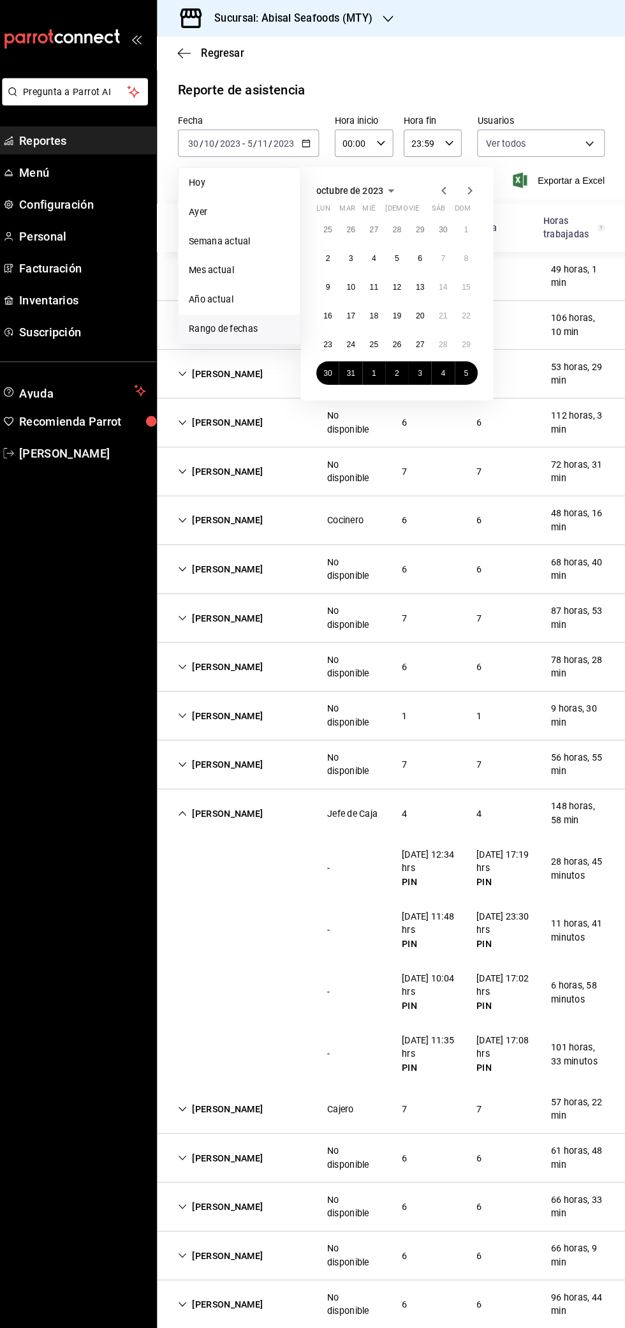
click at [479, 186] on icon "button" at bounding box center [472, 186] width 15 height 15
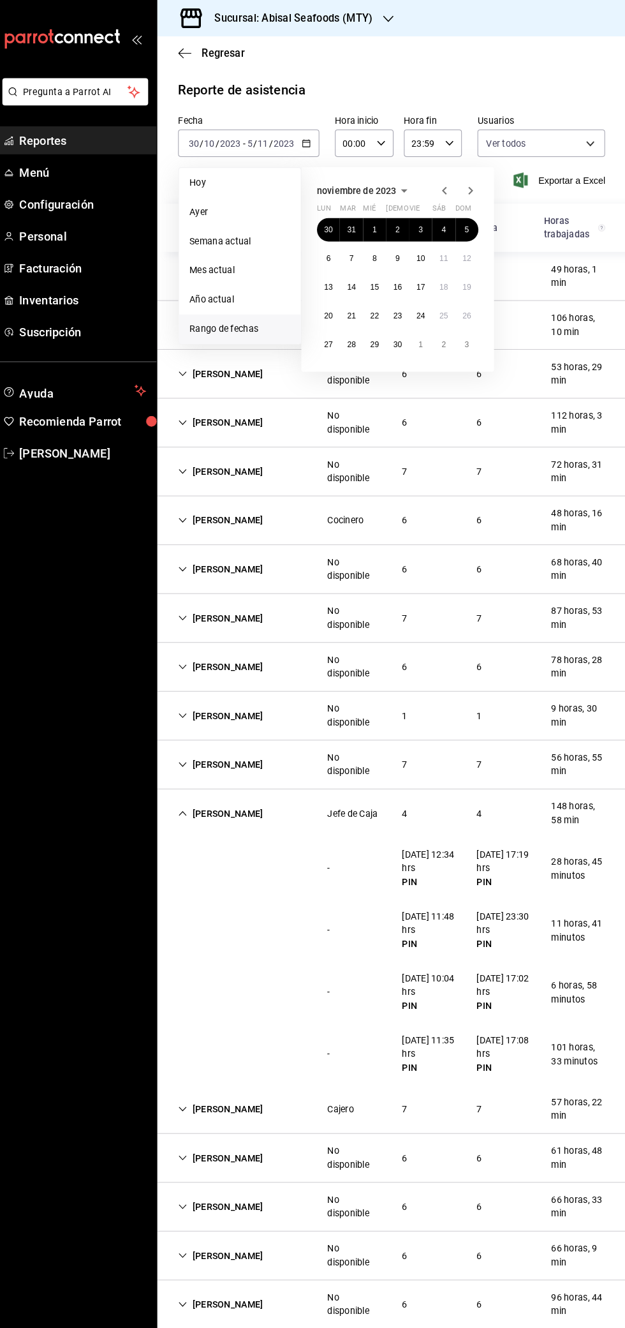
click at [475, 183] on icon "button" at bounding box center [472, 186] width 15 height 15
click at [336, 333] on abbr "25" at bounding box center [333, 337] width 8 height 9
click at [475, 338] on button "31" at bounding box center [469, 337] width 22 height 23
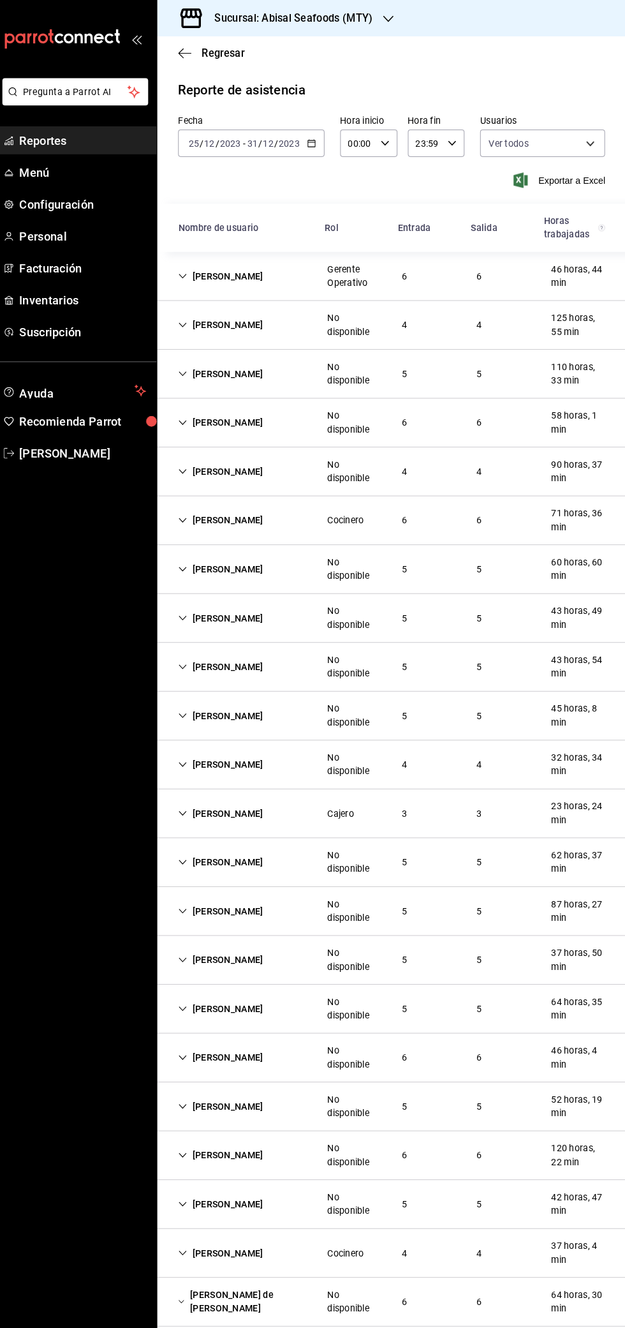
click at [316, 144] on icon "button" at bounding box center [317, 140] width 9 height 9
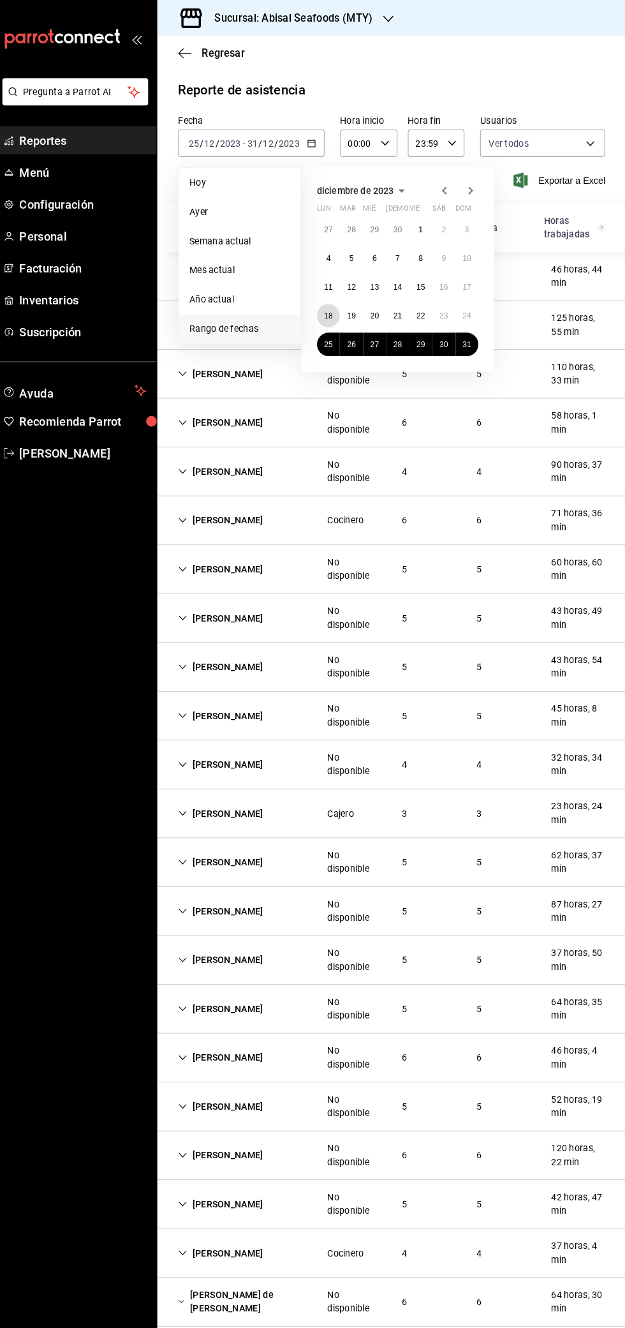
click at [333, 308] on abbr "18" at bounding box center [333, 309] width 8 height 9
click at [471, 313] on abbr "24" at bounding box center [469, 309] width 8 height 9
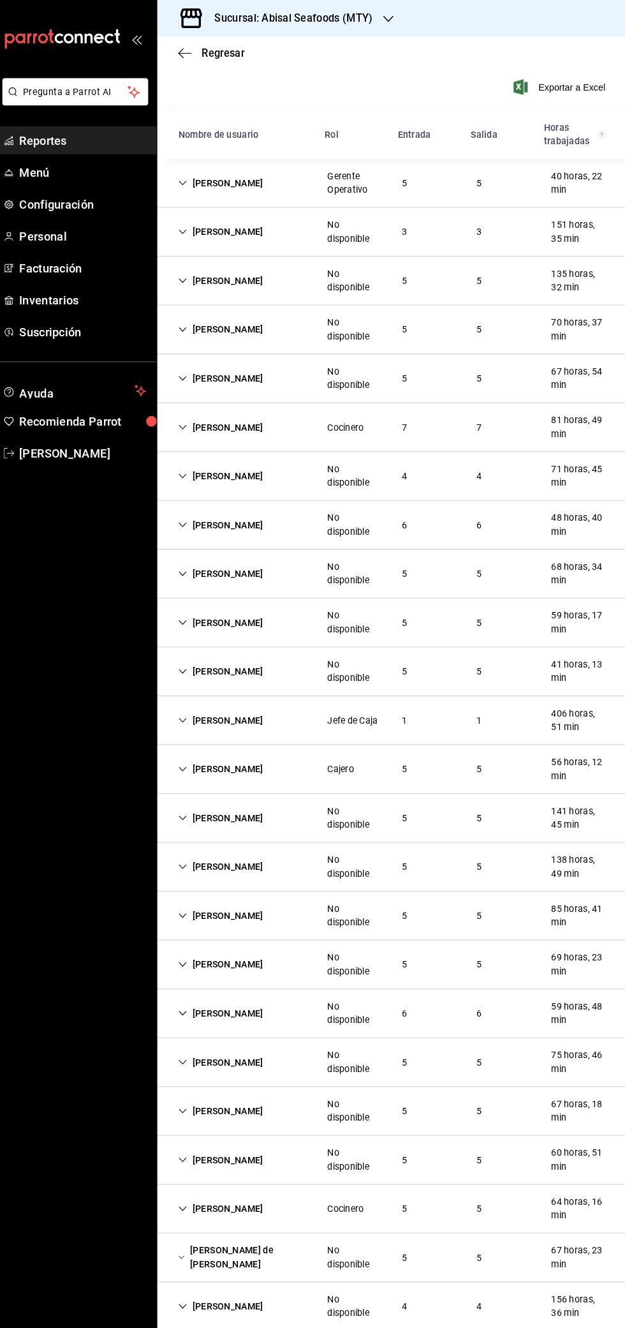
click at [210, 717] on div "[PERSON_NAME] Jefe de Caja 1 1 406 horas, 51 min" at bounding box center [395, 706] width 459 height 48
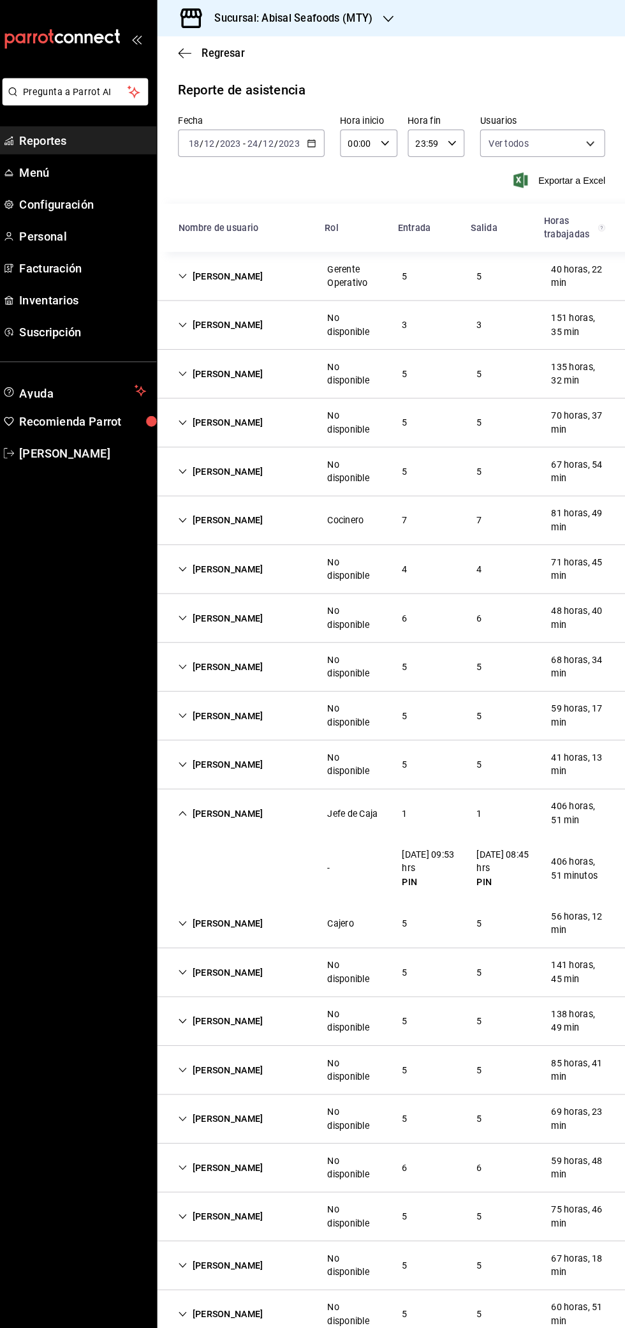
click at [316, 140] on icon "button" at bounding box center [317, 140] width 9 height 9
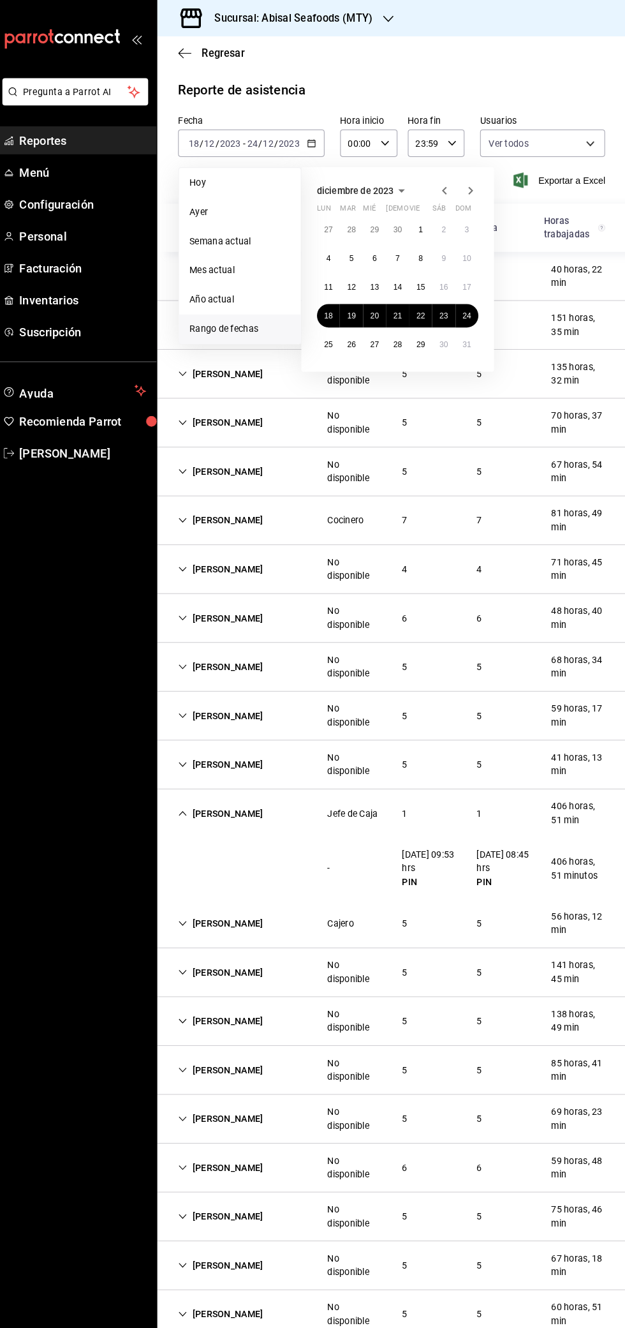
click at [468, 190] on icon "button" at bounding box center [472, 186] width 15 height 15
click at [332, 225] on abbr "1" at bounding box center [333, 225] width 4 height 9
click at [469, 225] on abbr "7" at bounding box center [469, 225] width 4 height 9
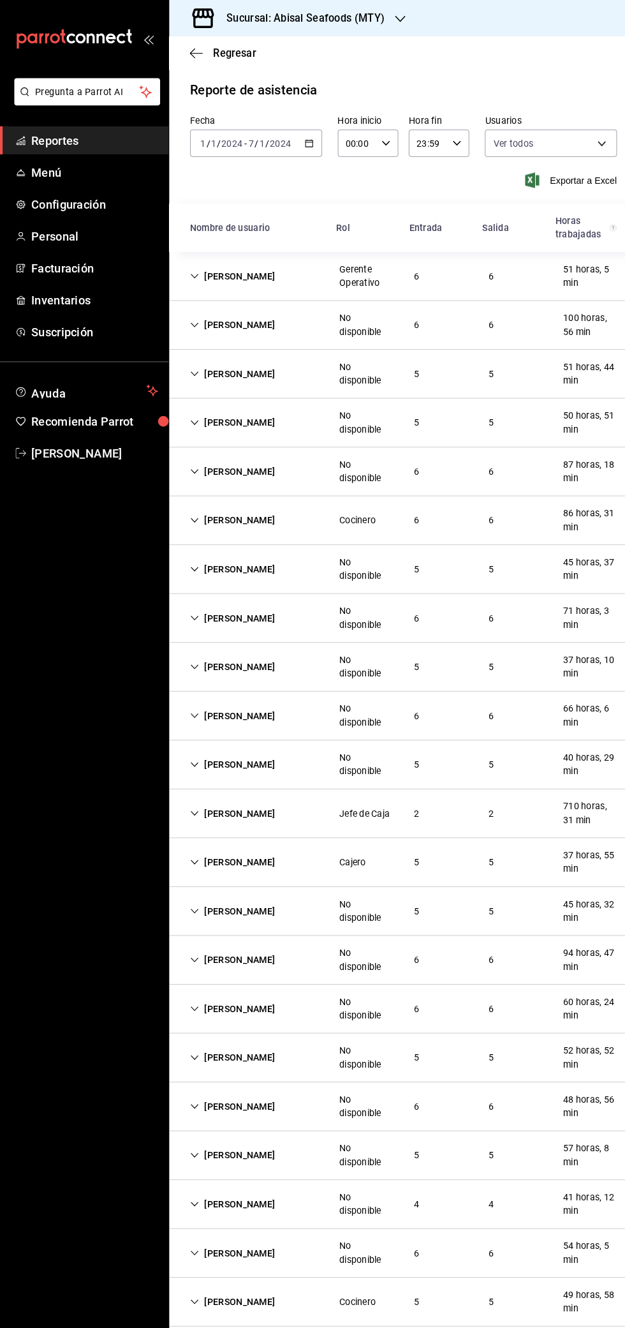
click at [302, 140] on icon "button" at bounding box center [303, 140] width 9 height 9
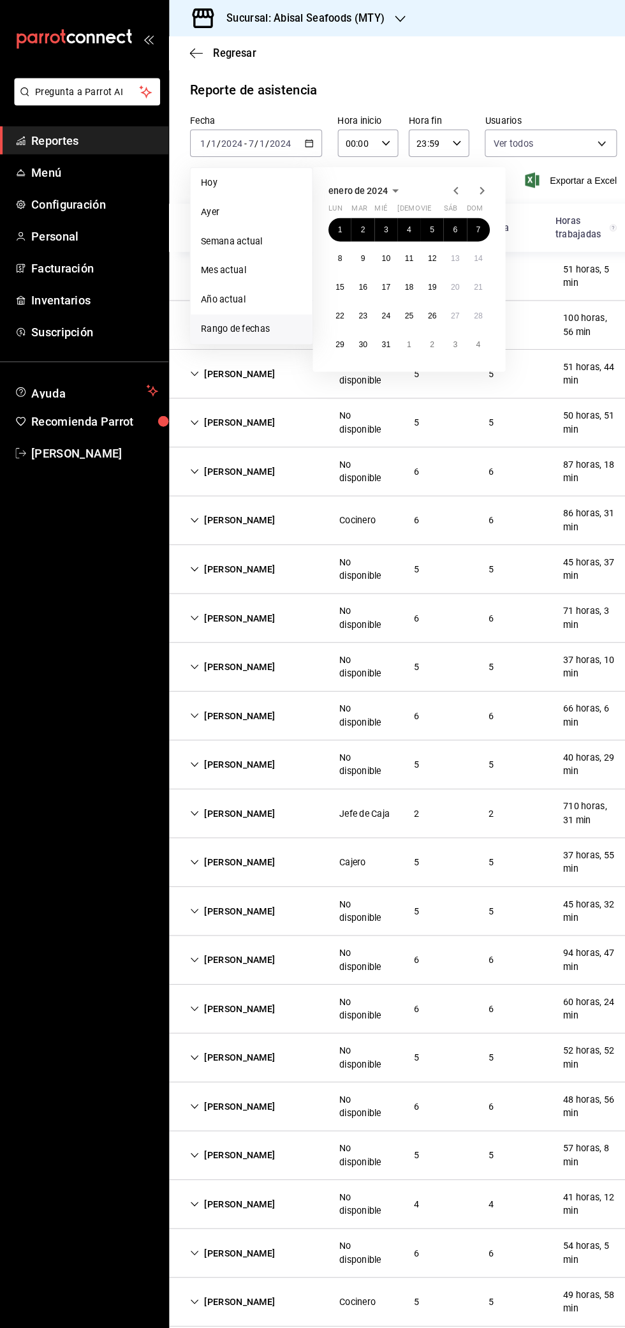
click at [346, 190] on span "enero de 2024" at bounding box center [351, 187] width 58 height 10
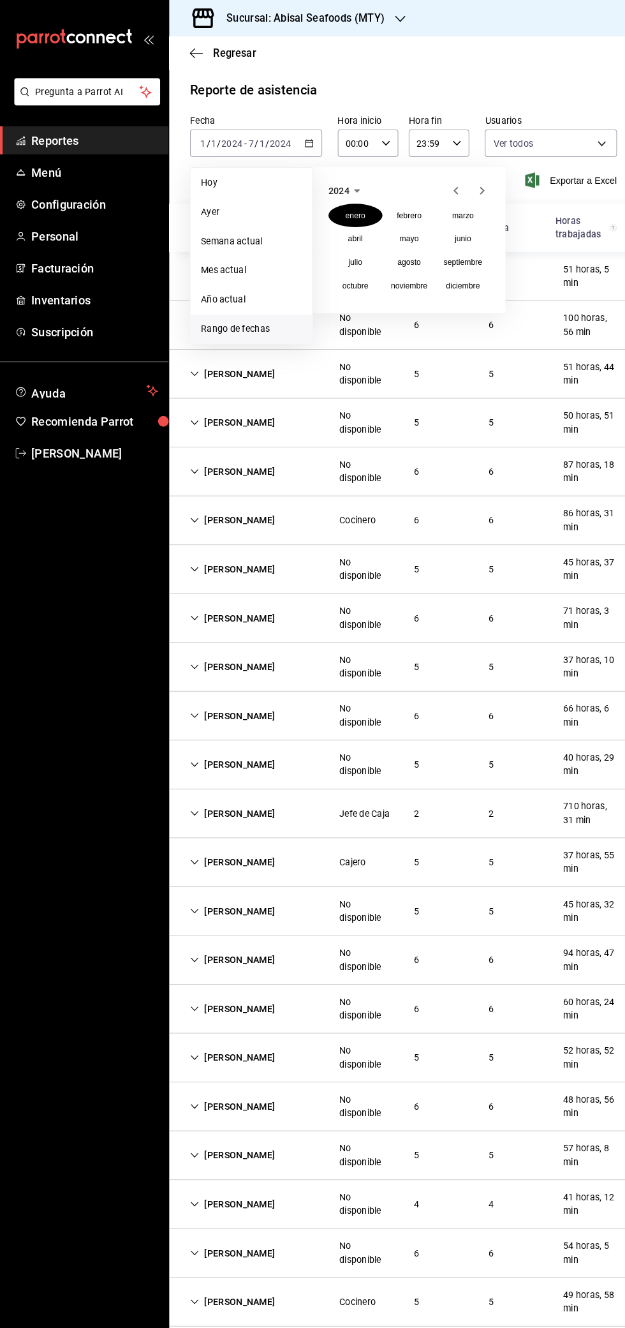
click at [338, 183] on span "2024" at bounding box center [332, 187] width 20 height 10
click at [396, 231] on button "2025" at bounding box center [401, 234] width 53 height 23
click at [451, 209] on abbr "marzo" at bounding box center [454, 211] width 21 height 9
click at [333, 309] on abbr "17" at bounding box center [333, 309] width 8 height 9
click at [470, 309] on abbr "23" at bounding box center [469, 309] width 8 height 9
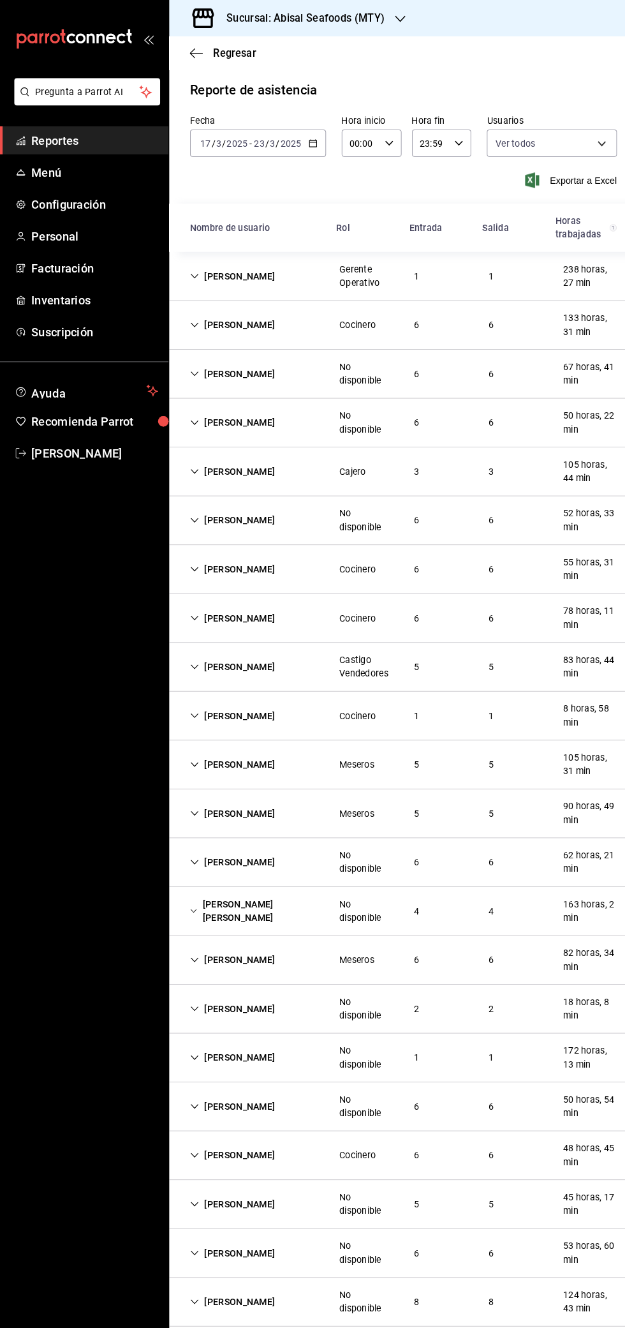
click at [262, 26] on div "Sucursal: Abisal Seafoods (MTY)" at bounding box center [289, 18] width 227 height 36
click at [192, 82] on span "Market Abisal (Mty)" at bounding box center [216, 83] width 80 height 13
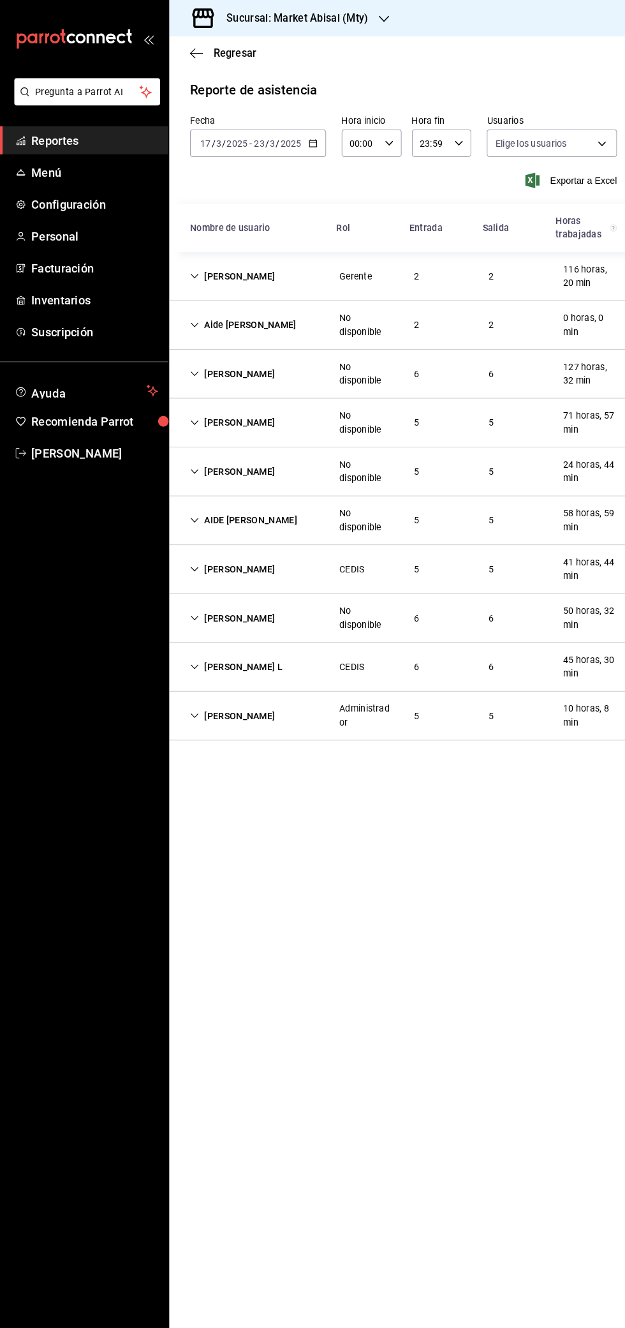
type input "306a98c0-6940-4e4e-933e-54fb4acd2f42,aba5c89c-da41-46ab-b552-a3a7bb8addf1,79cd7…"
click at [196, 274] on div "[PERSON_NAME]" at bounding box center [228, 271] width 104 height 24
